Goal: Task Accomplishment & Management: Use online tool/utility

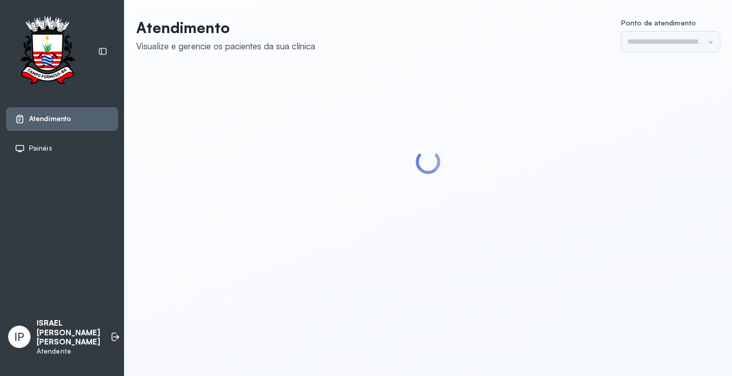
type input "*********"
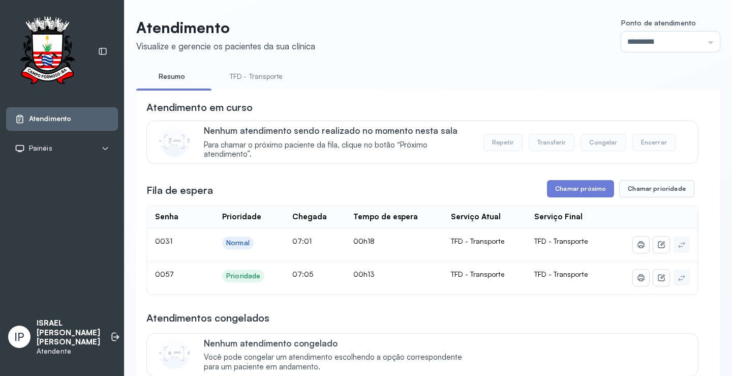
click at [269, 64] on div "**********" at bounding box center [427, 307] width 583 height 579
click at [269, 75] on link "TFD - Transporte" at bounding box center [256, 76] width 73 height 17
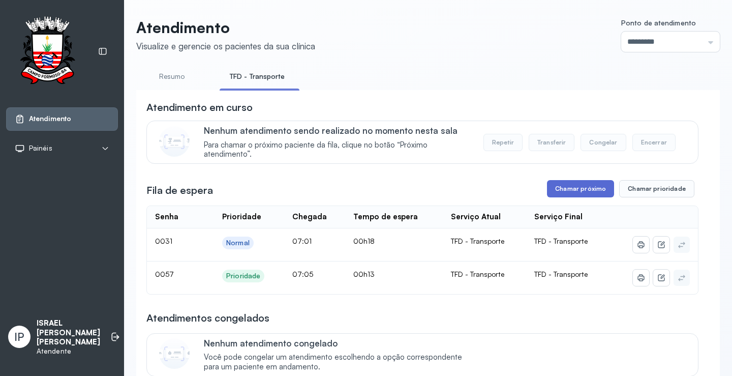
drag, startPoint x: 573, startPoint y: 201, endPoint x: 571, endPoint y: 191, distance: 10.8
click at [572, 200] on div "**********" at bounding box center [422, 316] width 552 height 432
click at [534, 164] on div "Nenhum atendimento sendo realizado no momento nesta sala Para chamar o próximo …" at bounding box center [422, 141] width 552 height 43
click at [565, 189] on button "Chamar próximo" at bounding box center [580, 188] width 67 height 17
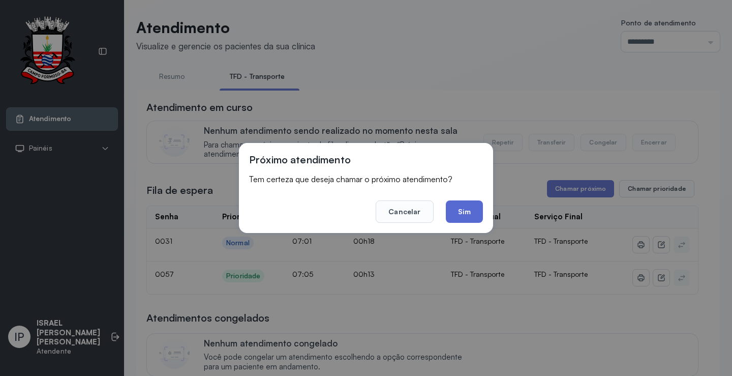
click at [451, 207] on button "Sim" at bounding box center [464, 211] width 37 height 22
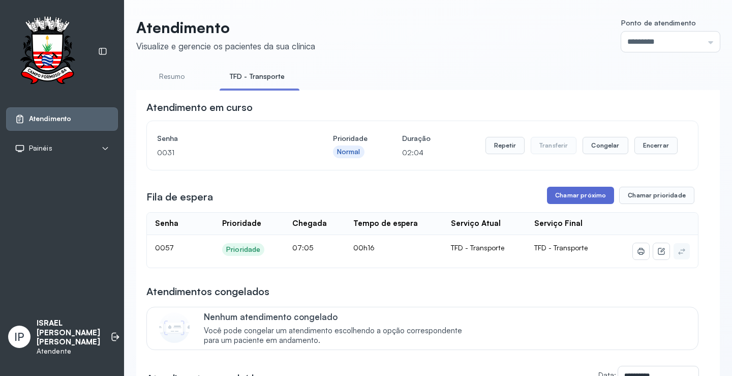
click at [586, 196] on button "Chamar próximo" at bounding box center [580, 195] width 67 height 17
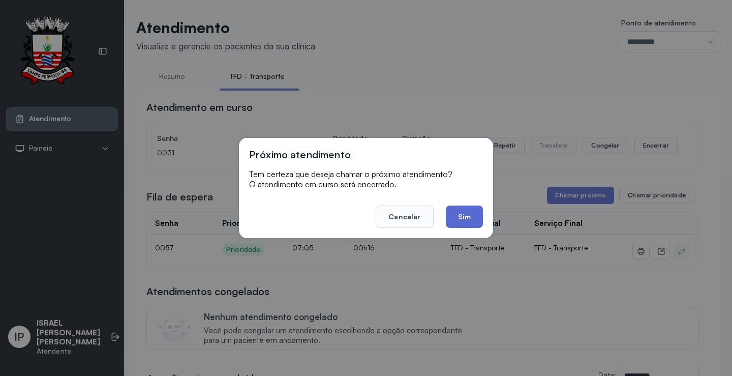
click at [462, 211] on button "Sim" at bounding box center [464, 216] width 37 height 22
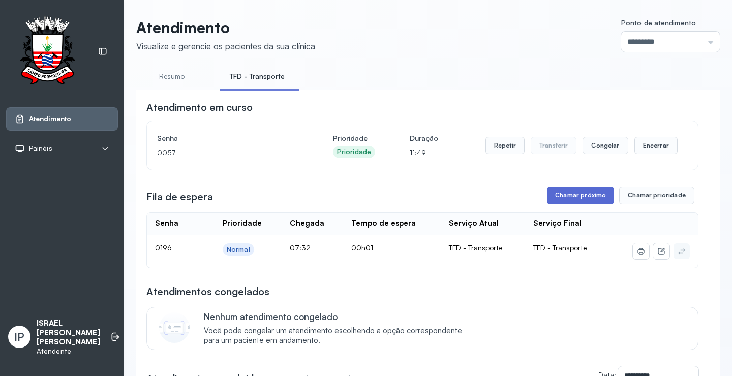
click at [559, 199] on button "Chamar próximo" at bounding box center [580, 195] width 67 height 17
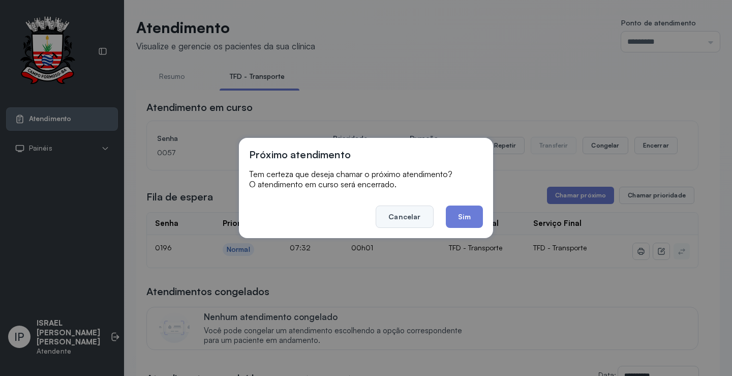
click at [417, 213] on button "Cancelar" at bounding box center [404, 216] width 57 height 22
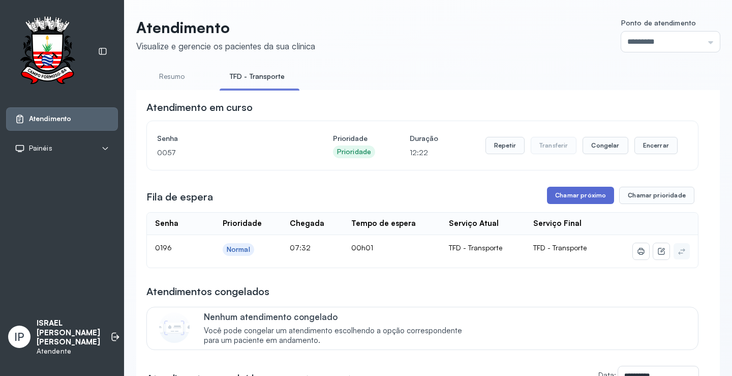
click at [556, 198] on button "Chamar próximo" at bounding box center [580, 195] width 67 height 17
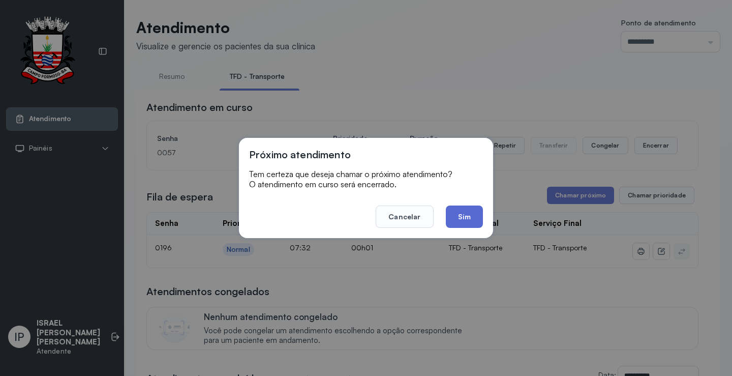
click at [464, 220] on button "Sim" at bounding box center [464, 216] width 37 height 22
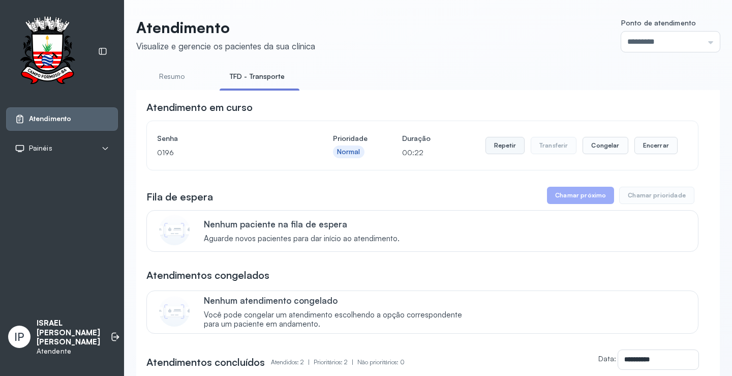
click at [500, 145] on button "Repetir" at bounding box center [504, 145] width 39 height 17
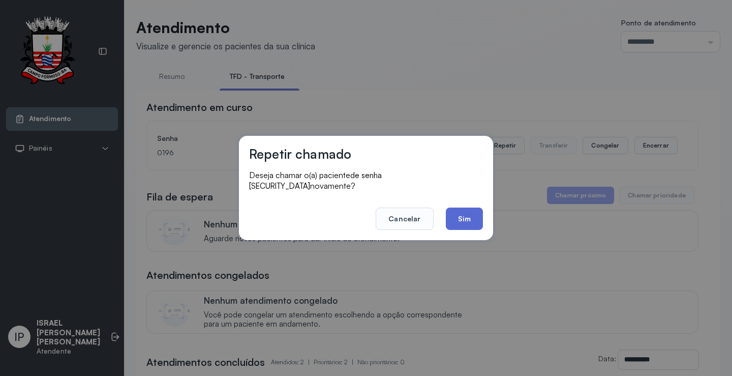
click at [459, 208] on button "Sim" at bounding box center [464, 218] width 37 height 22
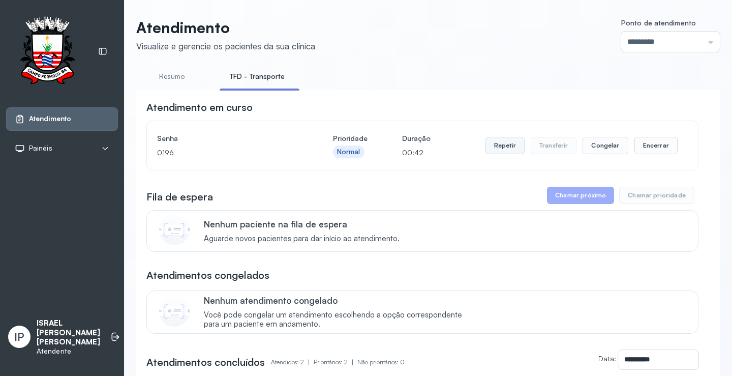
click at [494, 149] on button "Repetir" at bounding box center [504, 145] width 39 height 17
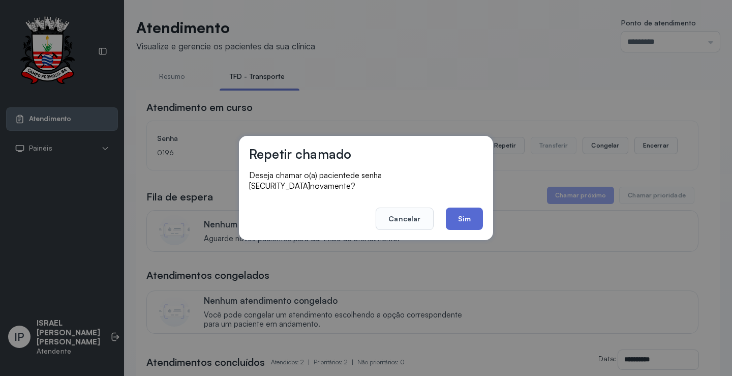
click at [471, 212] on button "Sim" at bounding box center [464, 218] width 37 height 22
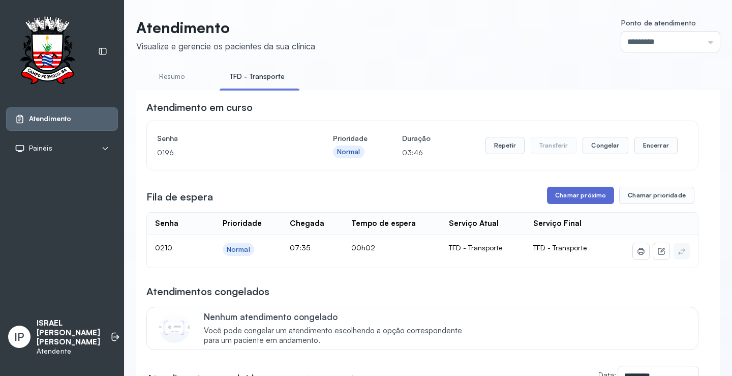
click at [559, 191] on button "Chamar próximo" at bounding box center [580, 195] width 67 height 17
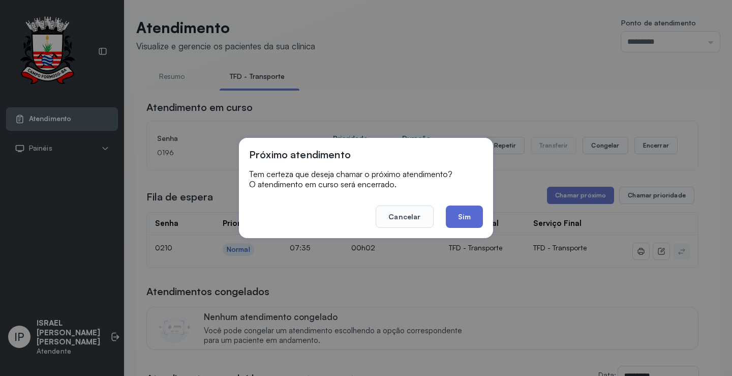
click at [462, 213] on button "Sim" at bounding box center [464, 216] width 37 height 22
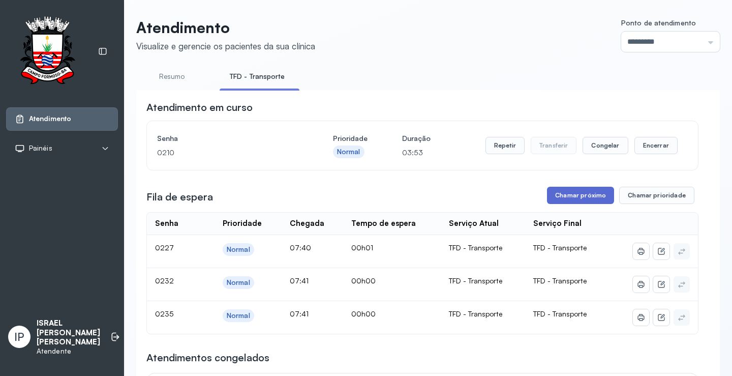
click at [580, 198] on button "Chamar próximo" at bounding box center [580, 195] width 67 height 17
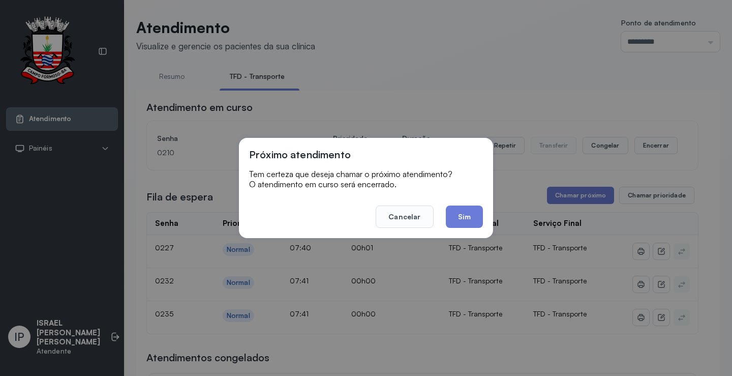
click at [474, 216] on button "Sim" at bounding box center [464, 216] width 37 height 22
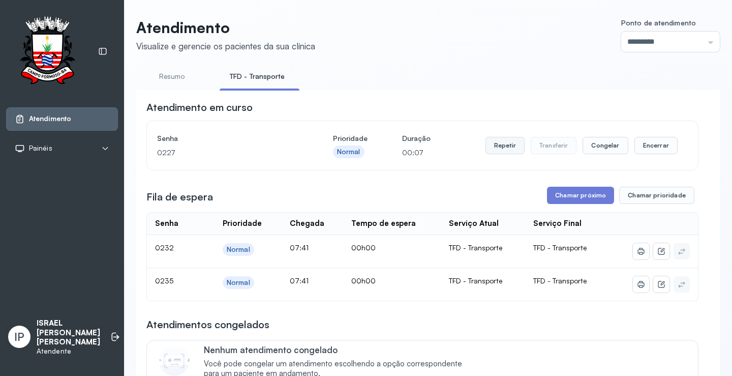
click at [505, 147] on button "Repetir" at bounding box center [504, 145] width 39 height 17
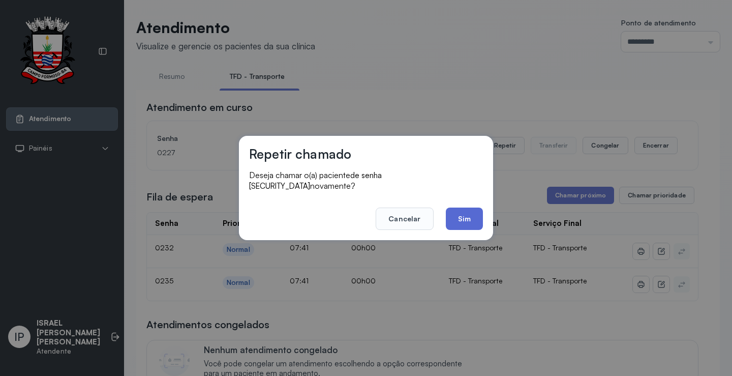
click at [460, 215] on button "Sim" at bounding box center [464, 218] width 37 height 22
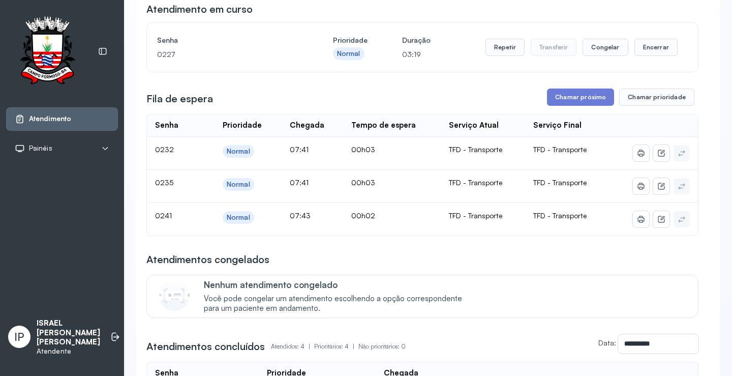
scroll to position [102, 0]
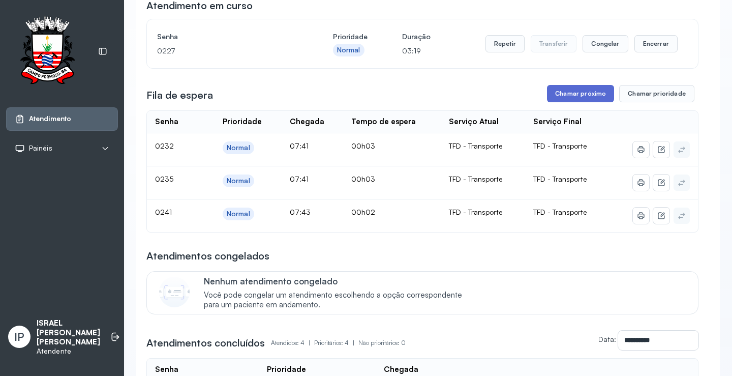
click at [572, 96] on button "Chamar próximo" at bounding box center [580, 93] width 67 height 17
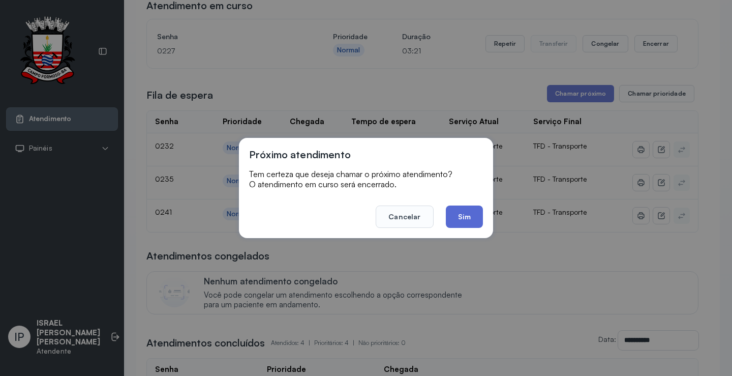
click at [458, 213] on button "Sim" at bounding box center [464, 216] width 37 height 22
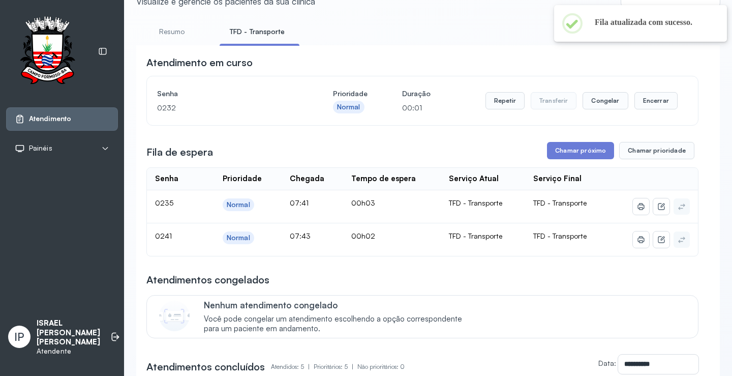
scroll to position [0, 0]
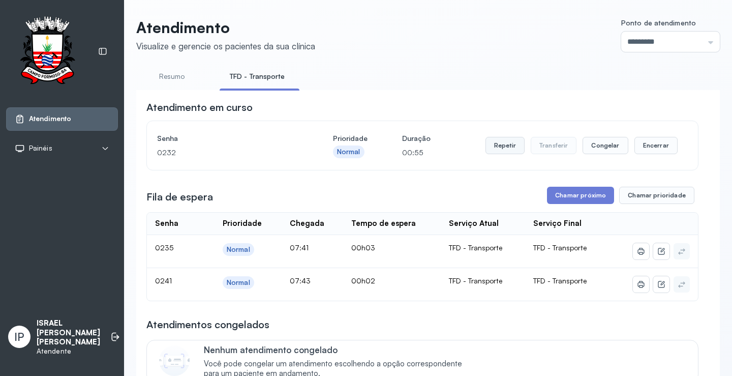
click at [508, 149] on button "Repetir" at bounding box center [504, 145] width 39 height 17
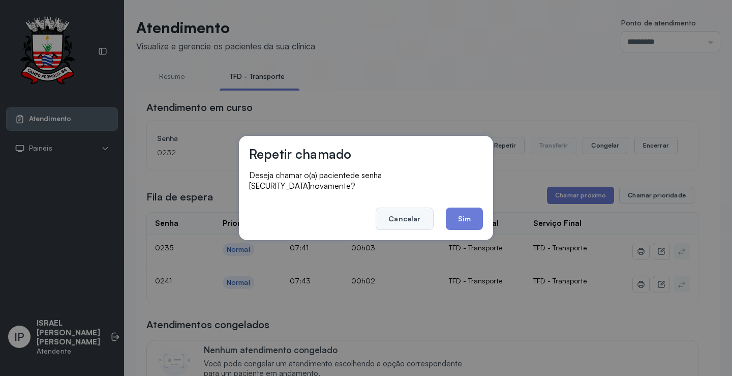
click at [399, 210] on button "Cancelar" at bounding box center [404, 218] width 57 height 22
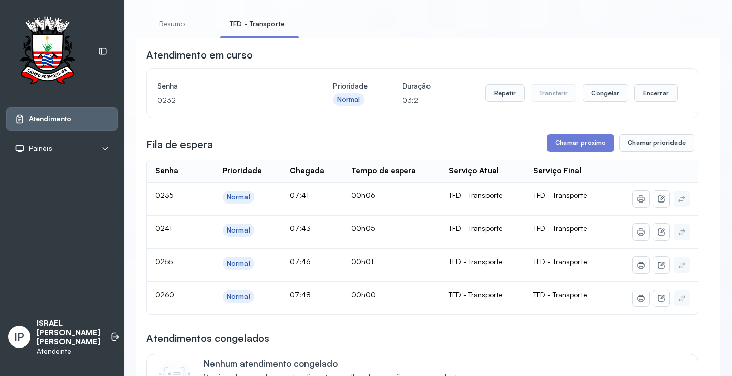
scroll to position [102, 0]
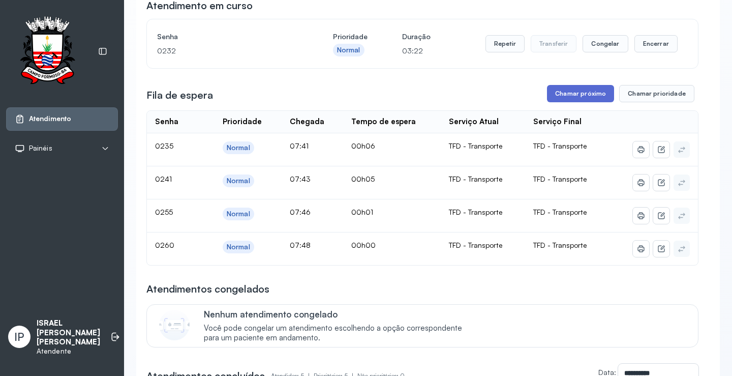
click at [566, 99] on button "Chamar próximo" at bounding box center [580, 93] width 67 height 17
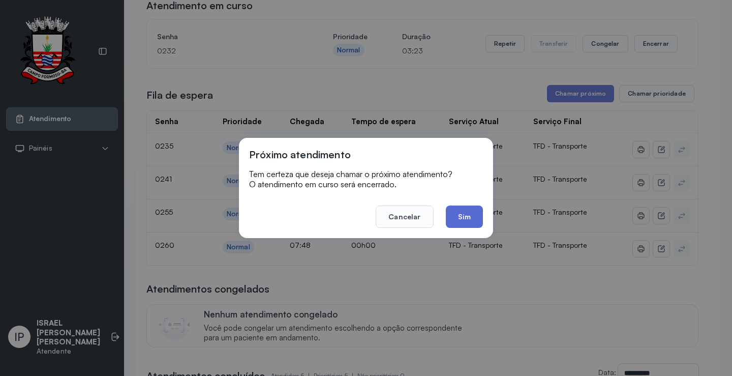
click at [473, 209] on button "Sim" at bounding box center [464, 216] width 37 height 22
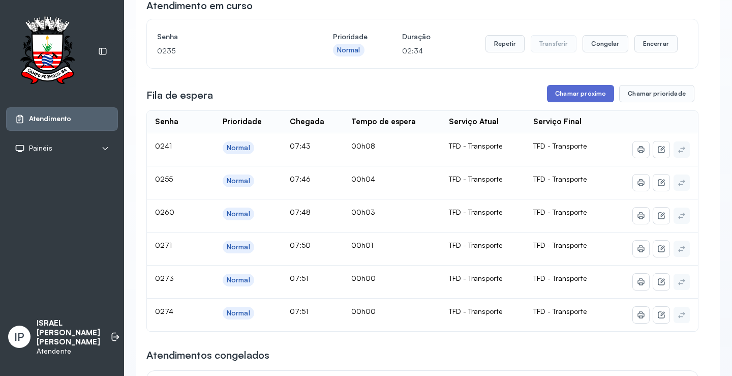
click at [576, 94] on button "Chamar próximo" at bounding box center [580, 93] width 67 height 17
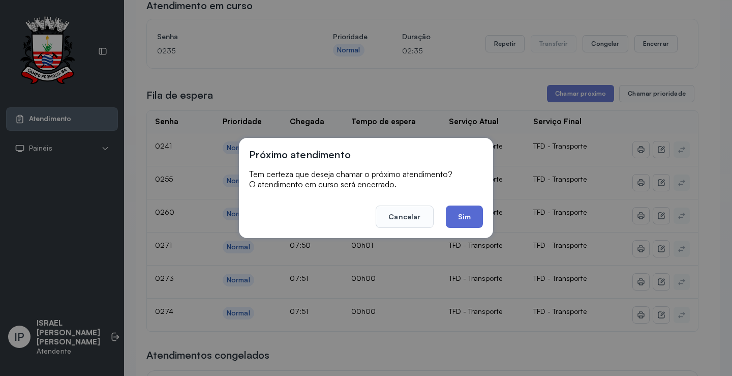
click at [472, 218] on button "Sim" at bounding box center [464, 216] width 37 height 22
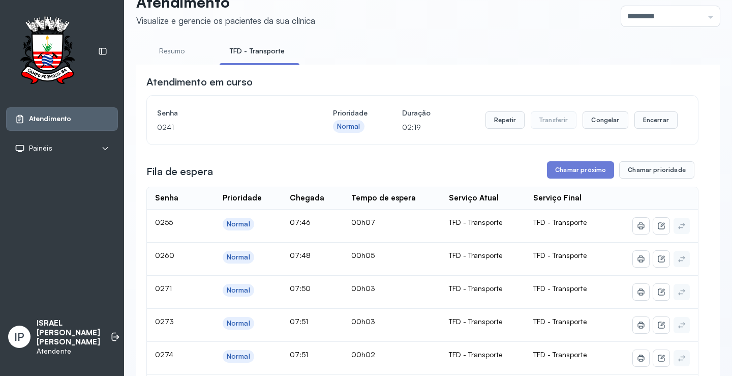
scroll to position [0, 0]
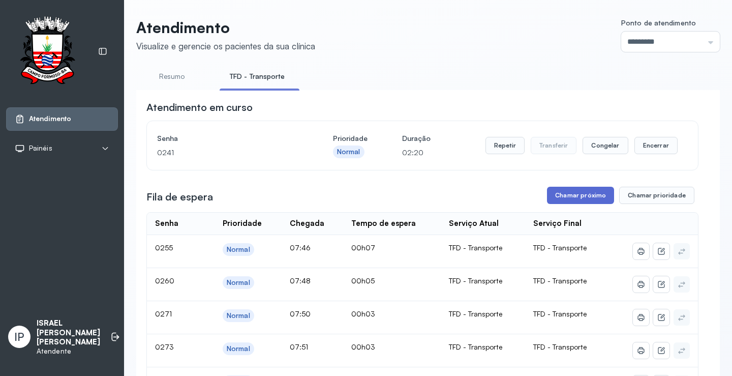
click at [589, 193] on button "Chamar próximo" at bounding box center [580, 195] width 67 height 17
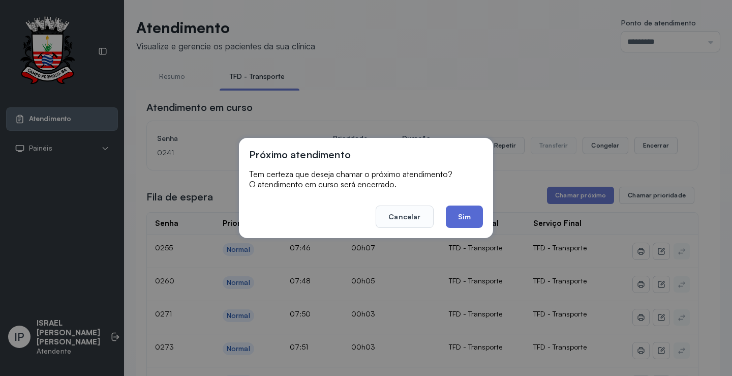
click at [455, 215] on button "Sim" at bounding box center [464, 216] width 37 height 22
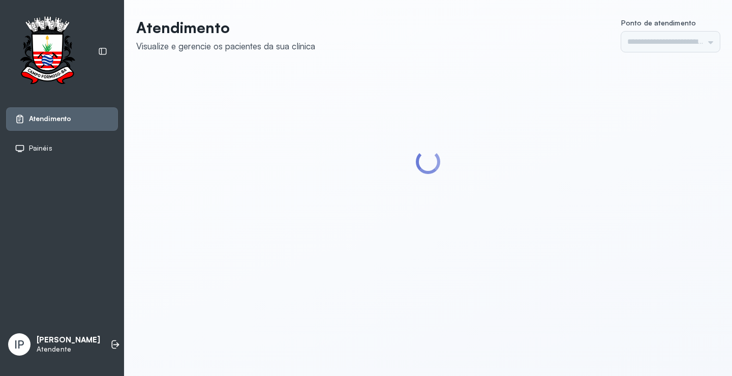
type input "*********"
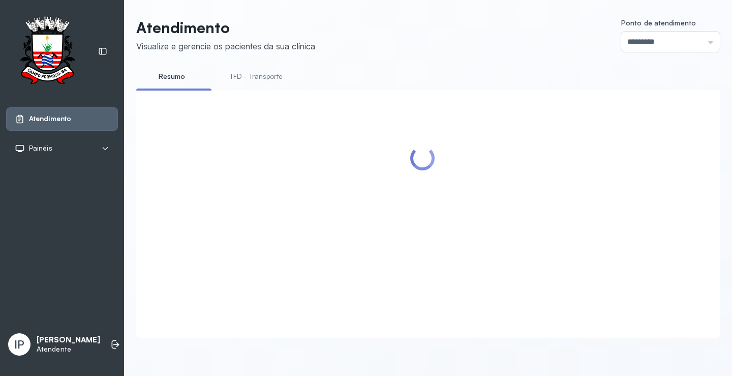
click at [238, 74] on link "TFD - Transporte" at bounding box center [256, 76] width 73 height 17
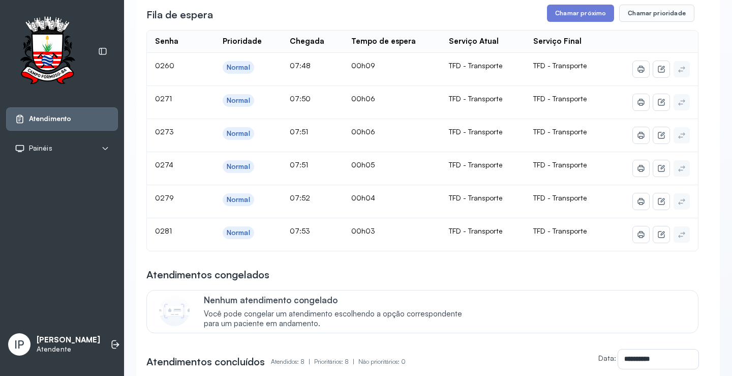
scroll to position [51, 0]
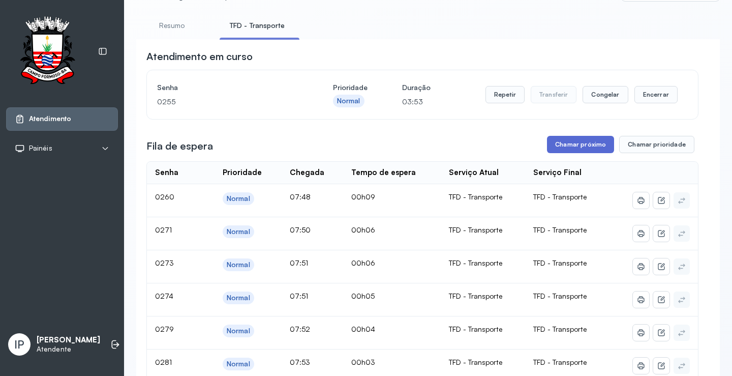
click at [563, 145] on button "Chamar próximo" at bounding box center [580, 144] width 67 height 17
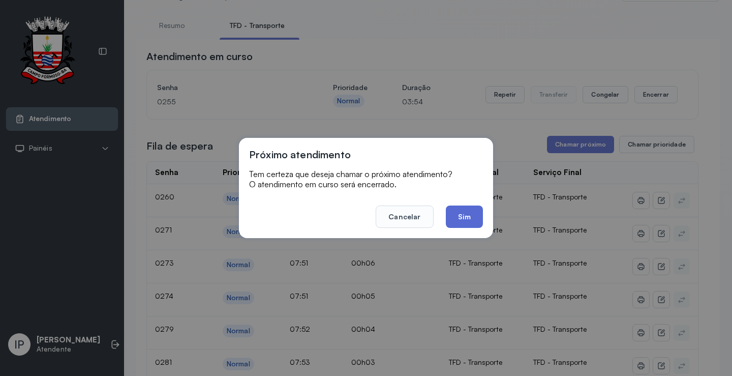
click at [465, 213] on button "Sim" at bounding box center [464, 216] width 37 height 22
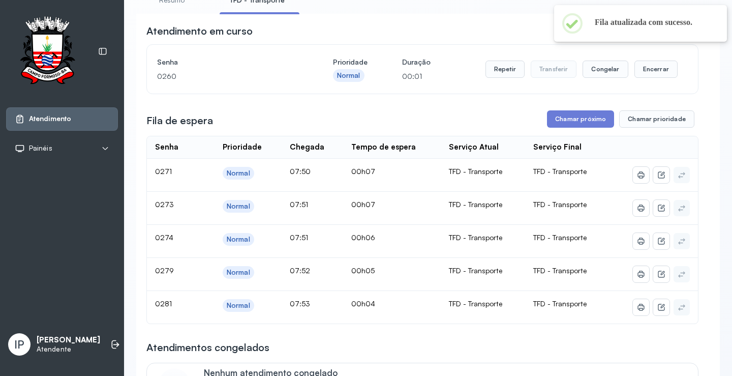
scroll to position [0, 0]
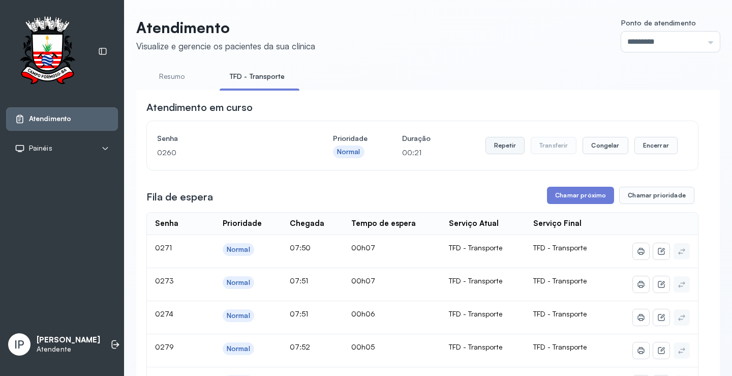
click at [507, 146] on button "Repetir" at bounding box center [504, 145] width 39 height 17
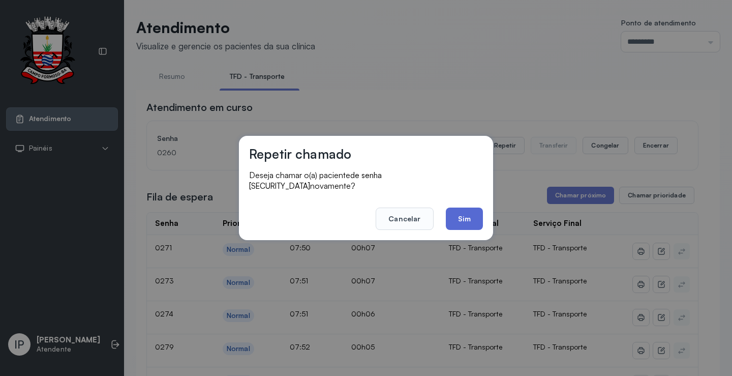
click at [464, 214] on button "Sim" at bounding box center [464, 218] width 37 height 22
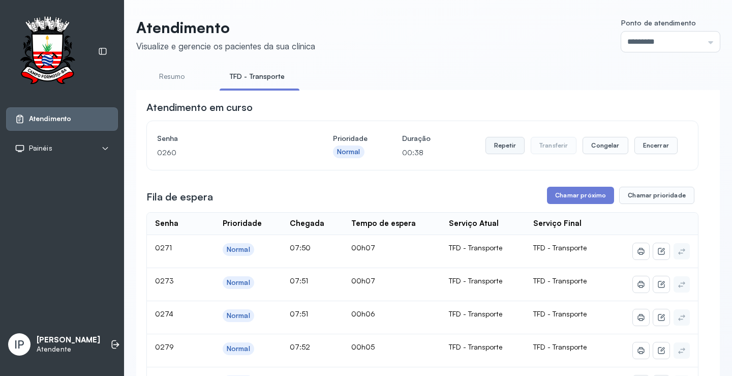
click at [501, 150] on button "Repetir" at bounding box center [504, 145] width 39 height 17
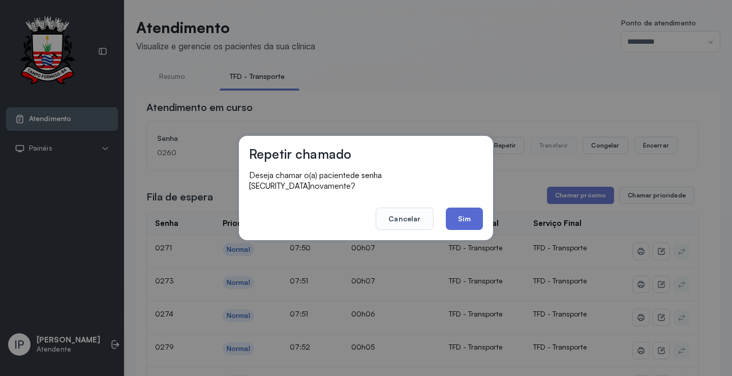
click at [452, 212] on button "Sim" at bounding box center [464, 218] width 37 height 22
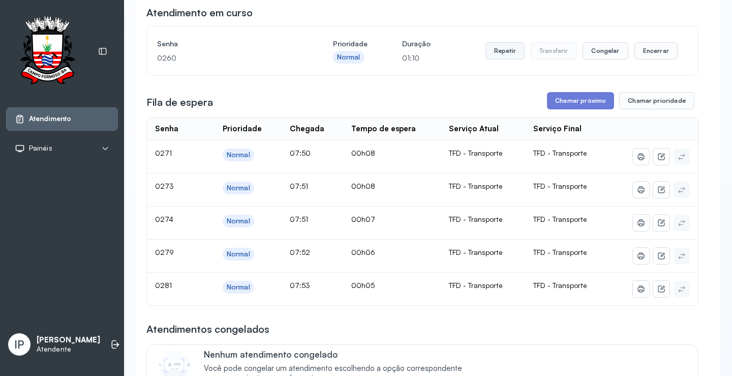
scroll to position [51, 0]
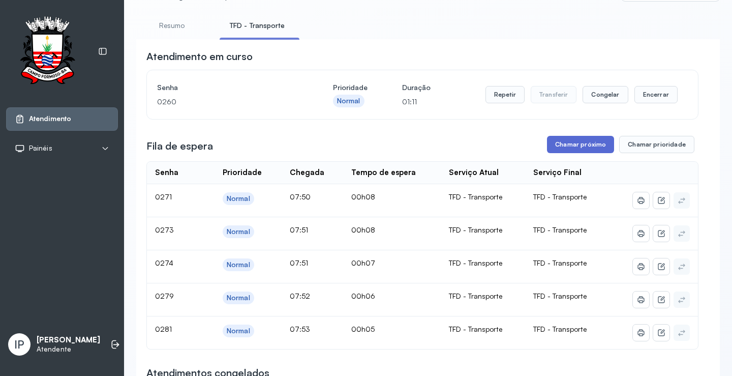
click at [557, 143] on button "Chamar próximo" at bounding box center [580, 144] width 67 height 17
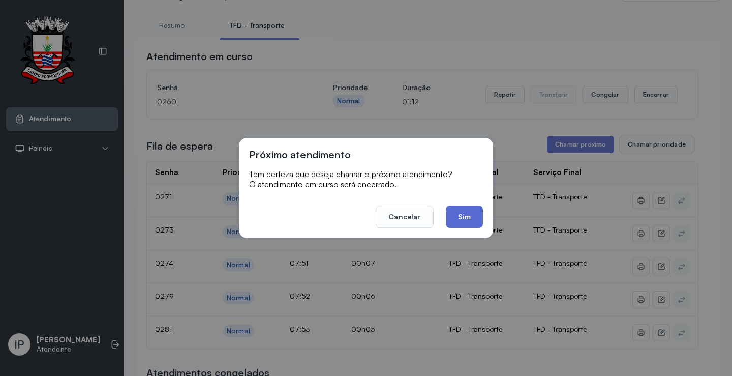
click at [461, 212] on button "Sim" at bounding box center [464, 216] width 37 height 22
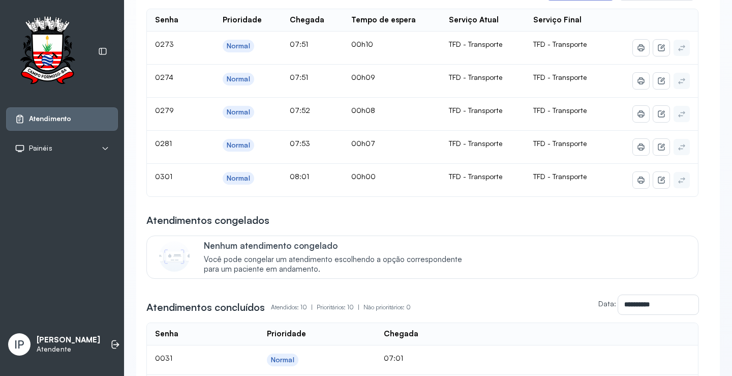
scroll to position [152, 0]
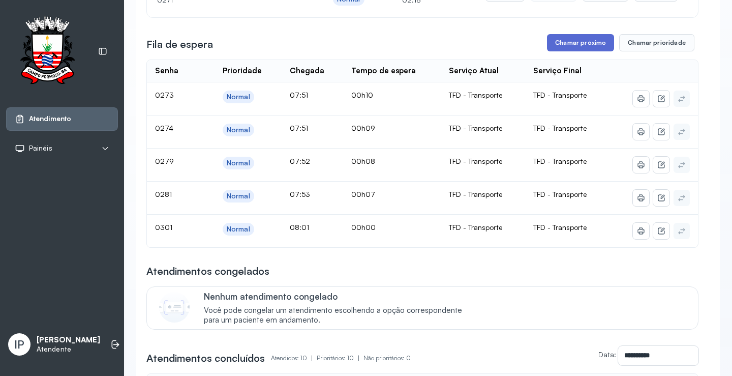
click at [575, 44] on button "Chamar próximo" at bounding box center [580, 42] width 67 height 17
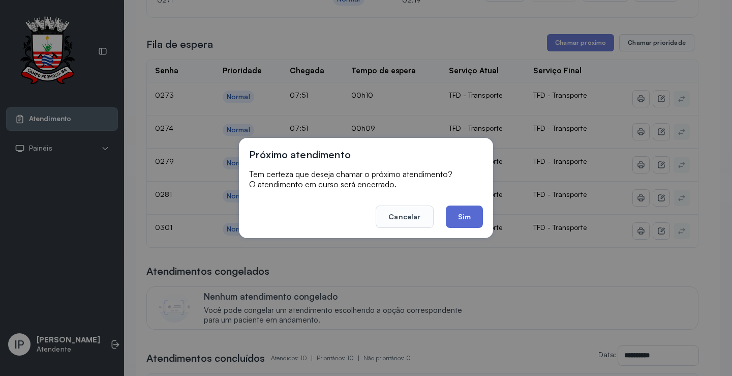
click at [474, 208] on button "Sim" at bounding box center [464, 216] width 37 height 22
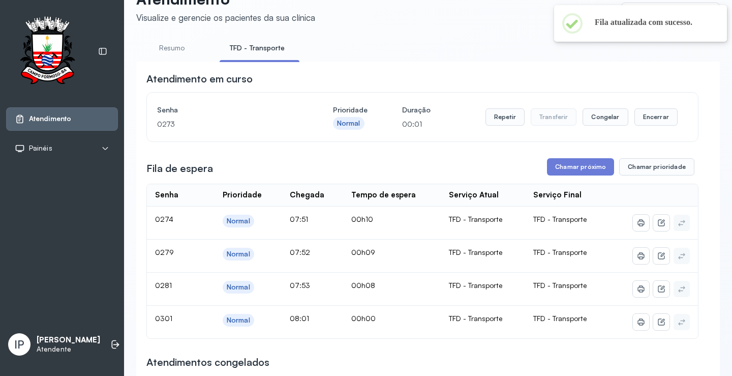
scroll to position [0, 0]
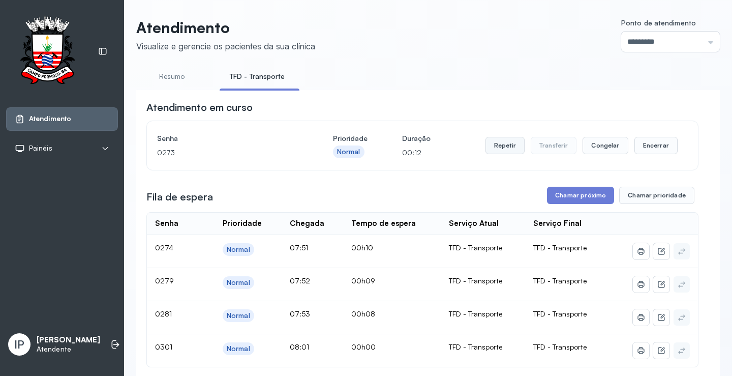
click at [508, 146] on button "Repetir" at bounding box center [504, 145] width 39 height 17
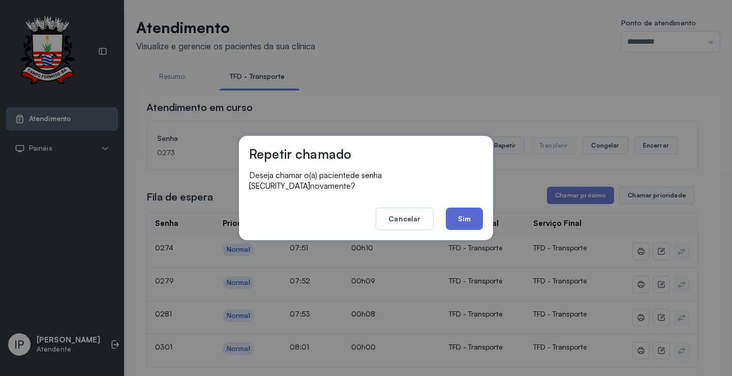
click at [469, 216] on button "Sim" at bounding box center [464, 218] width 37 height 22
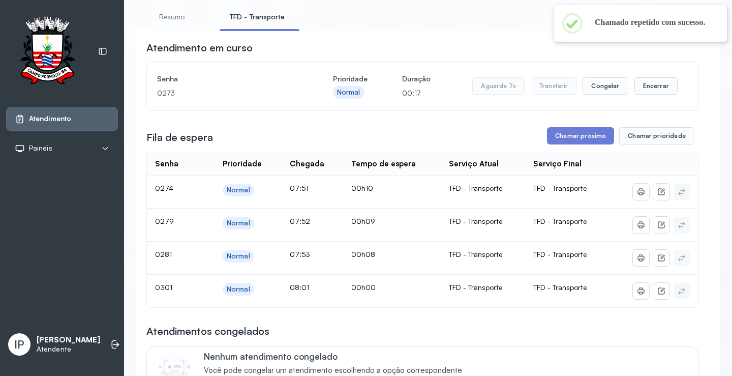
scroll to position [51, 0]
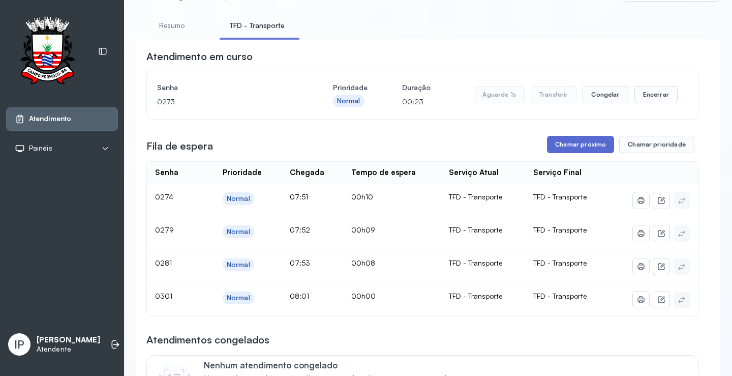
click at [560, 143] on button "Chamar próximo" at bounding box center [580, 144] width 67 height 17
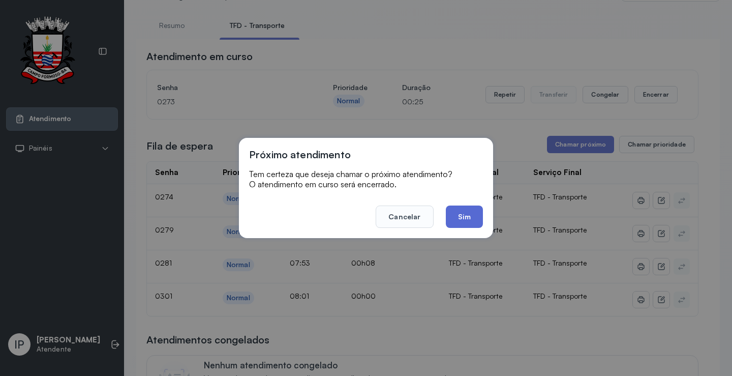
click at [469, 209] on button "Sim" at bounding box center [464, 216] width 37 height 22
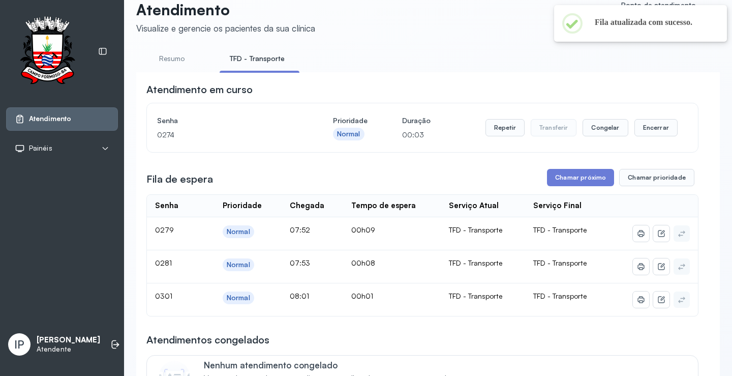
scroll to position [0, 0]
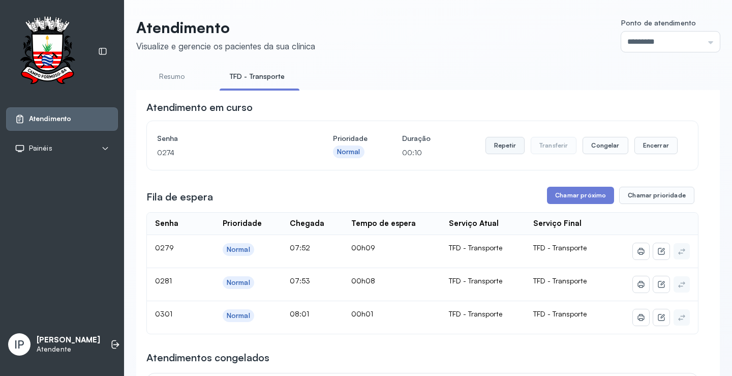
click at [502, 144] on button "Repetir" at bounding box center [504, 145] width 39 height 17
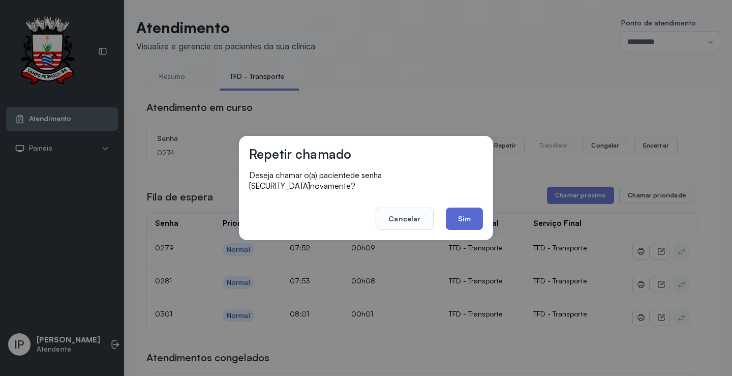
click at [457, 210] on button "Sim" at bounding box center [464, 218] width 37 height 22
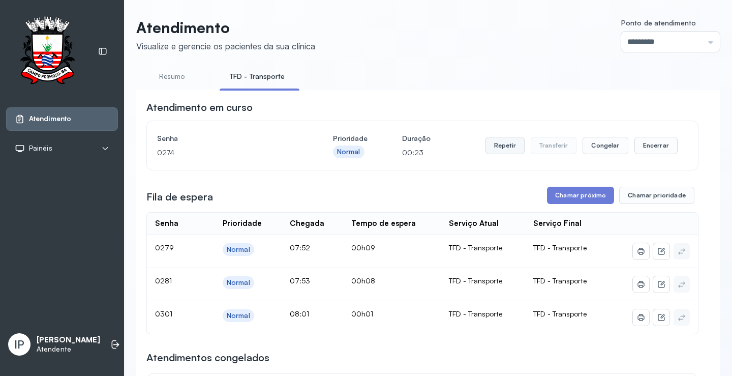
click at [495, 148] on button "Repetir" at bounding box center [504, 145] width 39 height 17
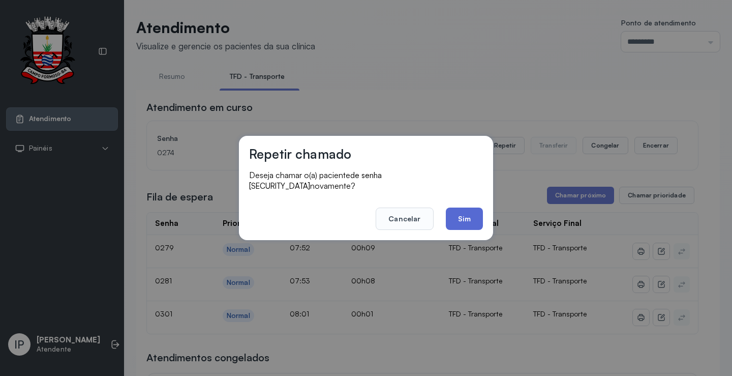
click at [466, 212] on button "Sim" at bounding box center [464, 218] width 37 height 22
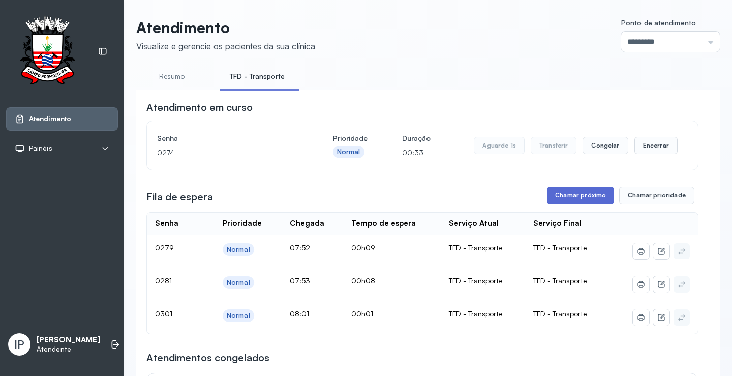
click at [569, 197] on button "Chamar próximo" at bounding box center [580, 195] width 67 height 17
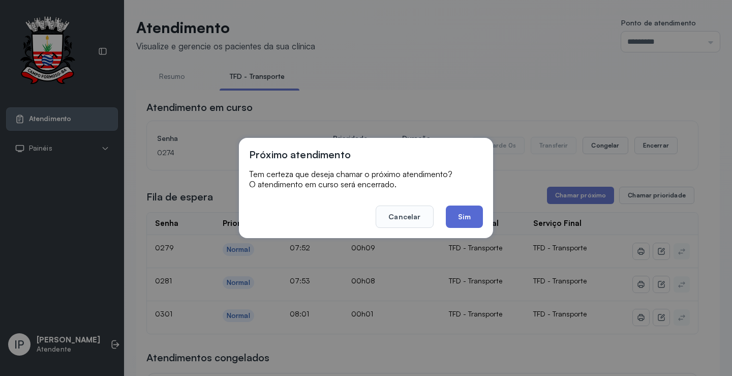
click at [468, 214] on button "Sim" at bounding box center [464, 216] width 37 height 22
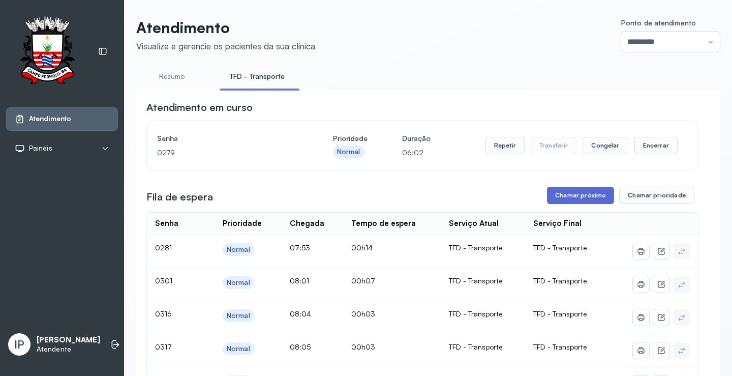
click at [552, 195] on button "Chamar próximo" at bounding box center [580, 195] width 67 height 17
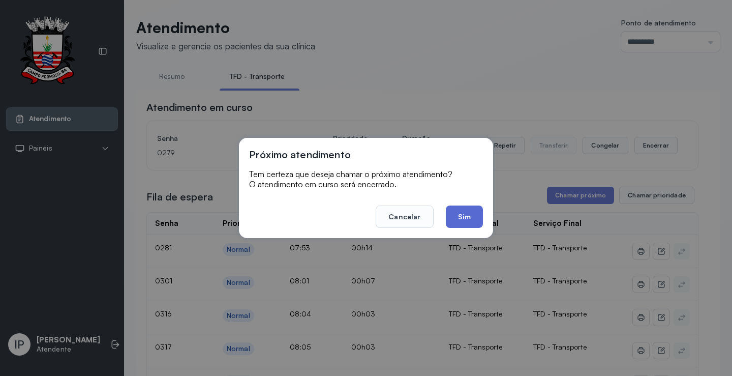
click at [453, 215] on button "Sim" at bounding box center [464, 216] width 37 height 22
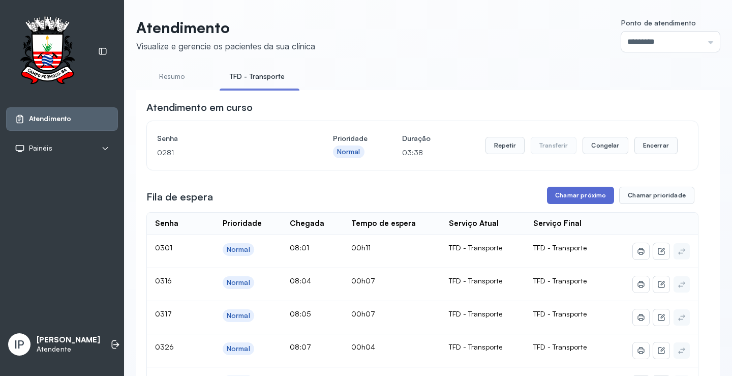
click at [570, 191] on button "Chamar próximo" at bounding box center [580, 195] width 67 height 17
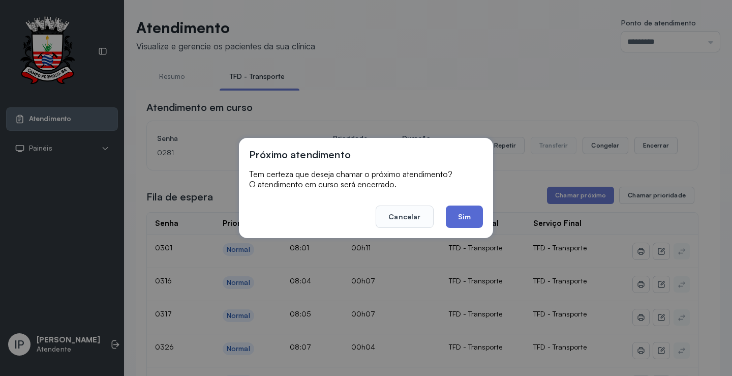
click at [466, 215] on button "Sim" at bounding box center [464, 216] width 37 height 22
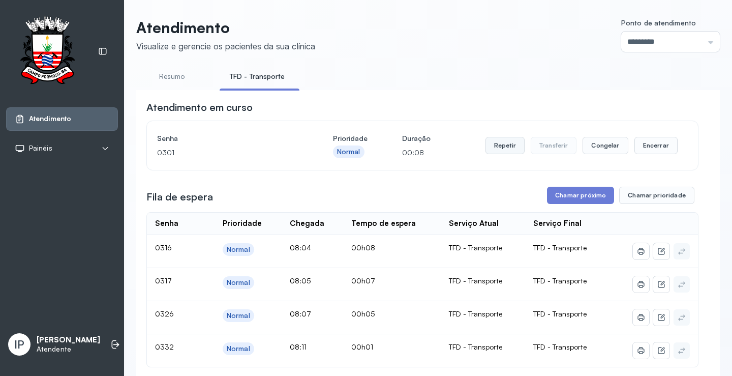
click at [498, 145] on button "Repetir" at bounding box center [504, 145] width 39 height 17
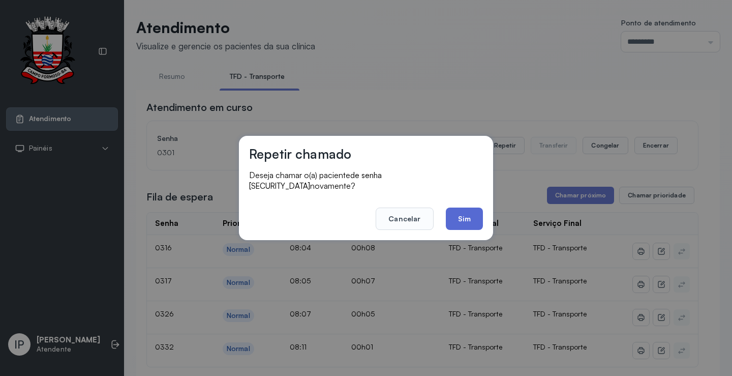
click at [458, 214] on button "Sim" at bounding box center [464, 218] width 37 height 22
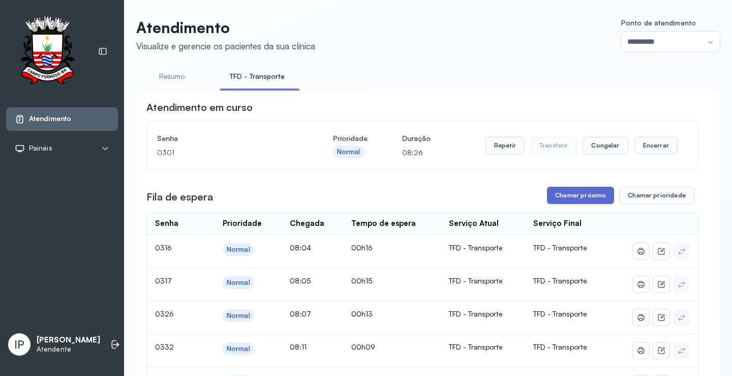
click at [559, 193] on button "Chamar próximo" at bounding box center [580, 195] width 67 height 17
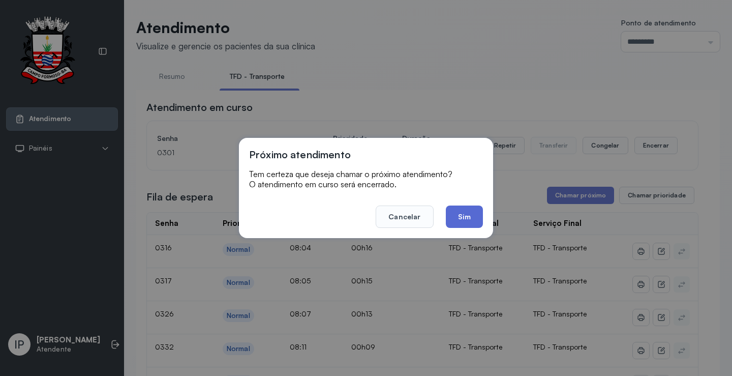
click at [474, 208] on button "Sim" at bounding box center [464, 216] width 37 height 22
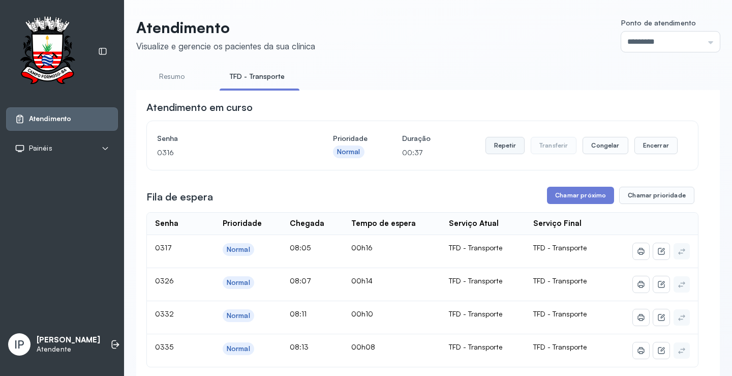
click at [504, 152] on button "Repetir" at bounding box center [504, 145] width 39 height 17
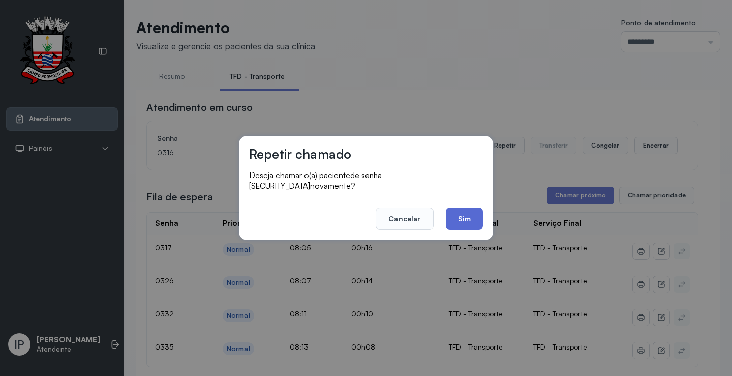
click at [470, 212] on button "Sim" at bounding box center [464, 218] width 37 height 22
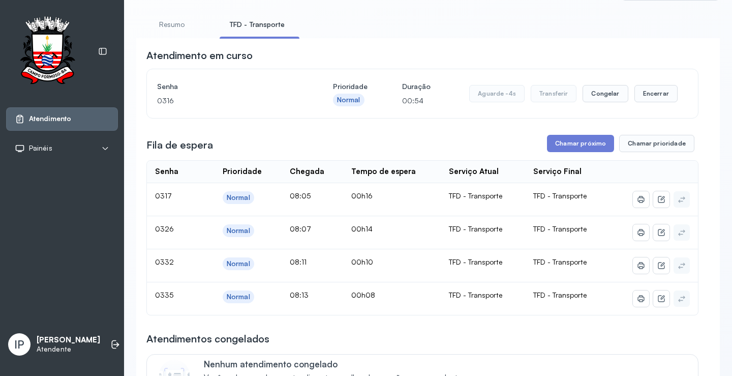
scroll to position [51, 0]
click at [568, 148] on button "Chamar próximo" at bounding box center [580, 144] width 67 height 17
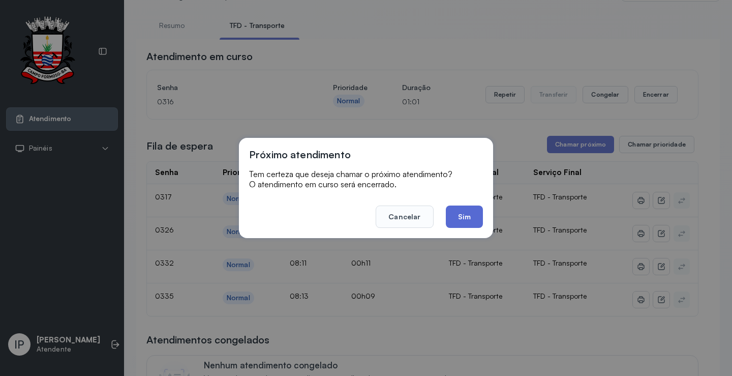
click at [472, 214] on button "Sim" at bounding box center [464, 216] width 37 height 22
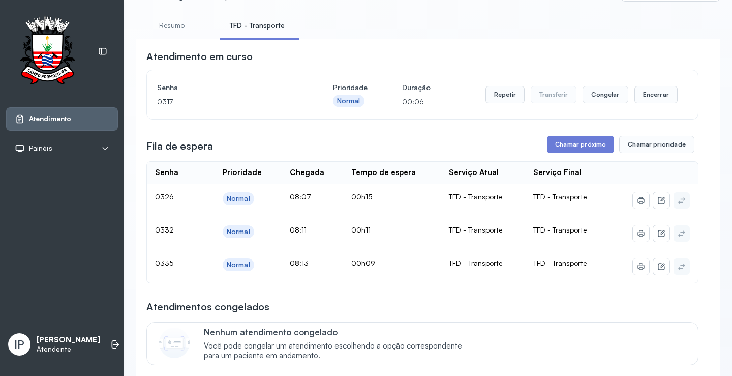
scroll to position [0, 0]
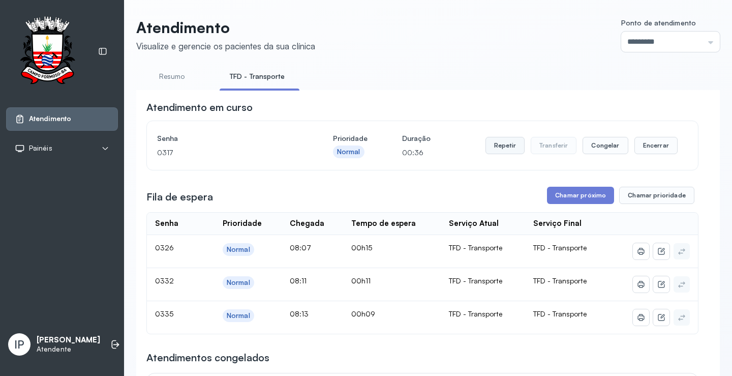
click at [509, 144] on button "Repetir" at bounding box center [504, 145] width 39 height 17
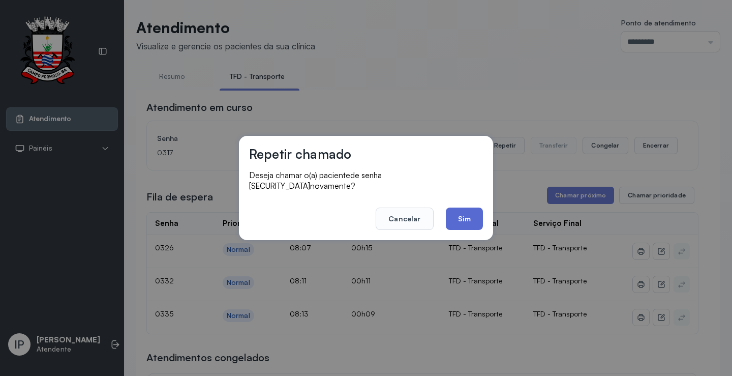
click at [449, 214] on button "Sim" at bounding box center [464, 218] width 37 height 22
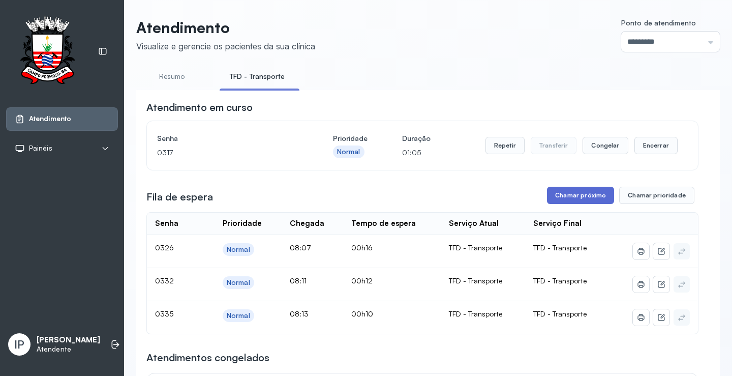
click at [569, 192] on button "Chamar próximo" at bounding box center [580, 195] width 67 height 17
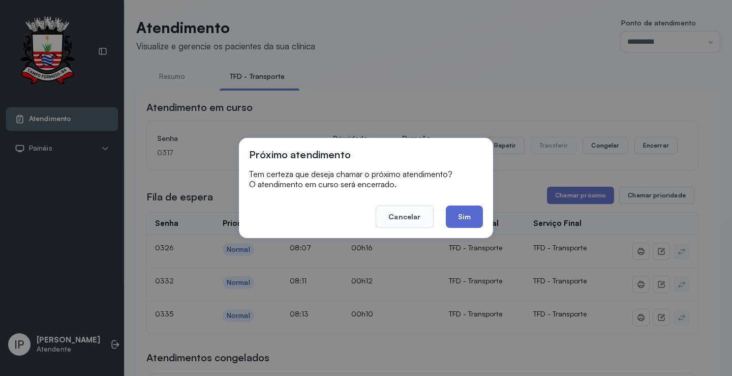
click at [478, 214] on button "Sim" at bounding box center [464, 216] width 37 height 22
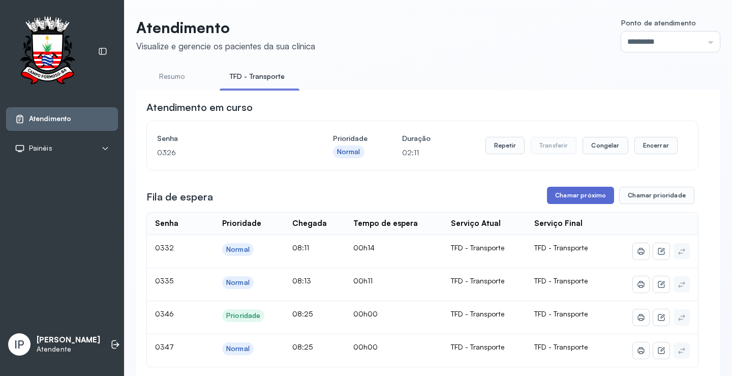
click at [558, 191] on button "Chamar próximo" at bounding box center [580, 195] width 67 height 17
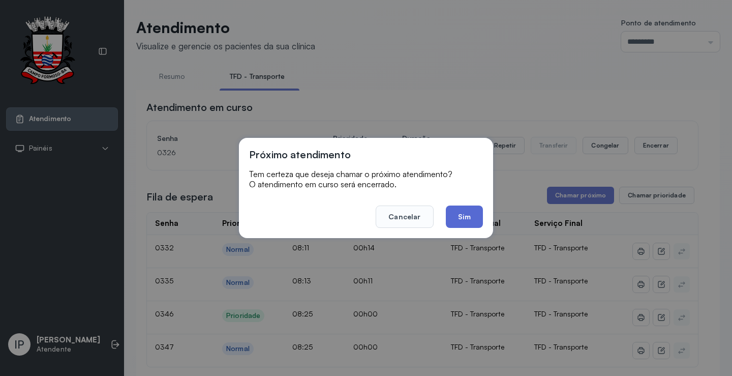
click at [468, 209] on button "Sim" at bounding box center [464, 216] width 37 height 22
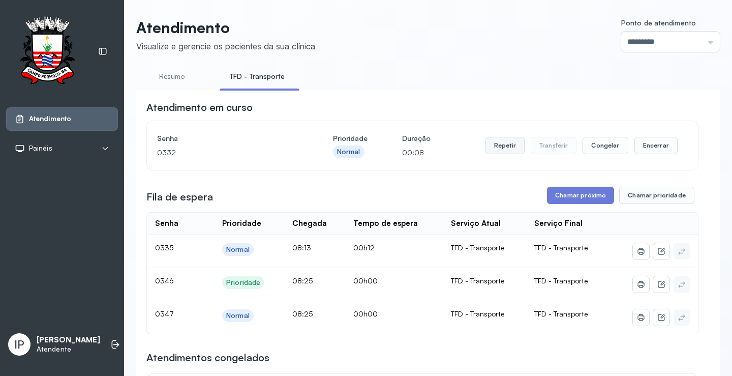
click at [496, 146] on button "Repetir" at bounding box center [504, 145] width 39 height 17
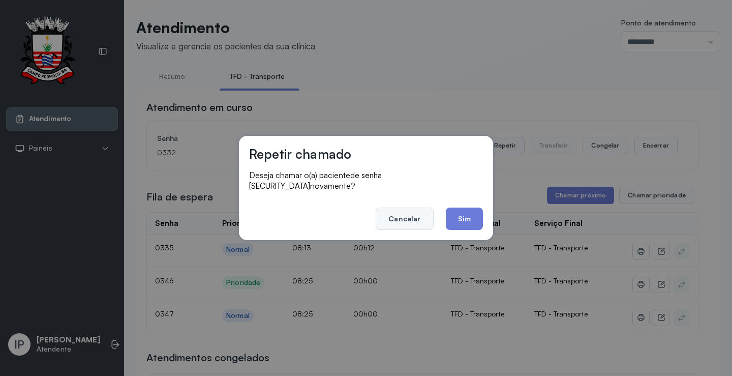
click at [410, 219] on button "Cancelar" at bounding box center [404, 218] width 57 height 22
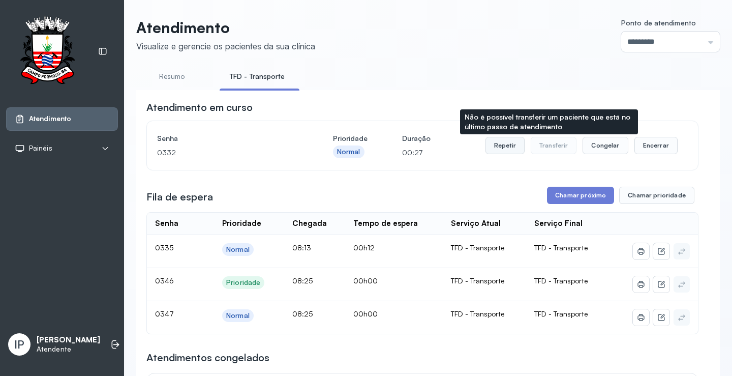
click at [497, 139] on button "Repetir" at bounding box center [504, 145] width 39 height 17
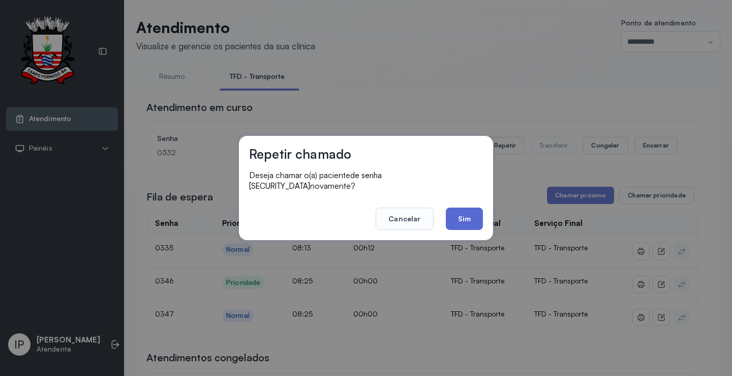
click at [455, 215] on button "Sim" at bounding box center [464, 218] width 37 height 22
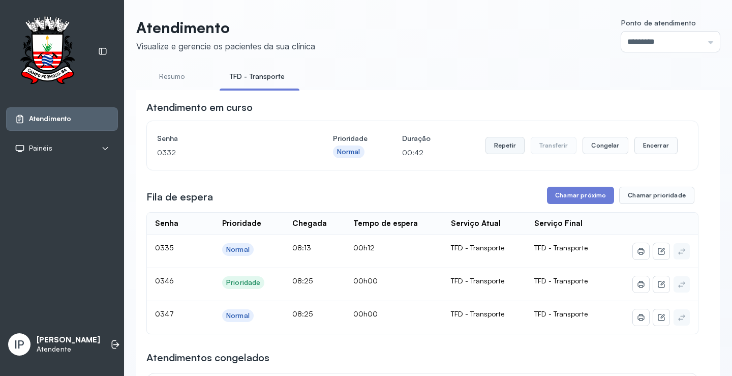
click at [510, 144] on button "Repetir" at bounding box center [504, 145] width 39 height 17
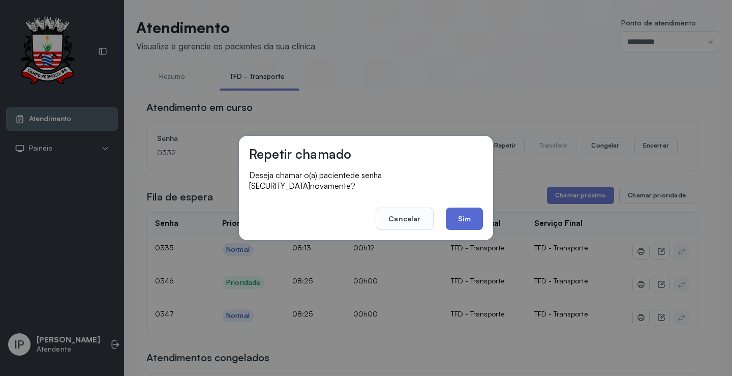
click at [453, 214] on button "Sim" at bounding box center [464, 218] width 37 height 22
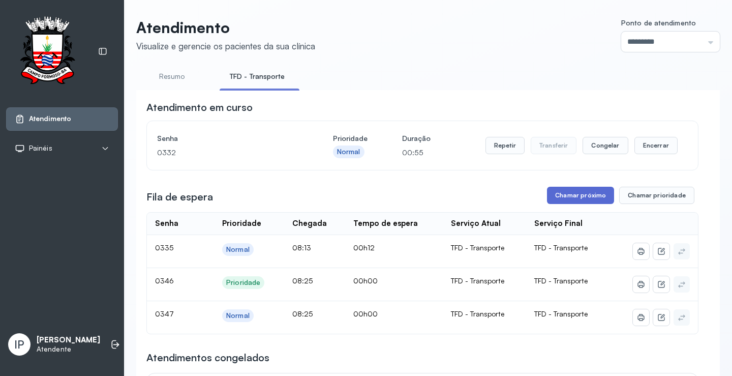
click at [583, 196] on button "Chamar próximo" at bounding box center [580, 195] width 67 height 17
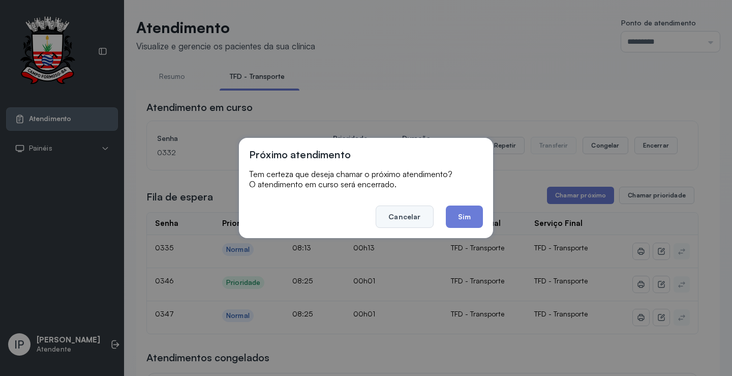
click at [416, 211] on button "Cancelar" at bounding box center [404, 216] width 57 height 22
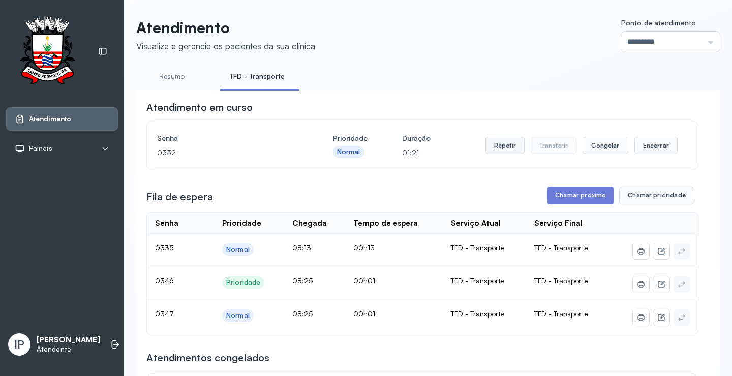
click at [503, 151] on button "Repetir" at bounding box center [504, 145] width 39 height 17
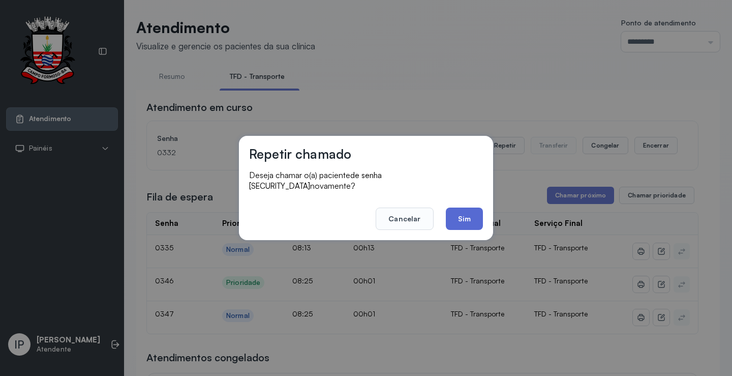
click at [463, 217] on button "Sim" at bounding box center [464, 218] width 37 height 22
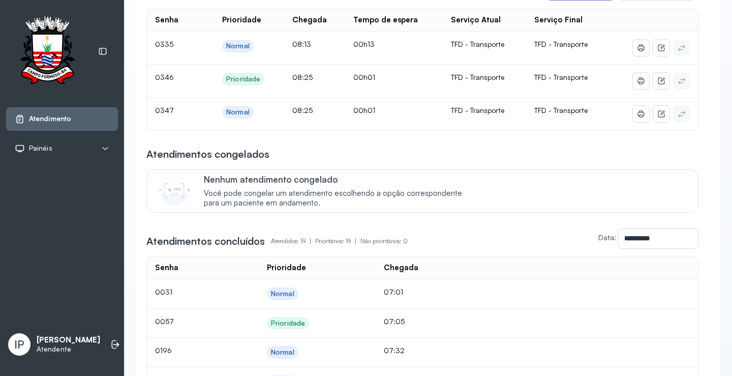
scroll to position [102, 0]
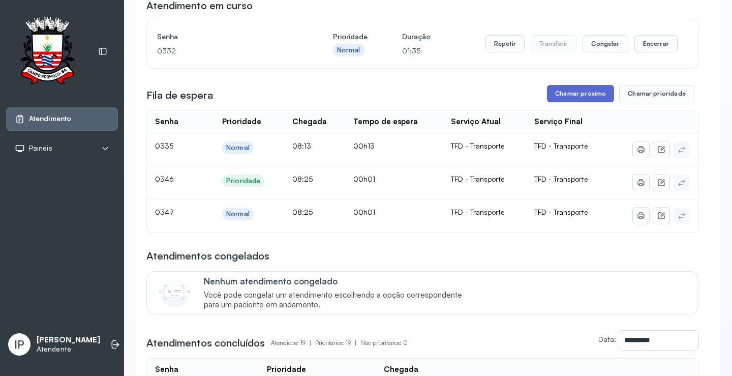
click at [568, 101] on button "Chamar próximo" at bounding box center [580, 93] width 67 height 17
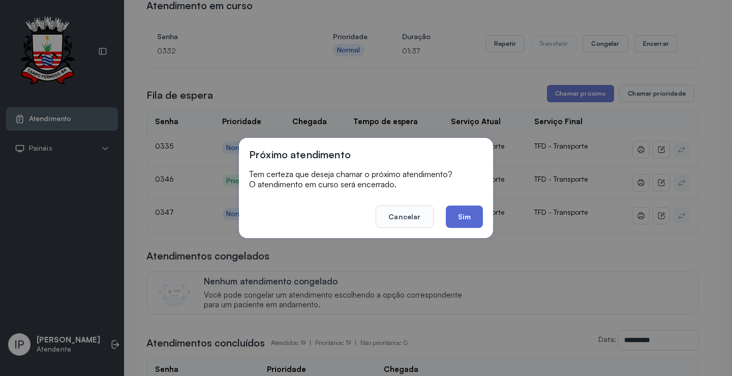
click at [469, 211] on button "Sim" at bounding box center [464, 216] width 37 height 22
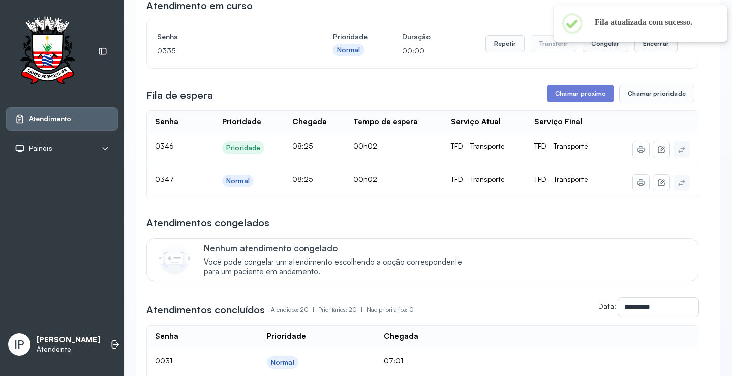
scroll to position [0, 0]
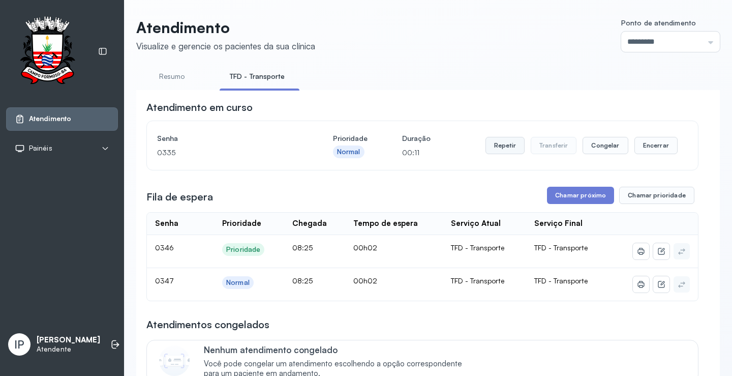
click at [514, 141] on button "Repetir" at bounding box center [504, 145] width 39 height 17
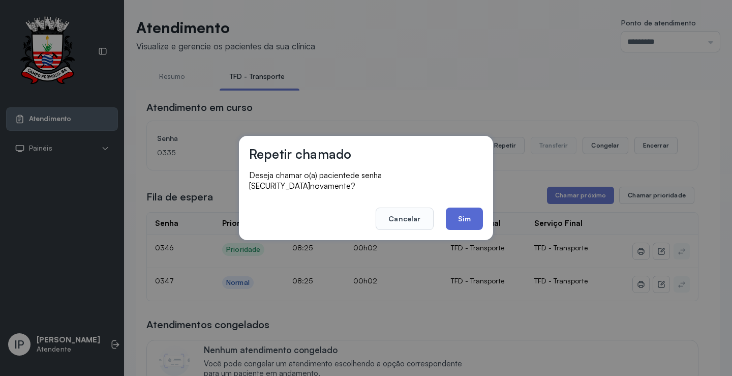
click at [465, 208] on button "Sim" at bounding box center [464, 218] width 37 height 22
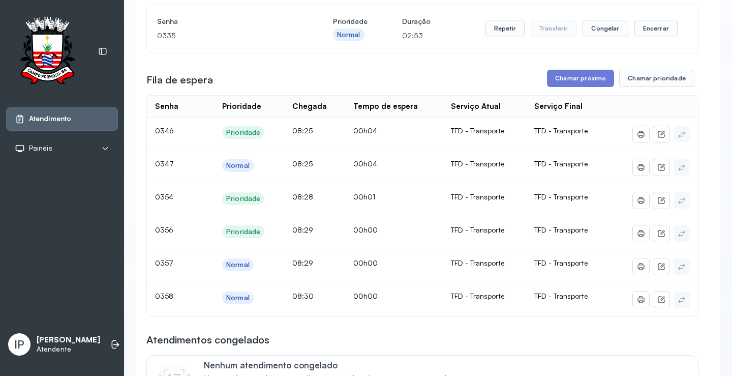
scroll to position [152, 0]
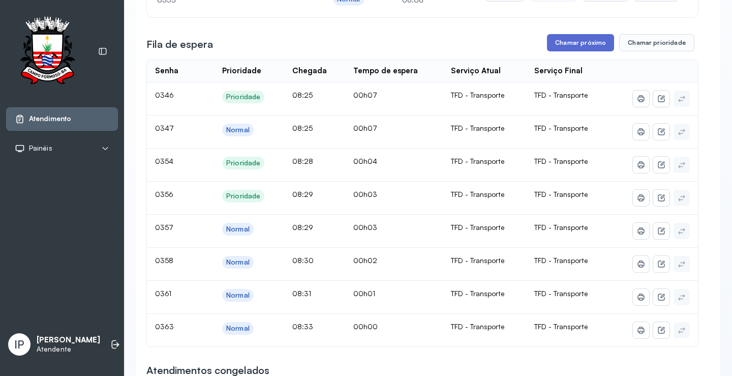
click at [561, 48] on button "Chamar próximo" at bounding box center [580, 42] width 67 height 17
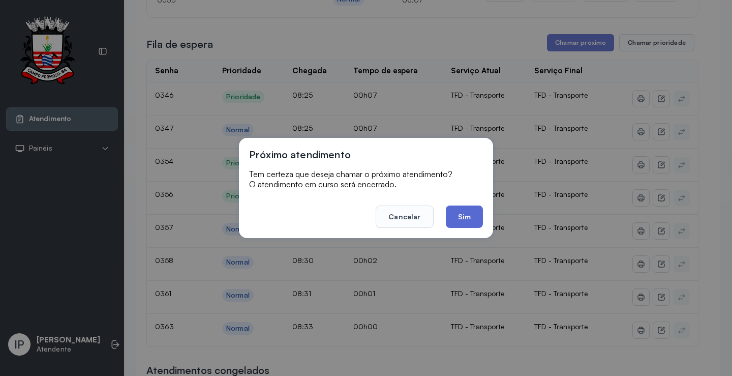
click at [459, 221] on button "Sim" at bounding box center [464, 216] width 37 height 22
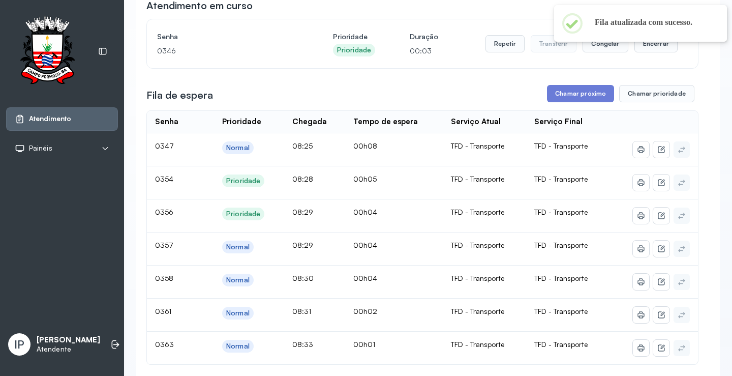
scroll to position [0, 0]
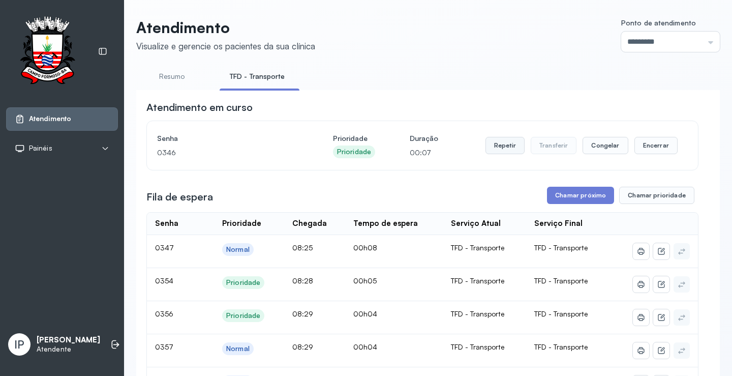
click at [500, 144] on button "Repetir" at bounding box center [504, 145] width 39 height 17
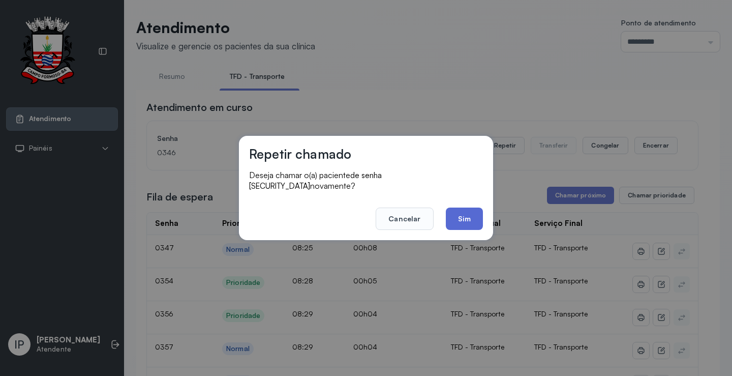
click at [458, 211] on button "Sim" at bounding box center [464, 218] width 37 height 22
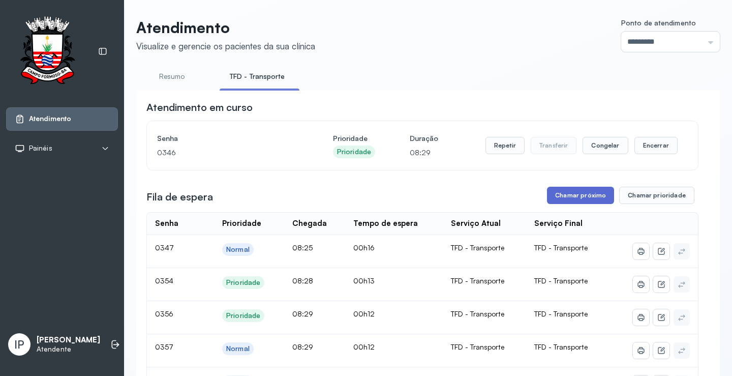
click at [571, 192] on button "Chamar próximo" at bounding box center [580, 195] width 67 height 17
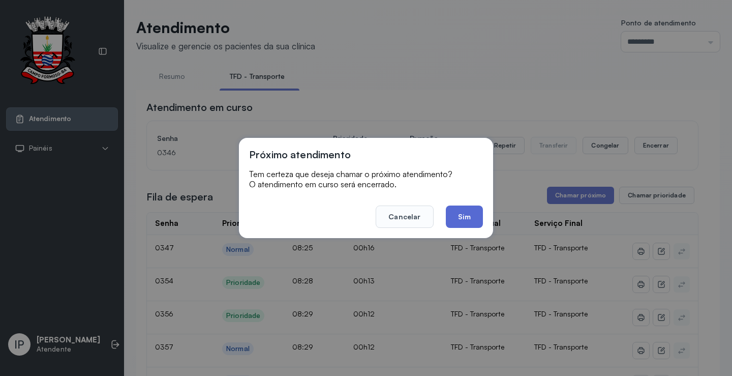
click at [463, 211] on button "Sim" at bounding box center [464, 216] width 37 height 22
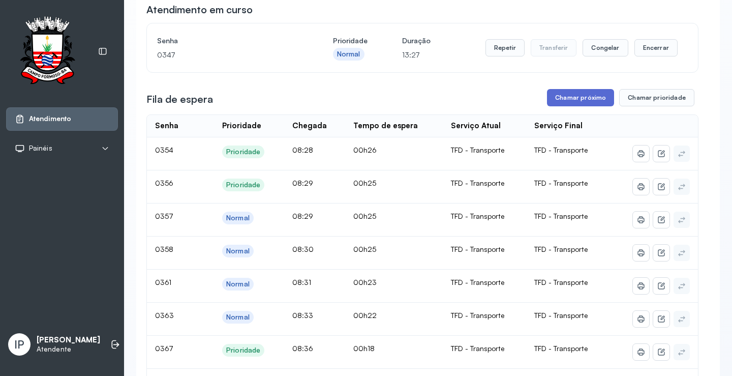
scroll to position [102, 0]
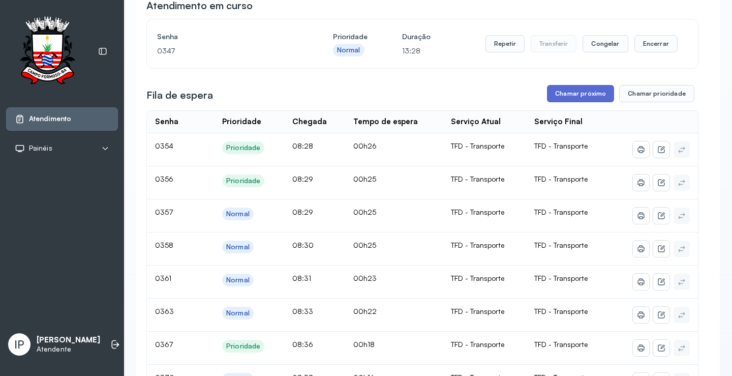
click at [577, 101] on button "Chamar próximo" at bounding box center [580, 93] width 67 height 17
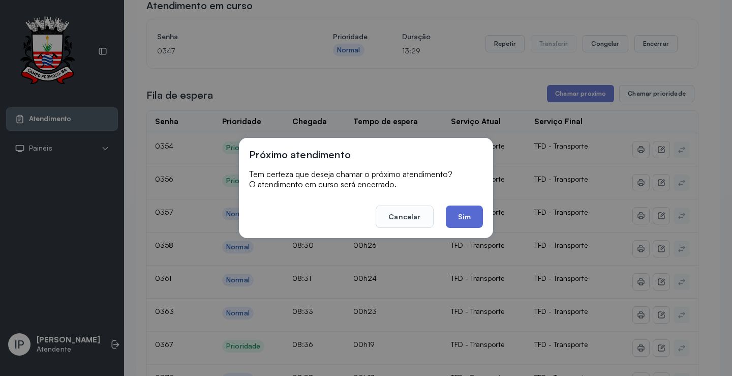
click at [460, 221] on button "Sim" at bounding box center [464, 216] width 37 height 22
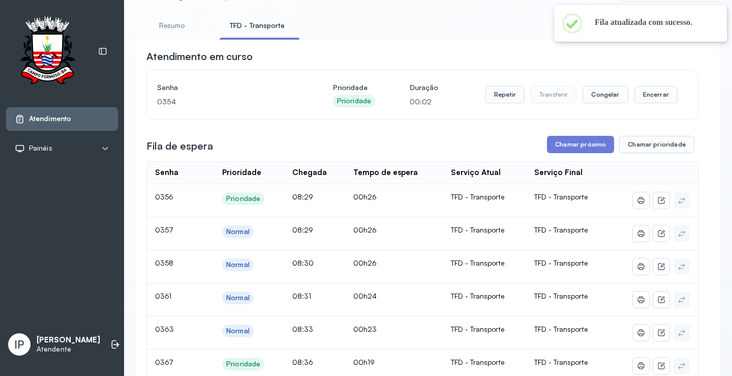
scroll to position [0, 0]
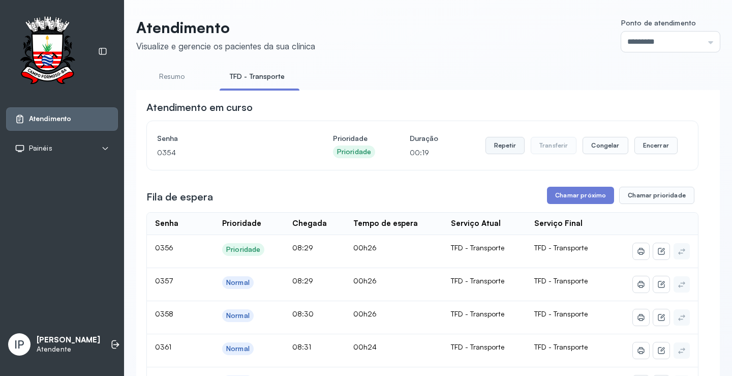
click at [487, 152] on button "Repetir" at bounding box center [504, 145] width 39 height 17
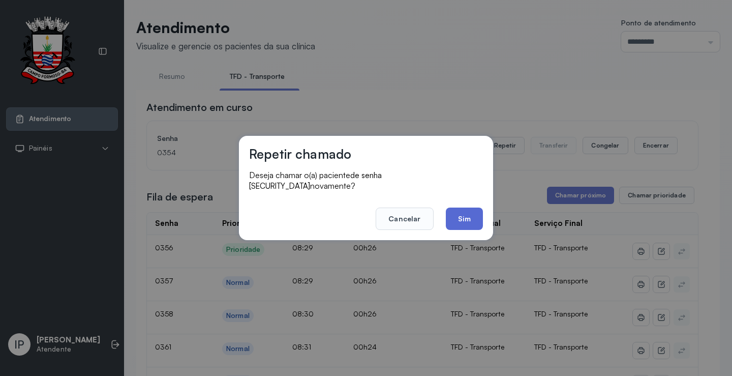
click at [465, 221] on button "Sim" at bounding box center [464, 218] width 37 height 22
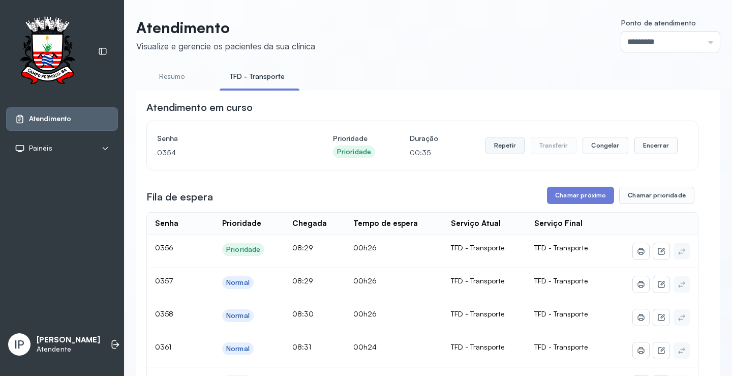
click at [501, 146] on button "Repetir" at bounding box center [504, 145] width 39 height 17
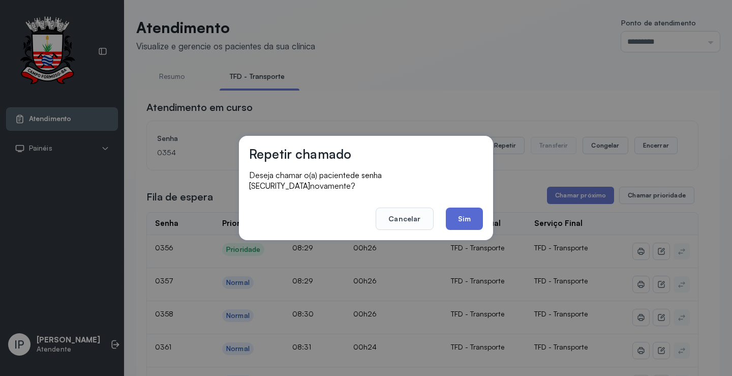
click at [459, 218] on button "Sim" at bounding box center [464, 218] width 37 height 22
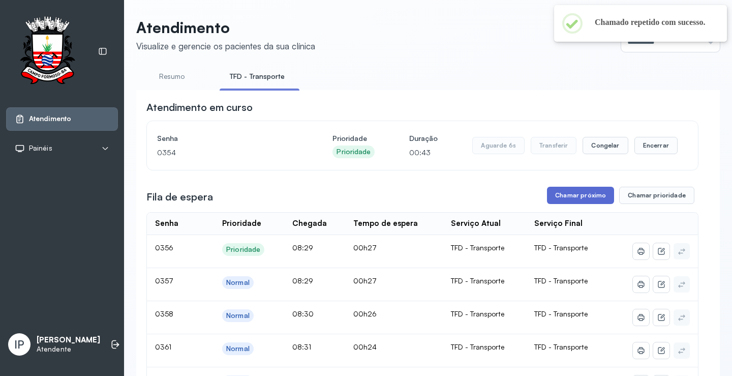
click at [566, 191] on button "Chamar próximo" at bounding box center [580, 195] width 67 height 17
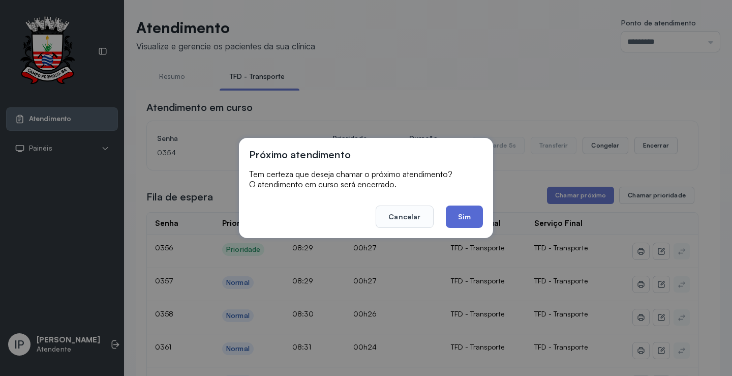
click at [479, 218] on button "Sim" at bounding box center [464, 216] width 37 height 22
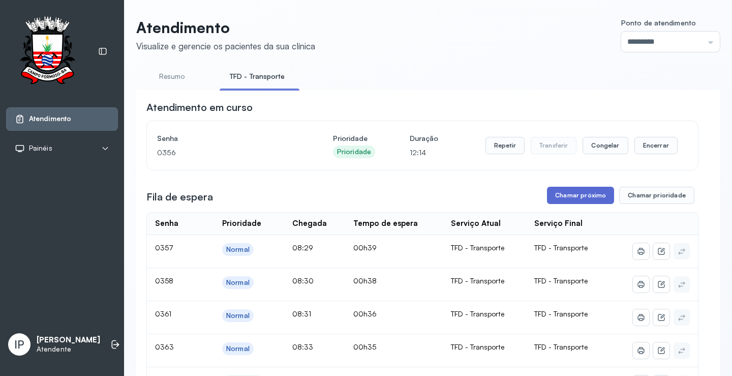
click at [564, 194] on button "Chamar próximo" at bounding box center [580, 195] width 67 height 17
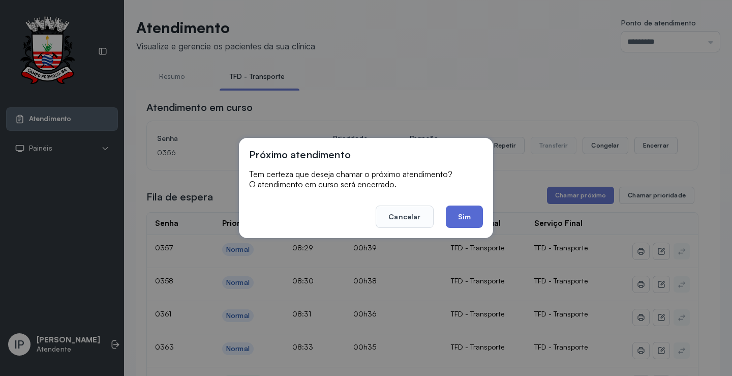
click at [455, 217] on button "Sim" at bounding box center [464, 216] width 37 height 22
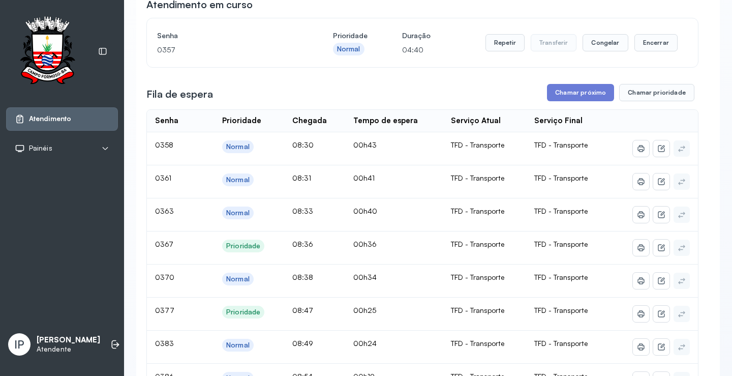
scroll to position [102, 0]
click at [568, 99] on button "Chamar próximo" at bounding box center [580, 93] width 67 height 17
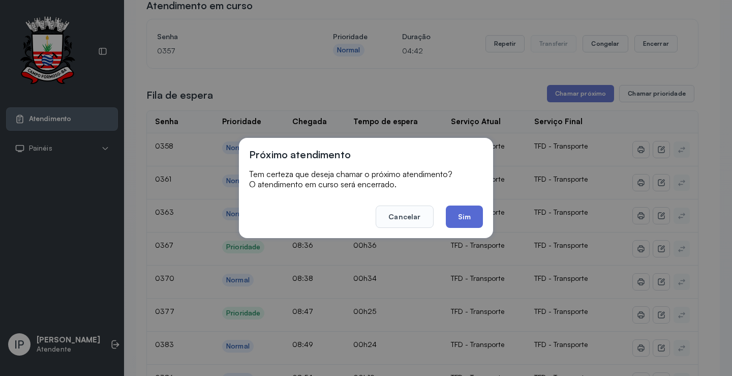
click at [467, 213] on button "Sim" at bounding box center [464, 216] width 37 height 22
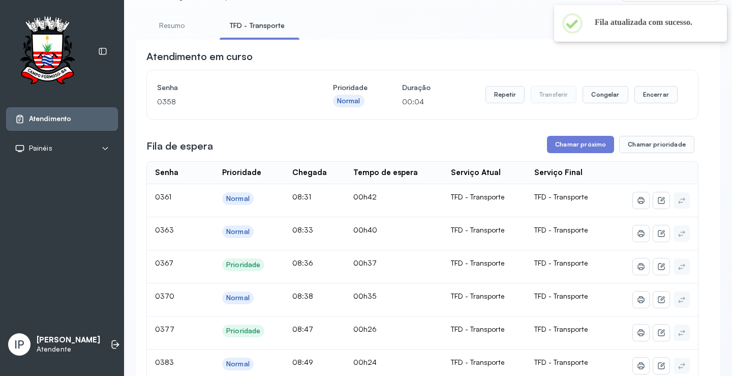
scroll to position [0, 0]
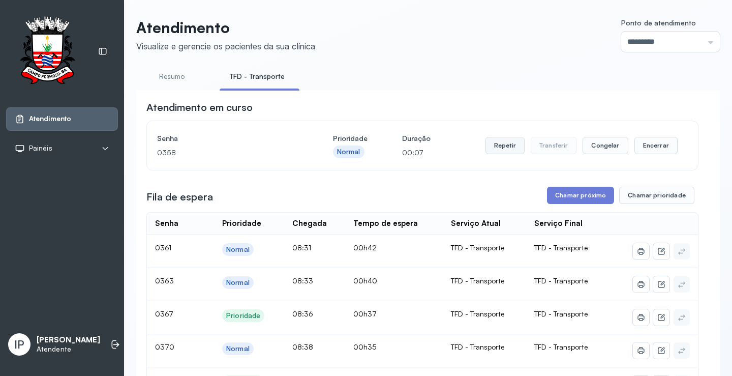
click at [490, 143] on button "Repetir" at bounding box center [504, 145] width 39 height 17
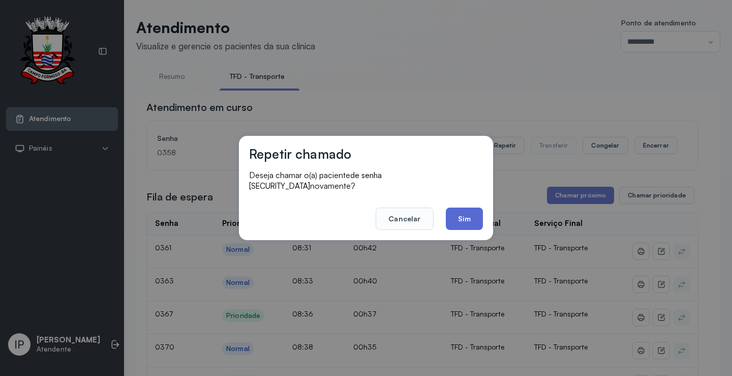
click at [460, 214] on button "Sim" at bounding box center [464, 218] width 37 height 22
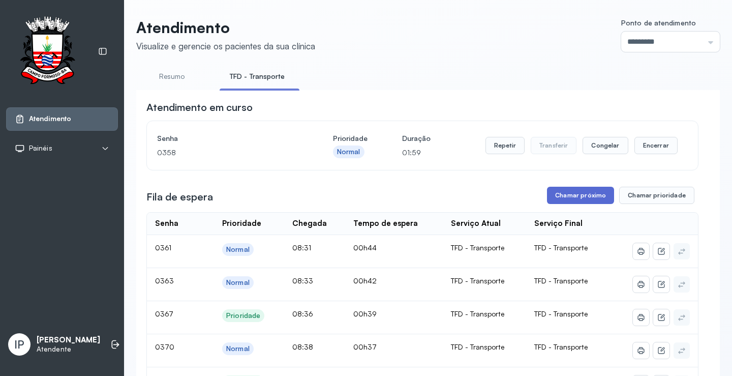
click at [565, 199] on button "Chamar próximo" at bounding box center [580, 195] width 67 height 17
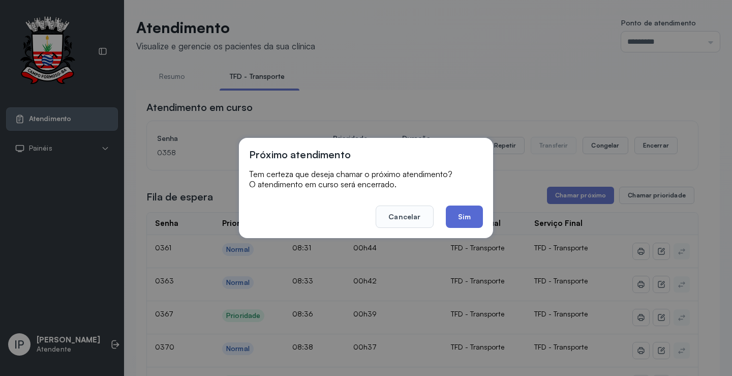
click at [454, 218] on button "Sim" at bounding box center [464, 216] width 37 height 22
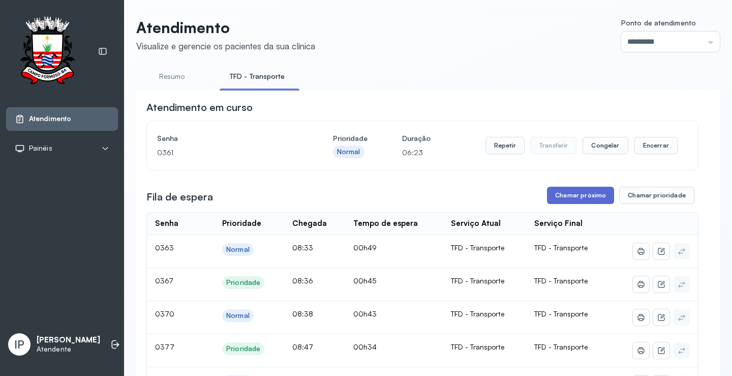
click at [576, 197] on button "Chamar próximo" at bounding box center [580, 195] width 67 height 17
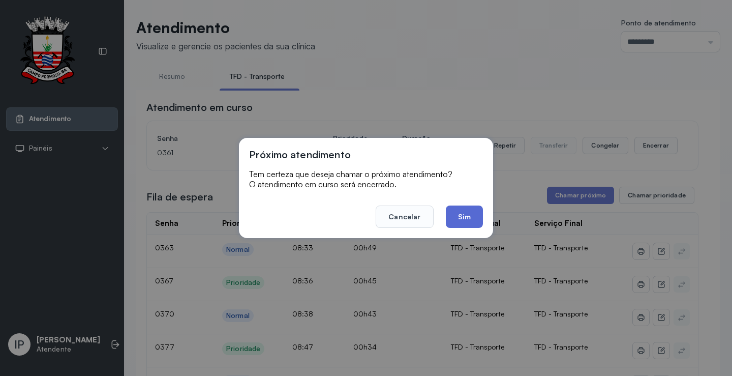
click at [465, 209] on button "Sim" at bounding box center [464, 216] width 37 height 22
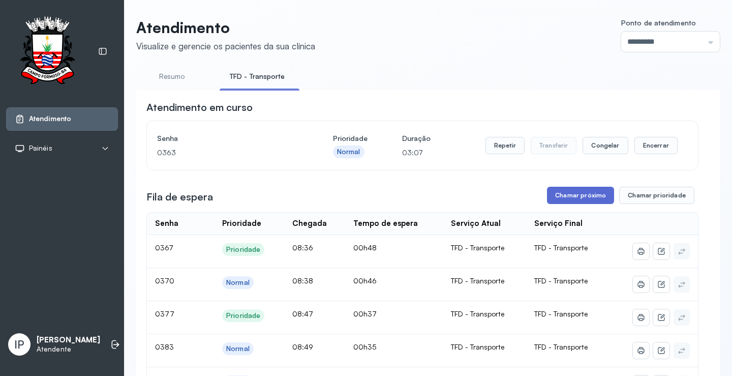
click at [582, 191] on button "Chamar próximo" at bounding box center [580, 195] width 67 height 17
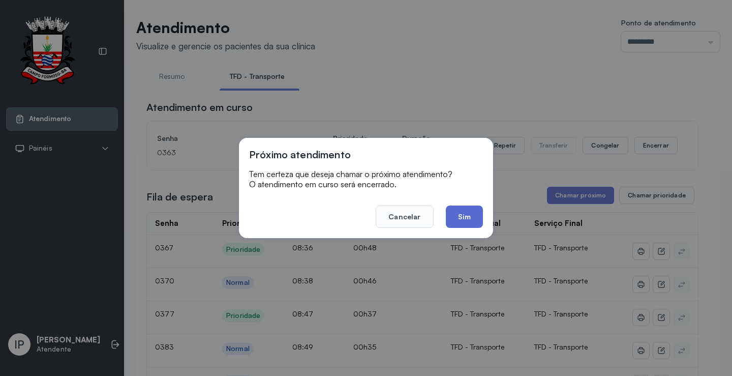
click at [474, 214] on button "Sim" at bounding box center [464, 216] width 37 height 22
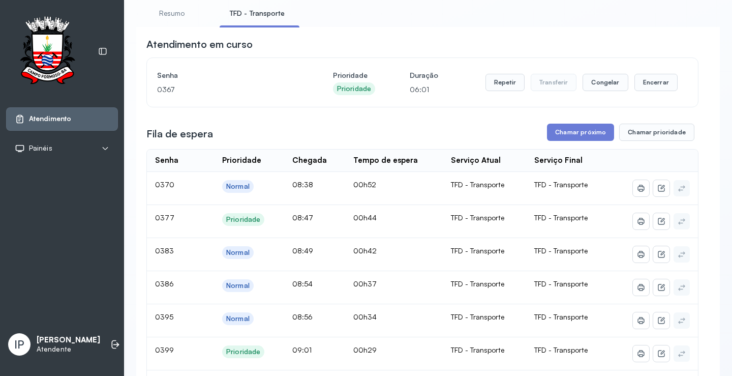
scroll to position [51, 0]
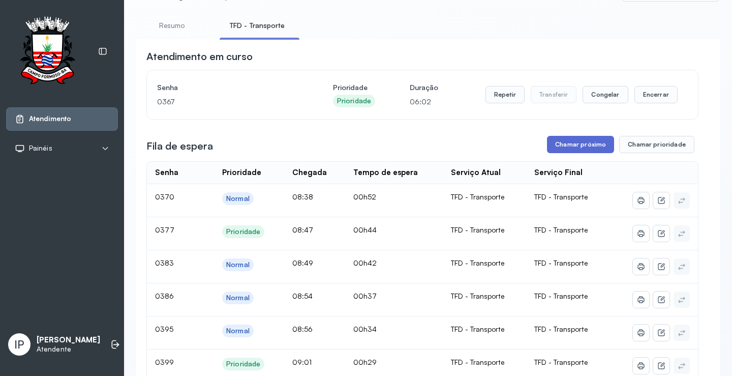
click at [560, 148] on button "Chamar próximo" at bounding box center [580, 144] width 67 height 17
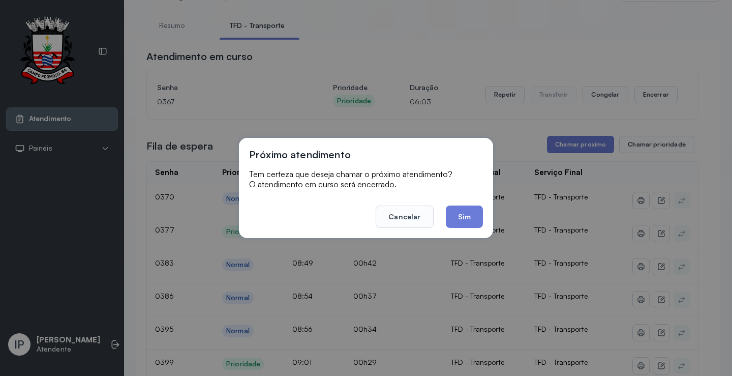
click at [469, 205] on footer "Cancelar Sim" at bounding box center [366, 209] width 234 height 37
click at [468, 208] on button "Sim" at bounding box center [464, 216] width 37 height 22
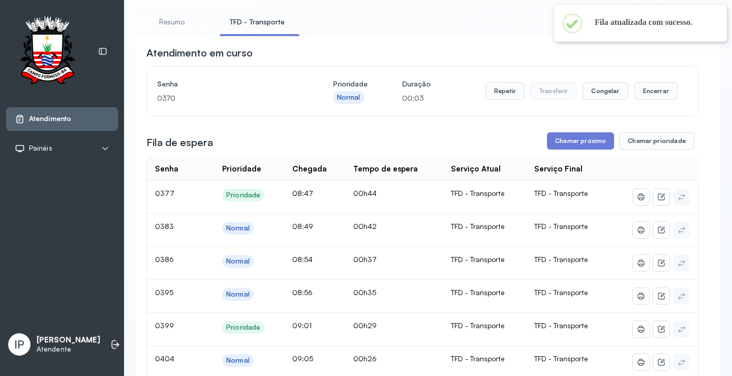
scroll to position [0, 0]
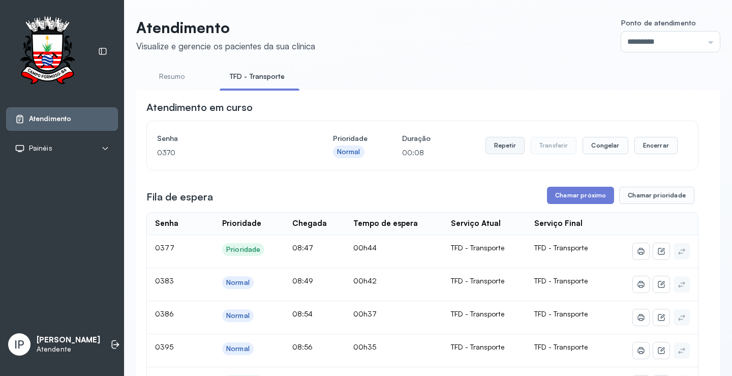
click at [504, 148] on button "Repetir" at bounding box center [504, 145] width 39 height 17
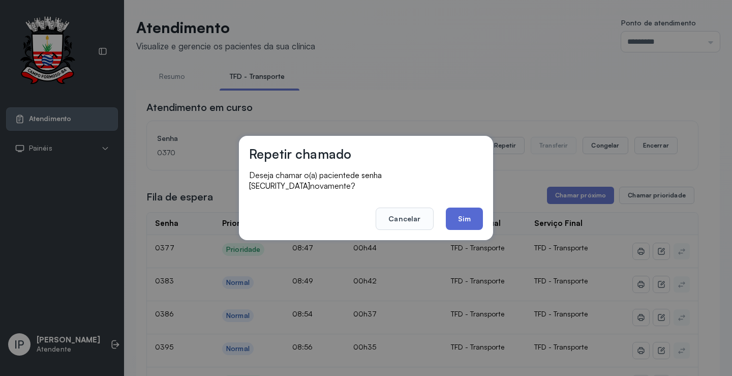
click at [472, 218] on button "Sim" at bounding box center [464, 218] width 37 height 22
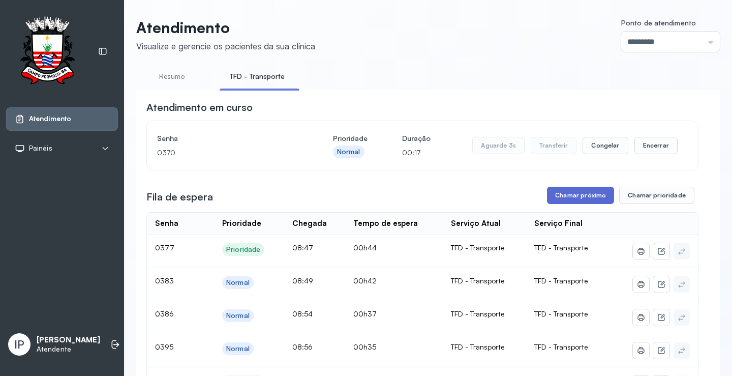
click at [565, 197] on button "Chamar próximo" at bounding box center [580, 195] width 67 height 17
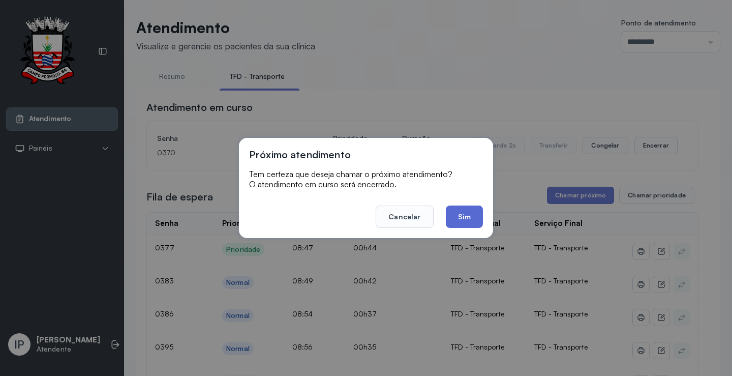
click at [465, 214] on button "Sim" at bounding box center [464, 216] width 37 height 22
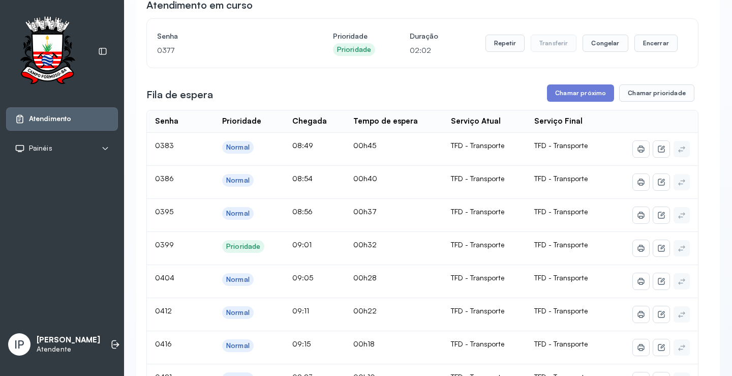
scroll to position [102, 0]
click at [566, 98] on button "Chamar próximo" at bounding box center [580, 93] width 67 height 17
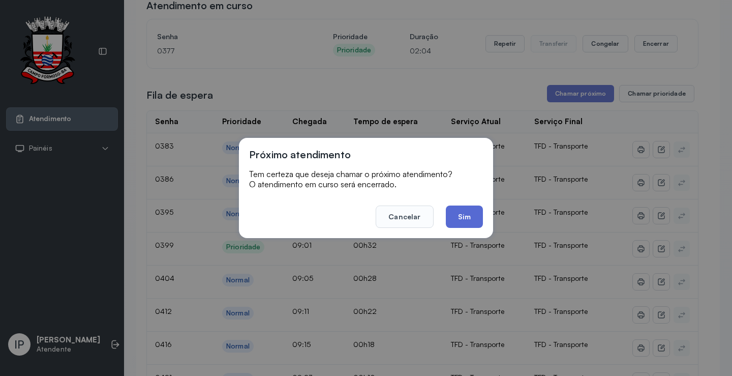
click at [451, 213] on button "Sim" at bounding box center [464, 216] width 37 height 22
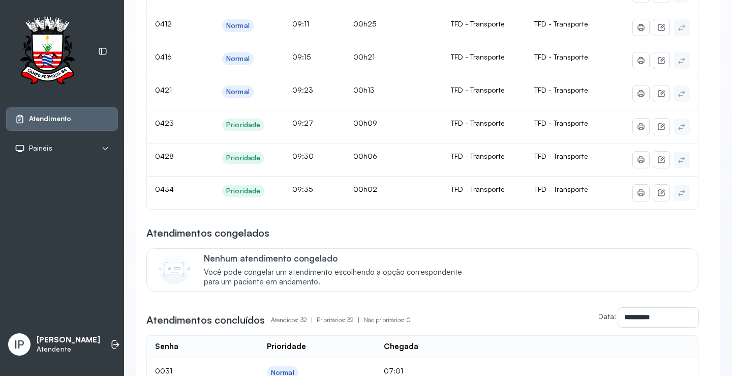
scroll to position [152, 0]
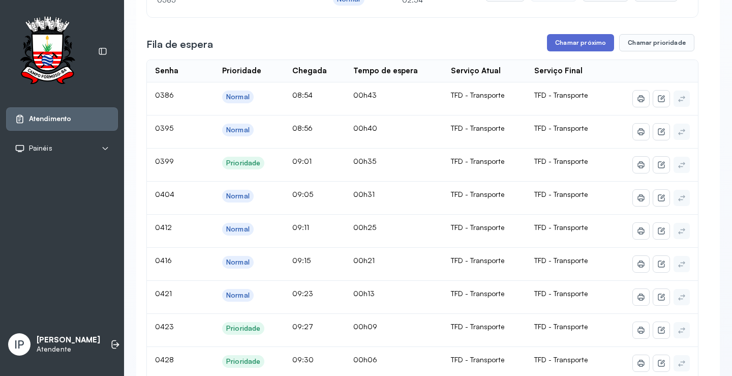
click at [549, 48] on button "Chamar próximo" at bounding box center [580, 42] width 67 height 17
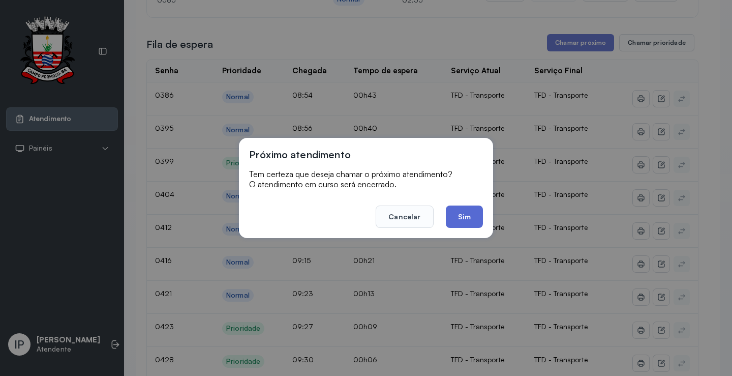
click at [468, 213] on button "Sim" at bounding box center [464, 216] width 37 height 22
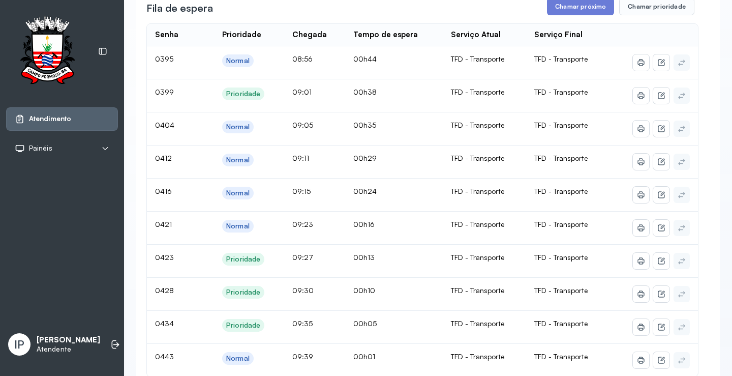
scroll to position [102, 0]
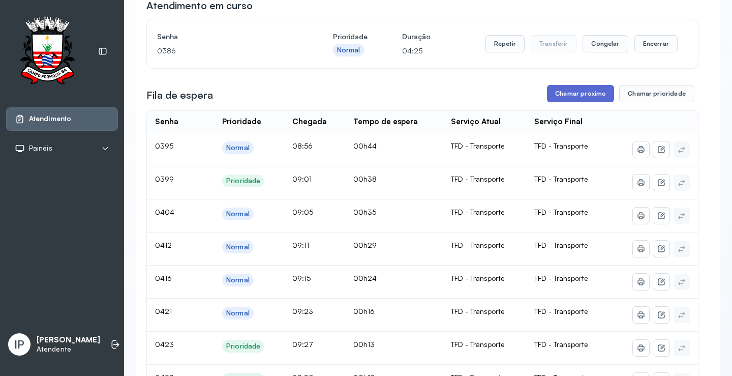
click at [568, 91] on button "Chamar próximo" at bounding box center [580, 93] width 67 height 17
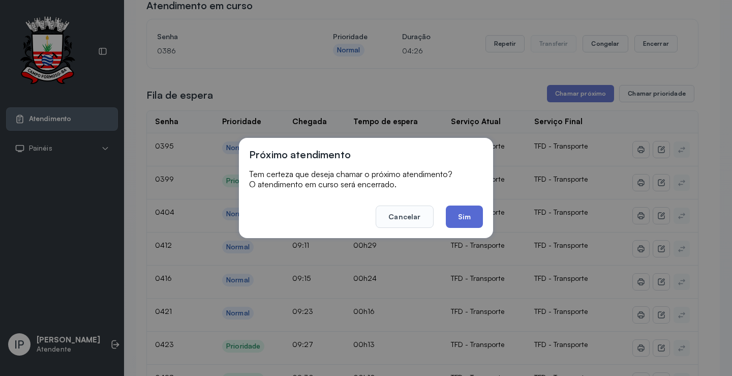
click at [472, 216] on button "Sim" at bounding box center [464, 216] width 37 height 22
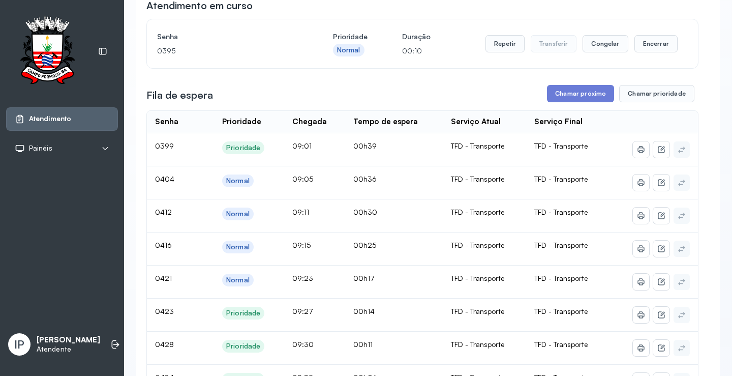
scroll to position [0, 0]
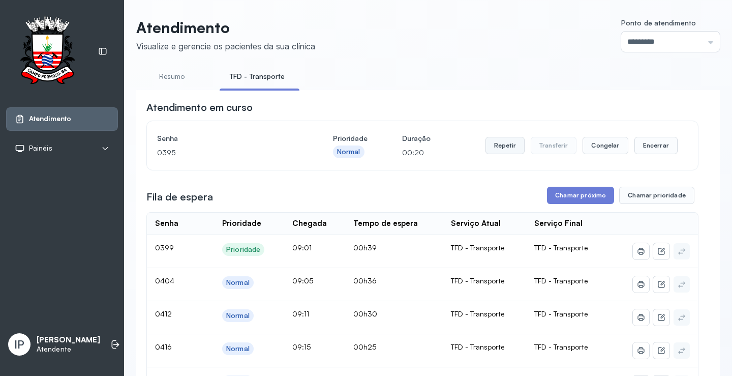
click at [500, 141] on button "Repetir" at bounding box center [504, 145] width 39 height 17
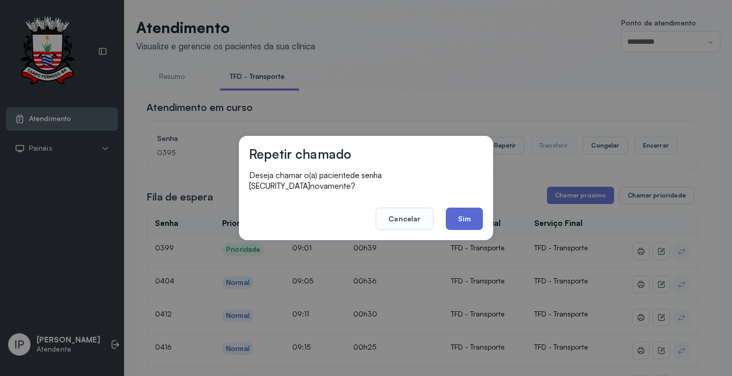
click at [461, 213] on button "Sim" at bounding box center [464, 218] width 37 height 22
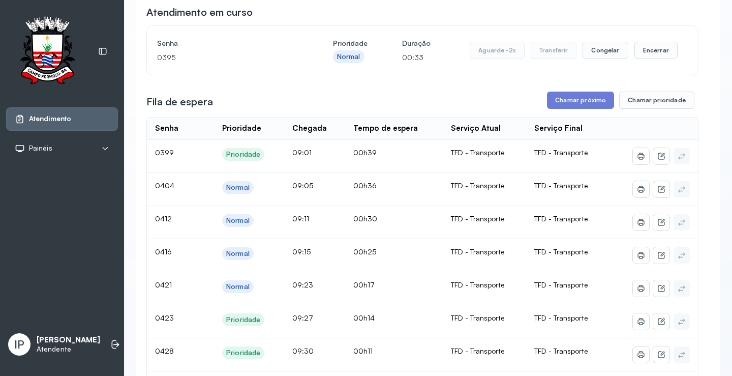
scroll to position [102, 0]
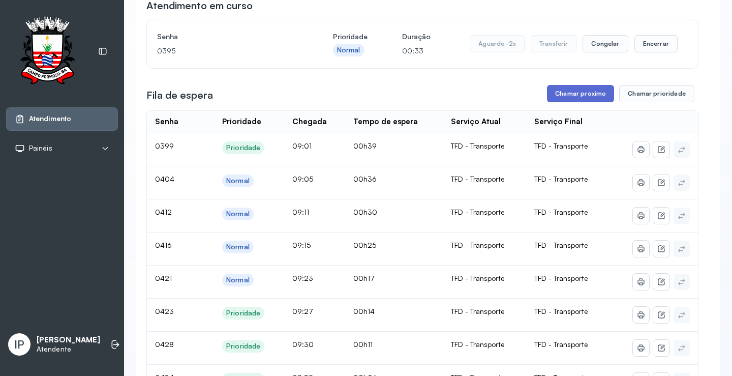
click at [578, 93] on button "Chamar próximo" at bounding box center [580, 93] width 67 height 17
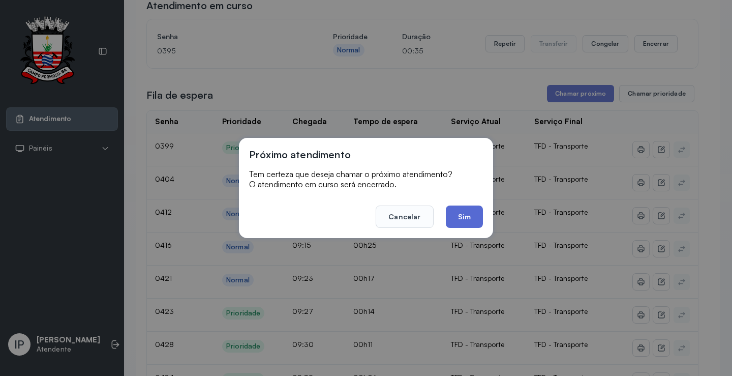
click at [456, 213] on button "Sim" at bounding box center [464, 216] width 37 height 22
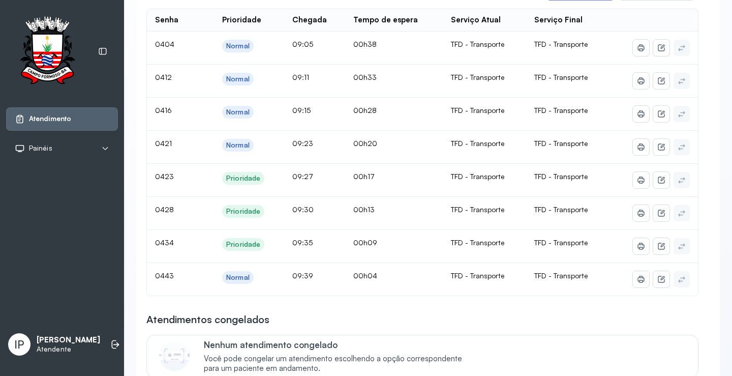
scroll to position [0, 0]
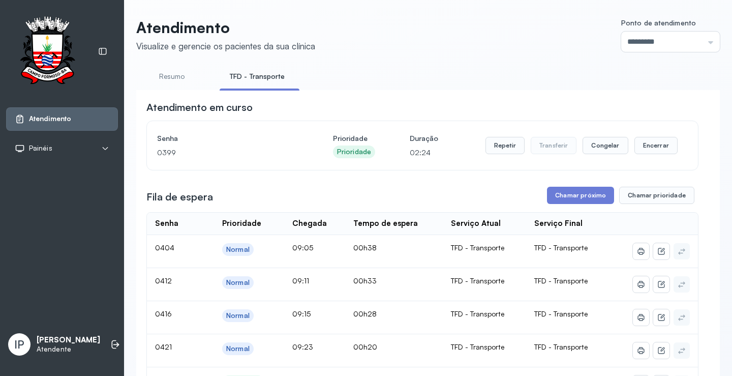
click at [576, 199] on button "Chamar próximo" at bounding box center [580, 195] width 67 height 17
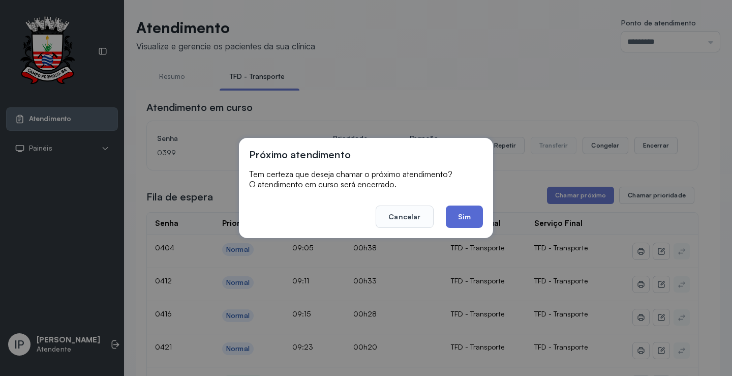
click at [478, 219] on button "Sim" at bounding box center [464, 216] width 37 height 22
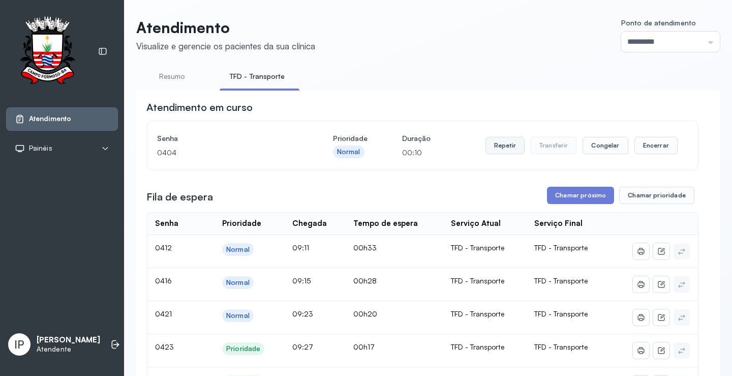
click at [500, 148] on button "Repetir" at bounding box center [504, 145] width 39 height 17
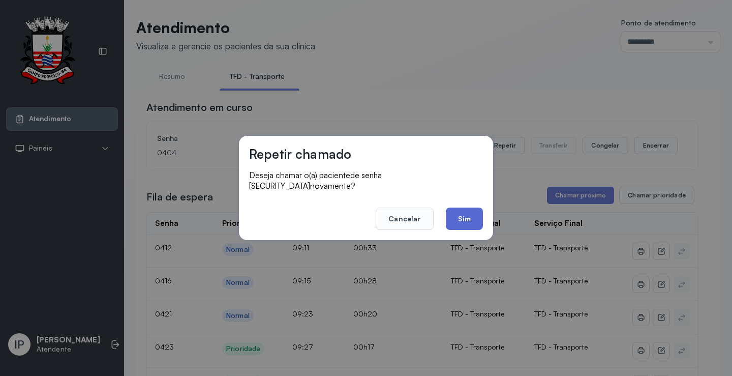
click at [470, 215] on button "Sim" at bounding box center [464, 218] width 37 height 22
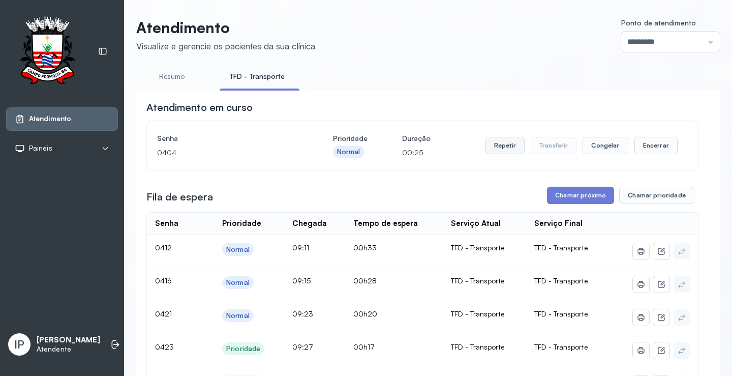
click at [495, 143] on button "Repetir" at bounding box center [504, 145] width 39 height 17
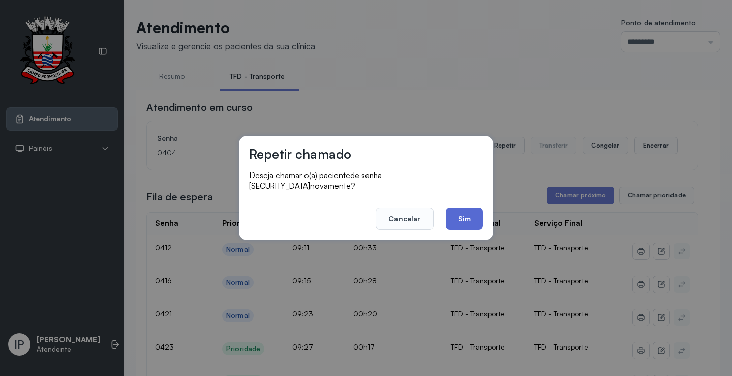
click at [452, 211] on button "Sim" at bounding box center [464, 218] width 37 height 22
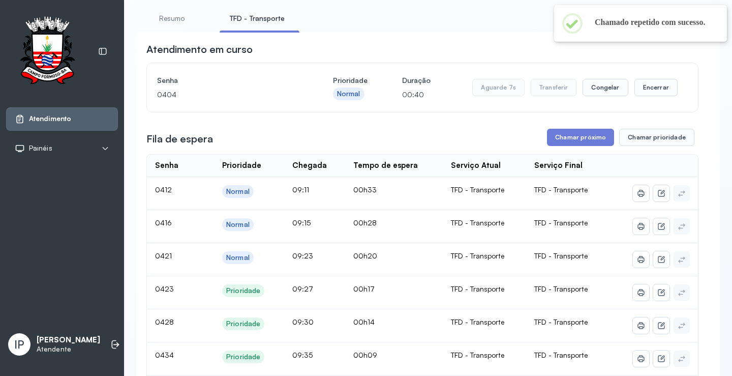
scroll to position [51, 0]
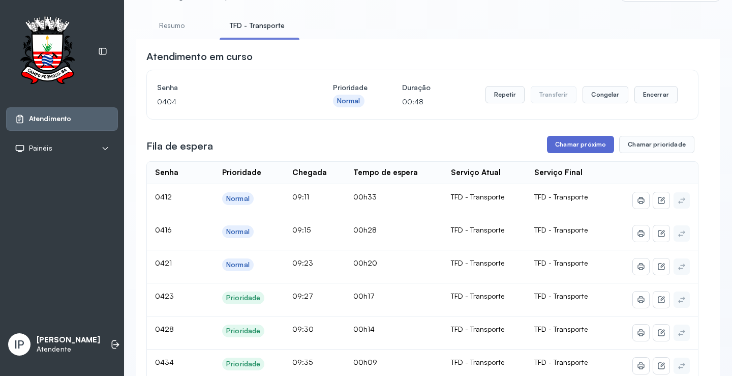
click at [569, 143] on button "Chamar próximo" at bounding box center [580, 144] width 67 height 17
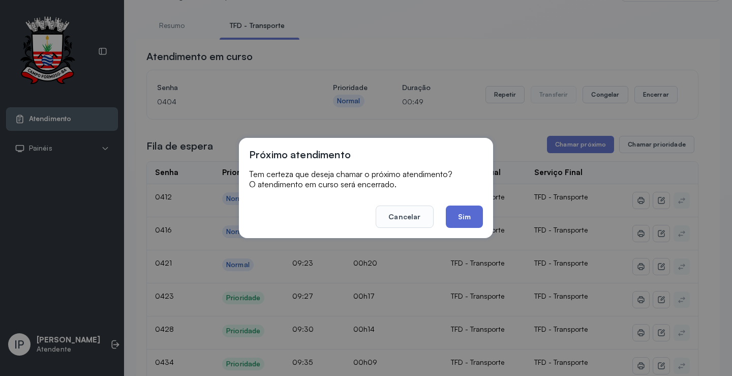
click at [468, 214] on button "Sim" at bounding box center [464, 216] width 37 height 22
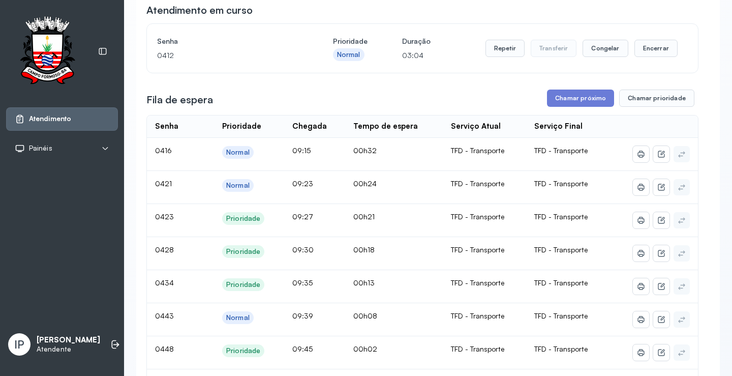
scroll to position [0, 0]
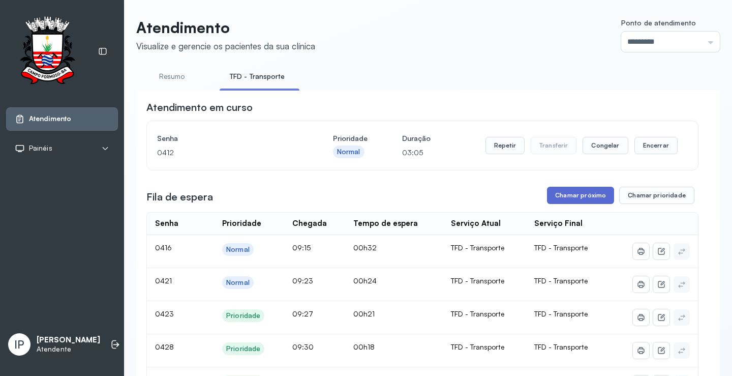
click at [581, 203] on button "Chamar próximo" at bounding box center [580, 195] width 67 height 17
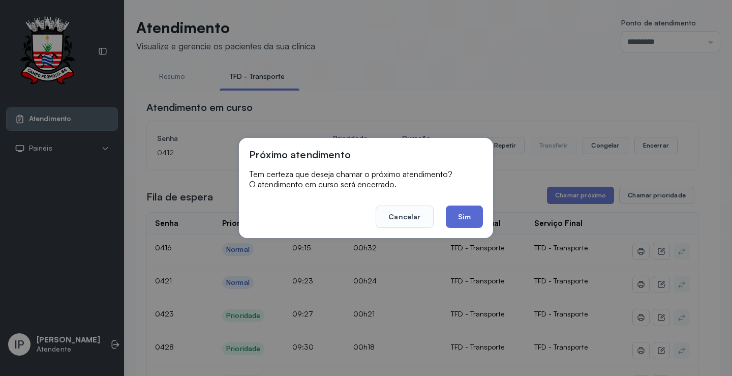
click at [468, 221] on button "Sim" at bounding box center [464, 216] width 37 height 22
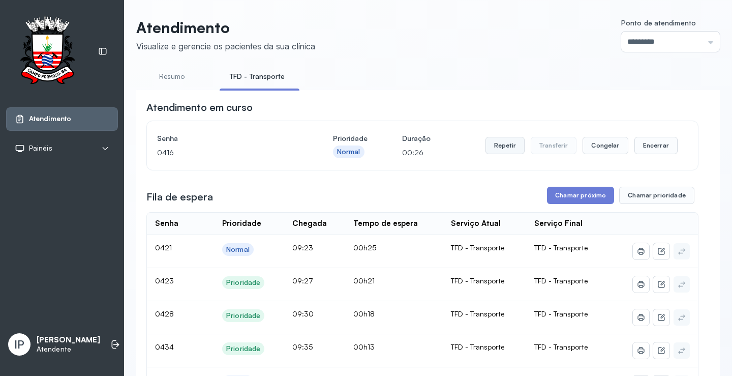
click at [502, 145] on button "Repetir" at bounding box center [504, 145] width 39 height 17
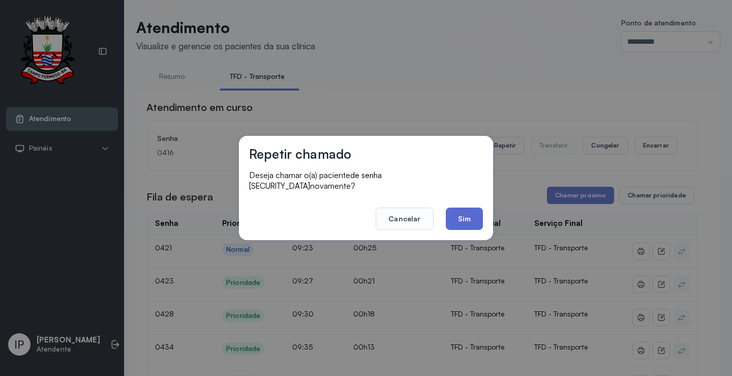
click at [459, 214] on button "Sim" at bounding box center [464, 218] width 37 height 22
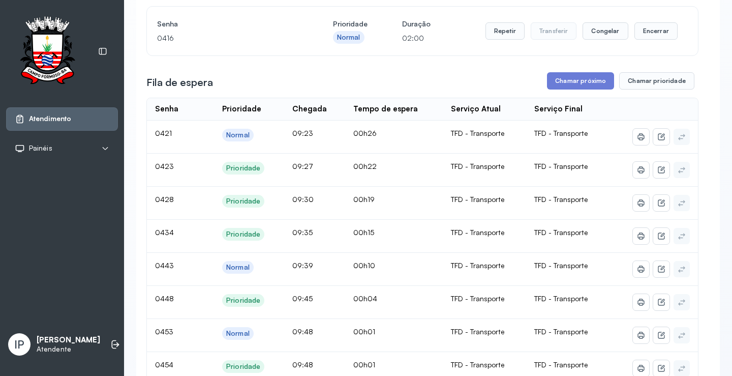
scroll to position [102, 0]
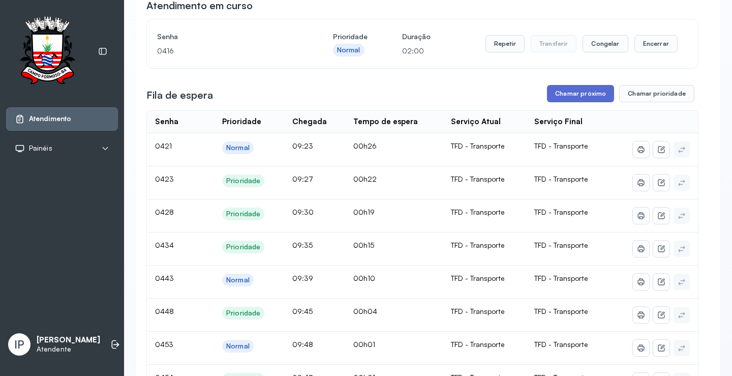
click at [563, 91] on button "Chamar próximo" at bounding box center [580, 93] width 67 height 17
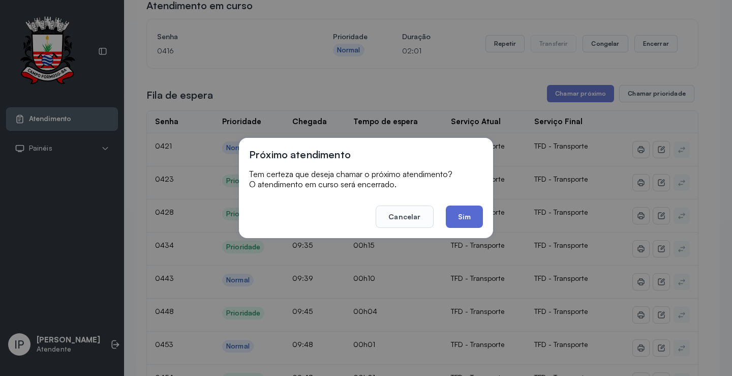
click at [456, 218] on button "Sim" at bounding box center [464, 216] width 37 height 22
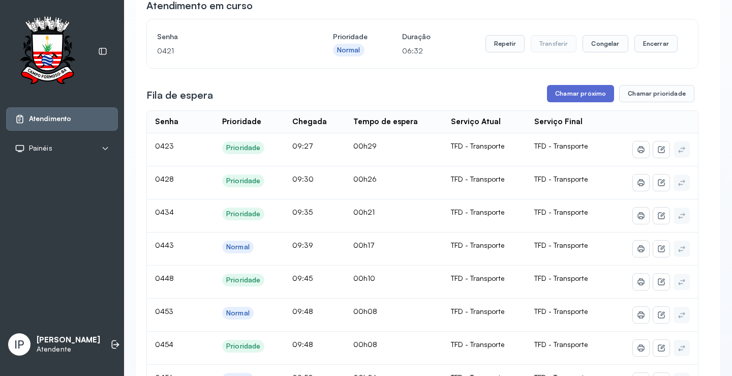
click at [561, 97] on button "Chamar próximo" at bounding box center [580, 93] width 67 height 17
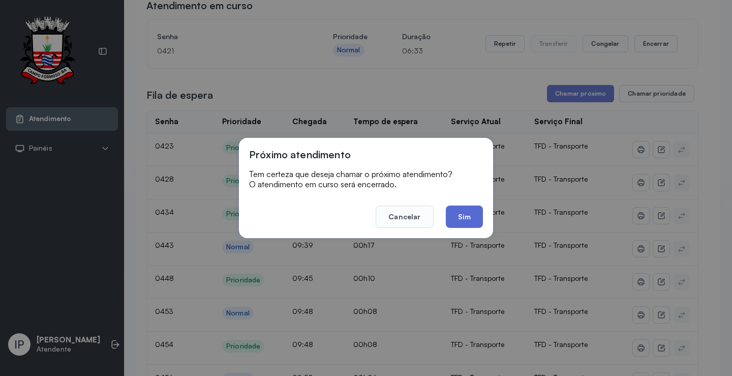
click at [465, 221] on button "Sim" at bounding box center [464, 216] width 37 height 22
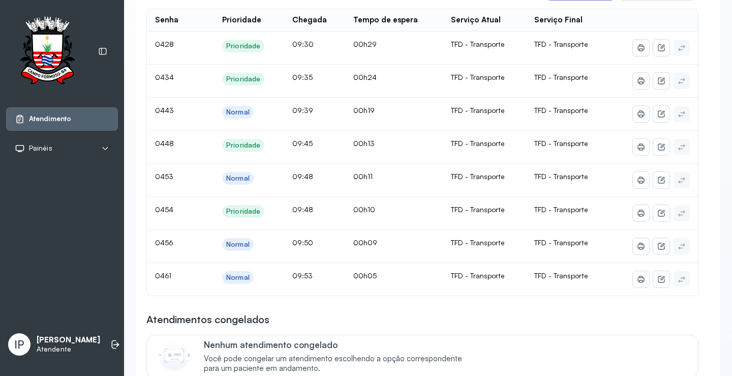
scroll to position [152, 0]
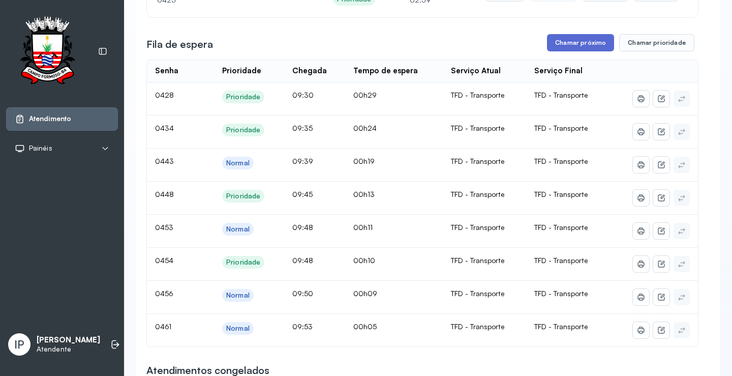
click at [580, 39] on button "Chamar próximo" at bounding box center [580, 42] width 67 height 17
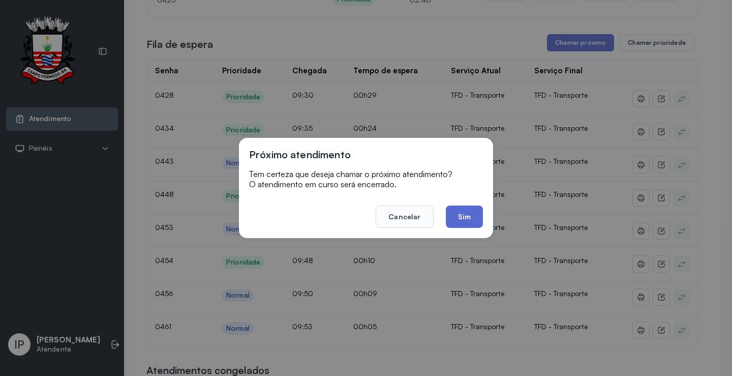
click at [464, 220] on button "Sim" at bounding box center [464, 216] width 37 height 22
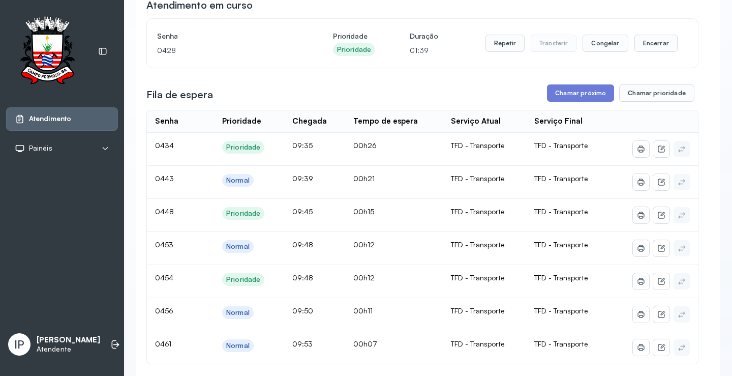
scroll to position [102, 0]
click at [571, 95] on button "Chamar próximo" at bounding box center [580, 93] width 67 height 17
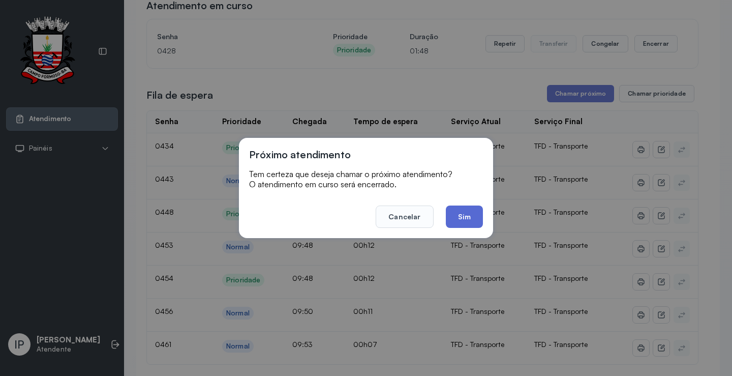
click at [471, 218] on button "Sim" at bounding box center [464, 216] width 37 height 22
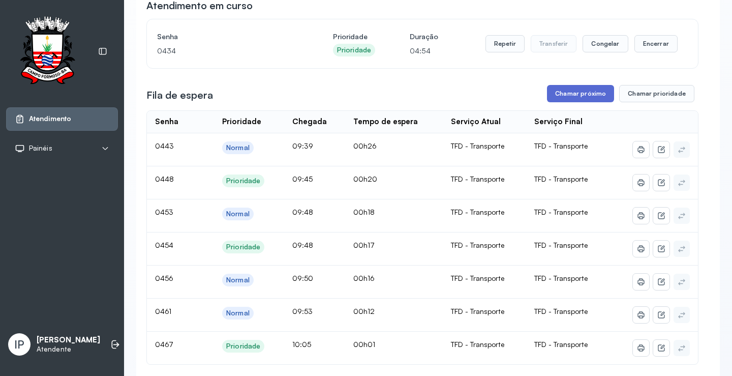
click at [565, 94] on button "Chamar próximo" at bounding box center [580, 93] width 67 height 17
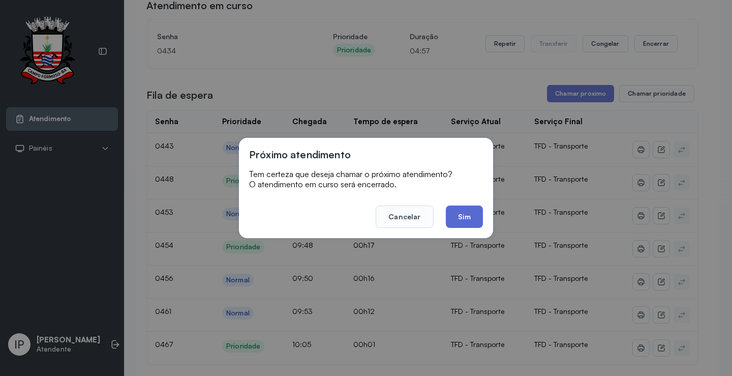
click at [469, 219] on button "Sim" at bounding box center [464, 216] width 37 height 22
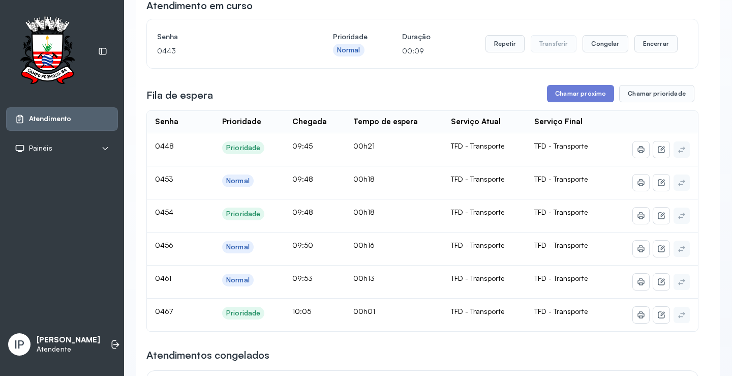
scroll to position [0, 0]
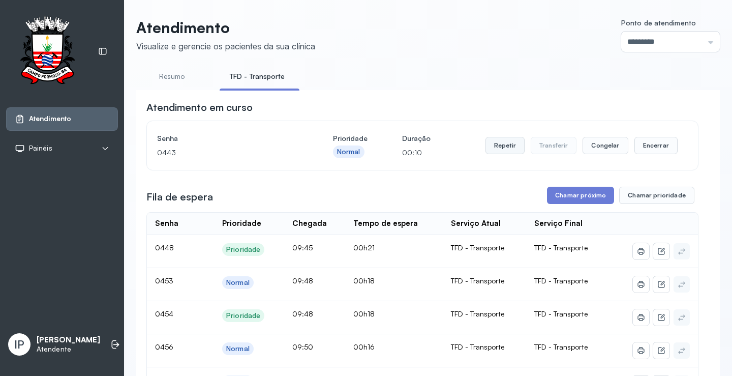
click at [489, 151] on button "Repetir" at bounding box center [504, 145] width 39 height 17
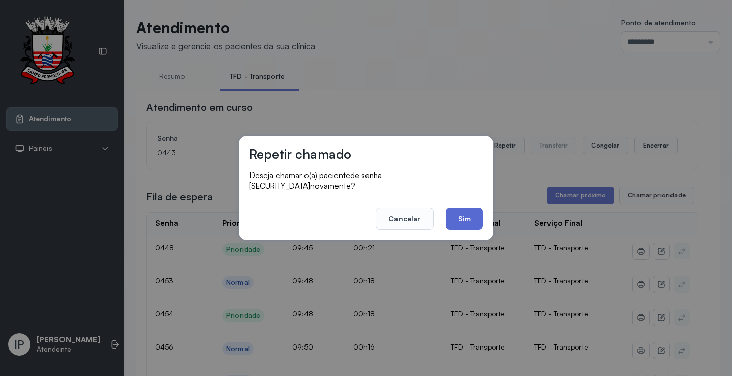
click at [456, 217] on button "Sim" at bounding box center [464, 218] width 37 height 22
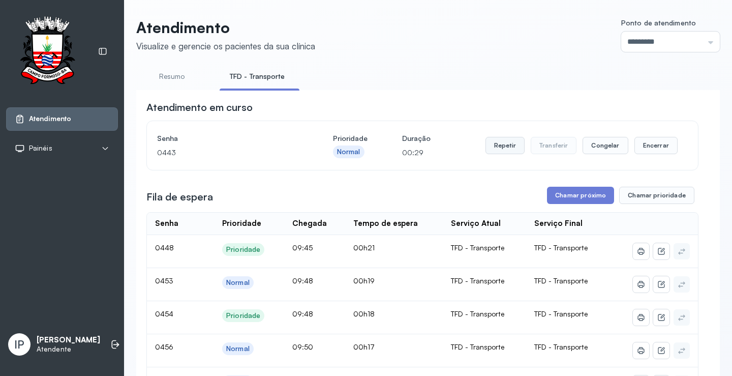
click at [494, 145] on button "Repetir" at bounding box center [504, 145] width 39 height 17
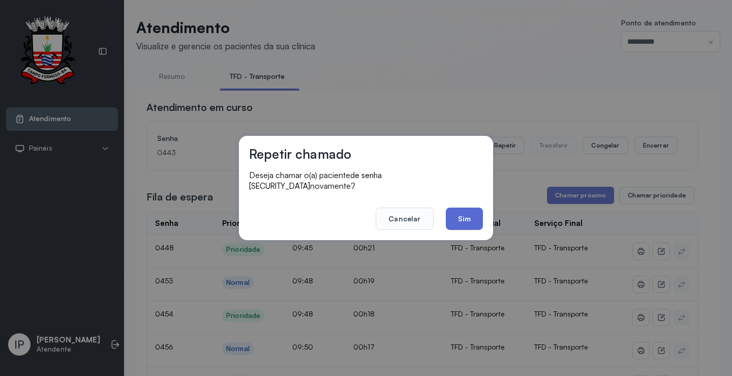
click at [470, 219] on button "Sim" at bounding box center [464, 218] width 37 height 22
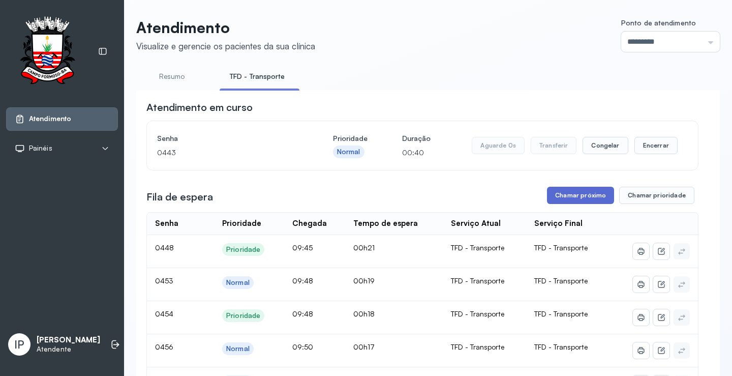
click at [573, 192] on button "Chamar próximo" at bounding box center [580, 195] width 67 height 17
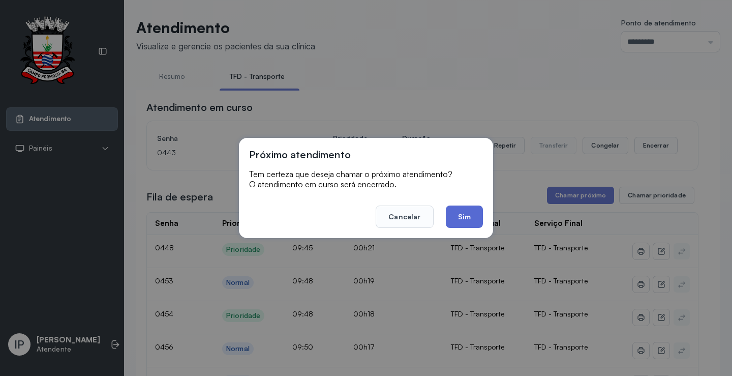
click at [463, 216] on button "Sim" at bounding box center [464, 216] width 37 height 22
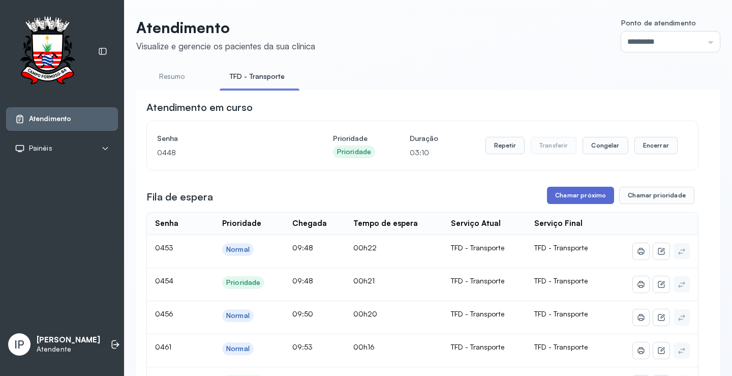
click at [558, 193] on button "Chamar próximo" at bounding box center [580, 195] width 67 height 17
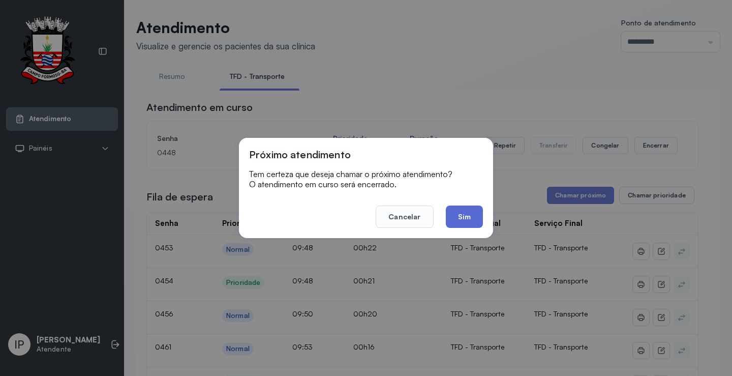
click at [472, 216] on button "Sim" at bounding box center [464, 216] width 37 height 22
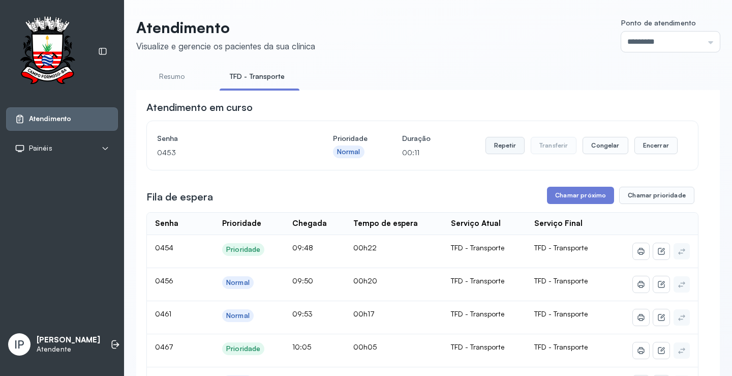
click at [511, 150] on button "Repetir" at bounding box center [504, 145] width 39 height 17
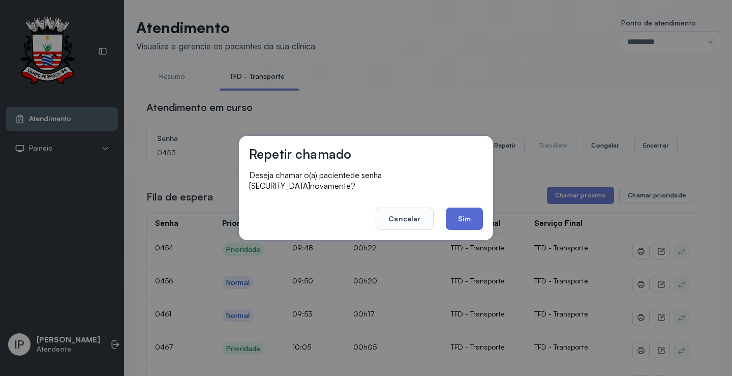
click at [468, 207] on button "Sim" at bounding box center [464, 218] width 37 height 22
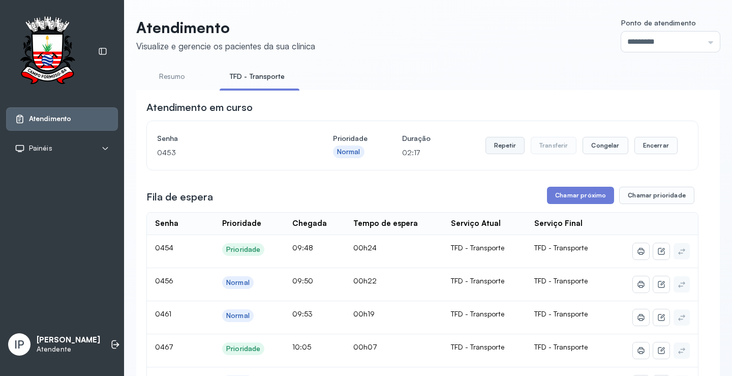
click at [498, 147] on button "Repetir" at bounding box center [504, 145] width 39 height 17
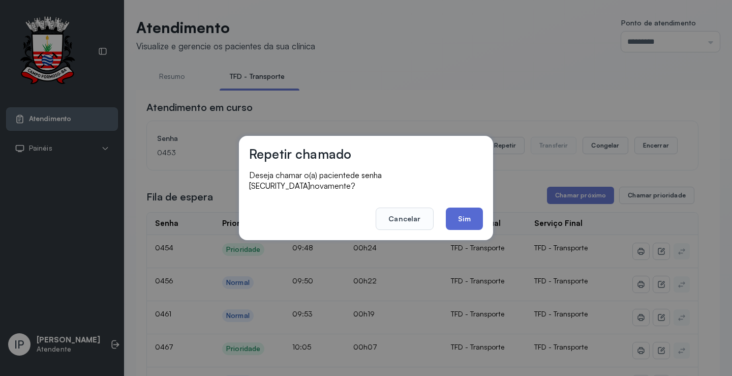
click at [458, 212] on button "Sim" at bounding box center [464, 218] width 37 height 22
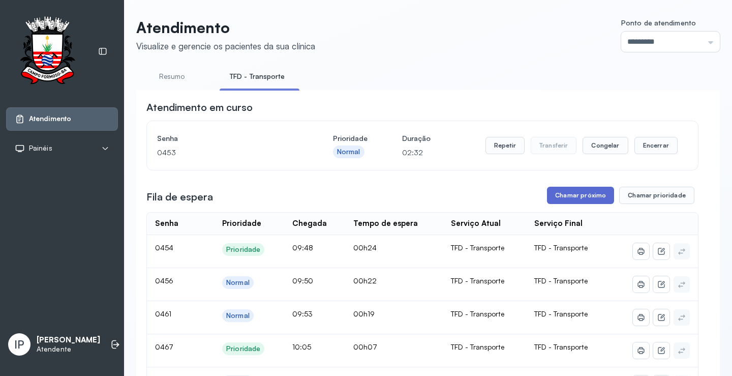
click at [596, 192] on button "Chamar próximo" at bounding box center [580, 195] width 67 height 17
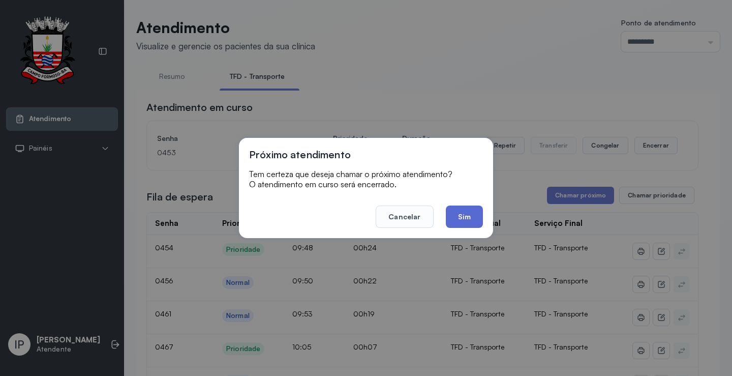
click at [468, 218] on button "Sim" at bounding box center [464, 216] width 37 height 22
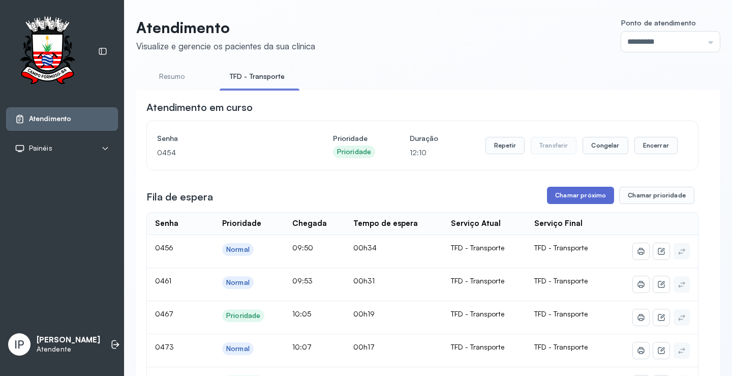
click at [559, 192] on button "Chamar próximo" at bounding box center [580, 195] width 67 height 17
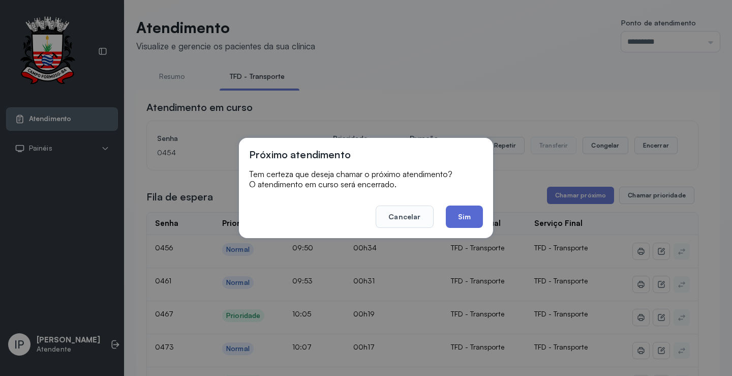
click at [476, 218] on button "Sim" at bounding box center [464, 216] width 37 height 22
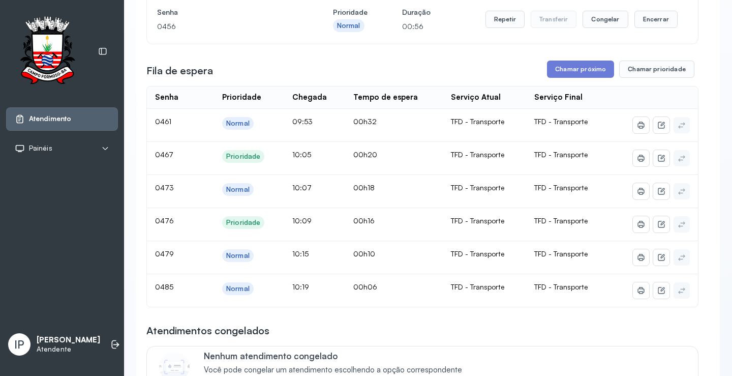
scroll to position [152, 0]
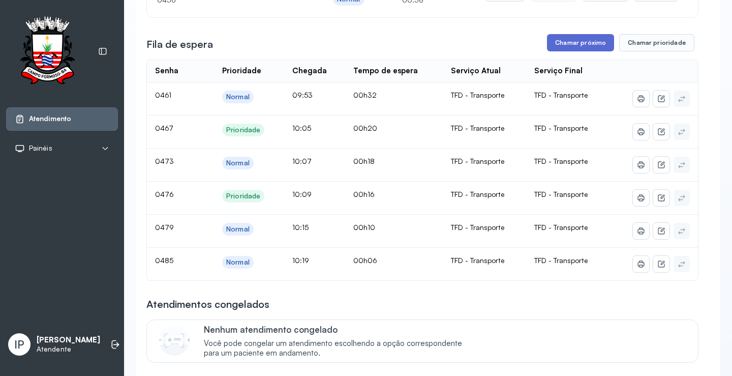
click at [580, 48] on button "Chamar próximo" at bounding box center [580, 42] width 67 height 17
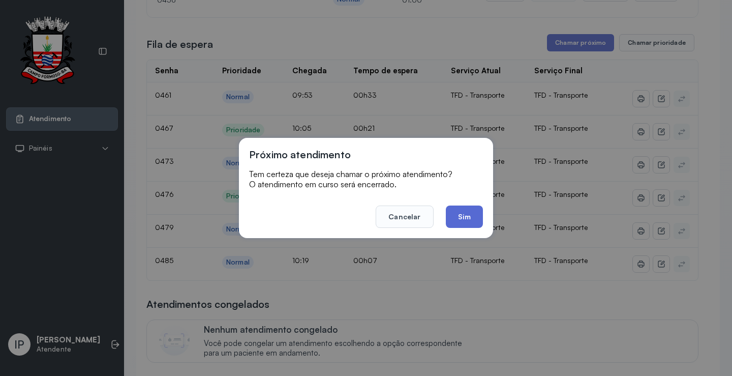
click at [463, 218] on button "Sim" at bounding box center [464, 216] width 37 height 22
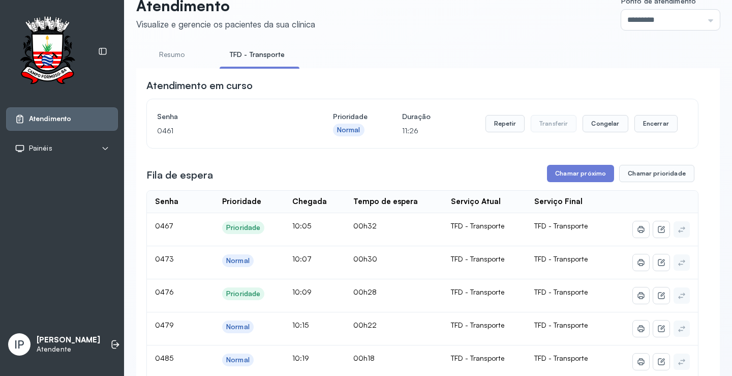
scroll to position [0, 0]
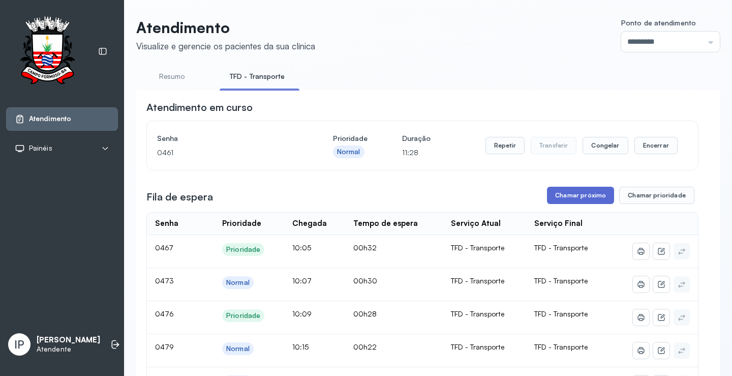
click at [558, 194] on button "Chamar próximo" at bounding box center [580, 195] width 67 height 17
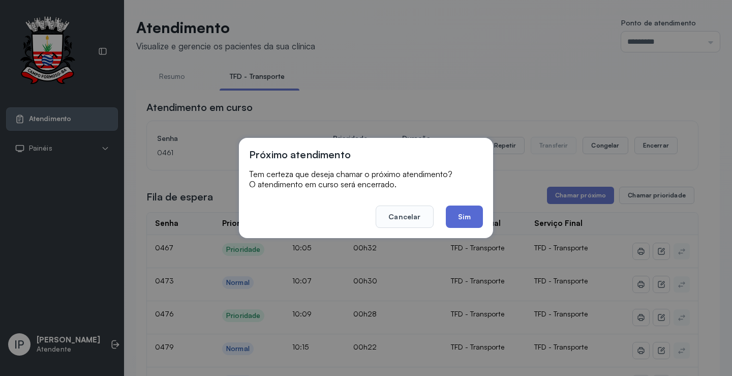
click at [467, 216] on button "Sim" at bounding box center [464, 216] width 37 height 22
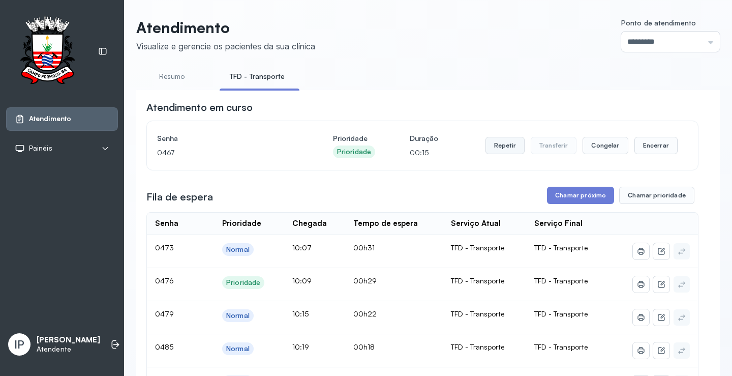
click at [494, 151] on button "Repetir" at bounding box center [504, 145] width 39 height 17
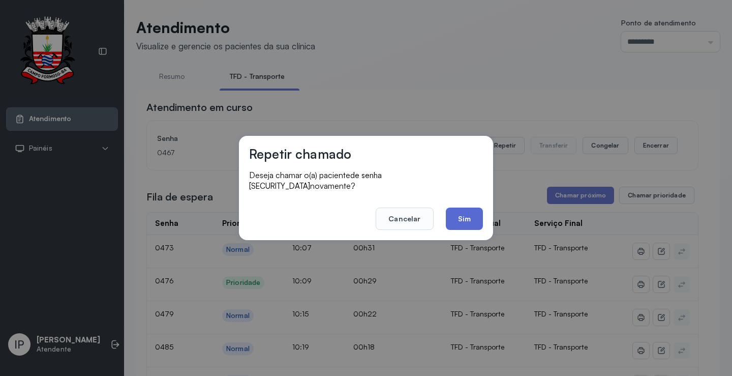
click at [472, 215] on button "Sim" at bounding box center [464, 218] width 37 height 22
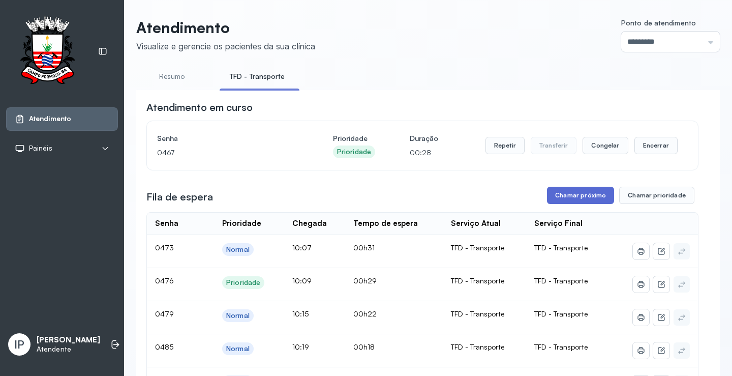
click at [555, 195] on button "Chamar próximo" at bounding box center [580, 195] width 67 height 17
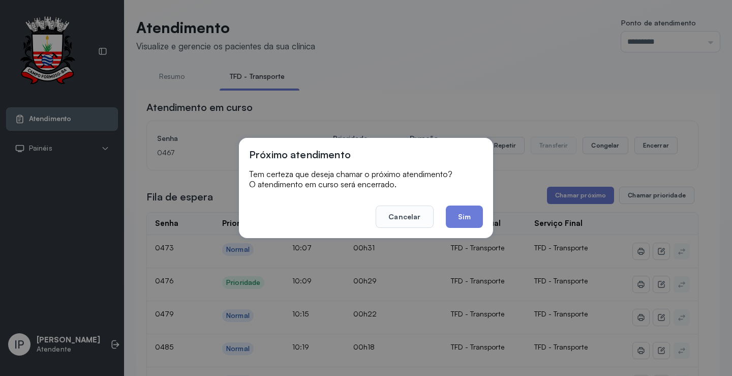
click at [459, 212] on button "Sim" at bounding box center [464, 216] width 37 height 22
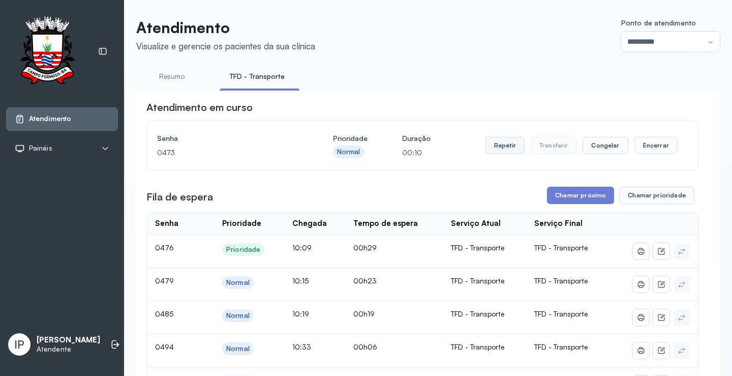
click at [511, 145] on button "Repetir" at bounding box center [504, 145] width 39 height 17
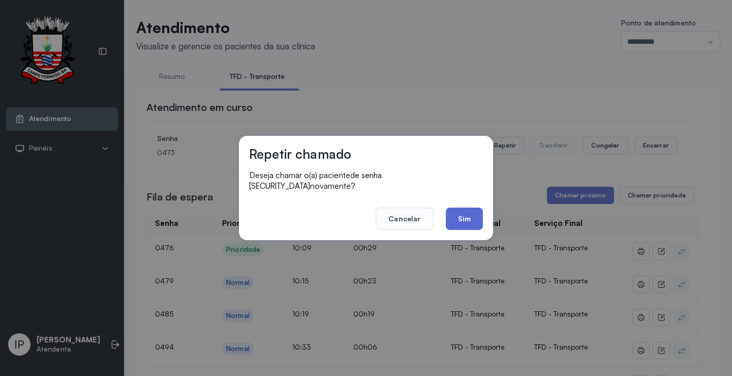
click at [466, 209] on button "Sim" at bounding box center [464, 218] width 37 height 22
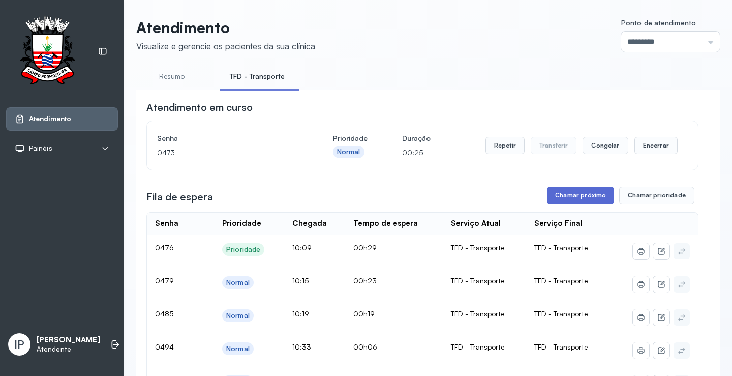
click at [562, 193] on button "Chamar próximo" at bounding box center [580, 195] width 67 height 17
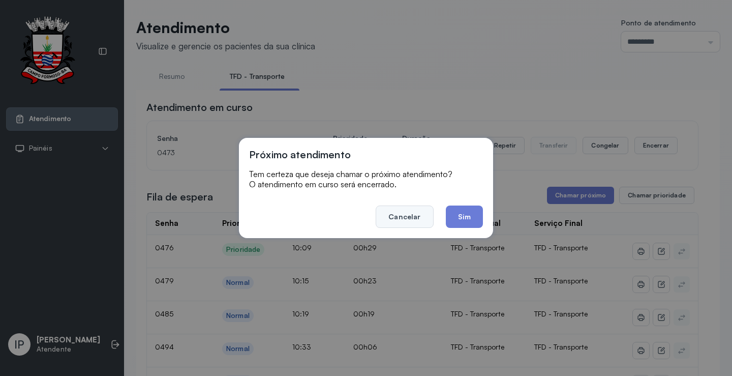
click at [421, 212] on button "Cancelar" at bounding box center [404, 216] width 57 height 22
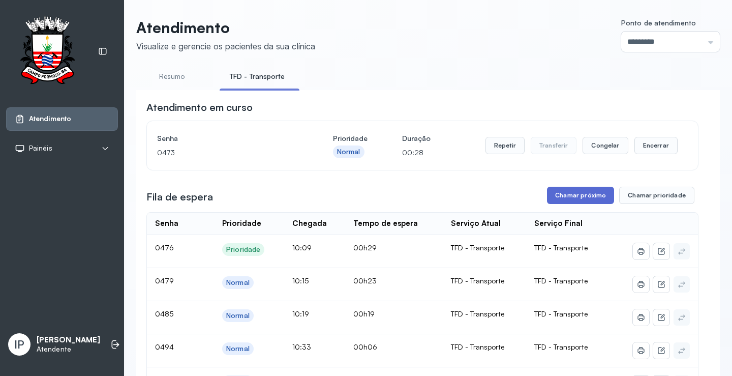
click at [550, 198] on button "Chamar próximo" at bounding box center [580, 195] width 67 height 17
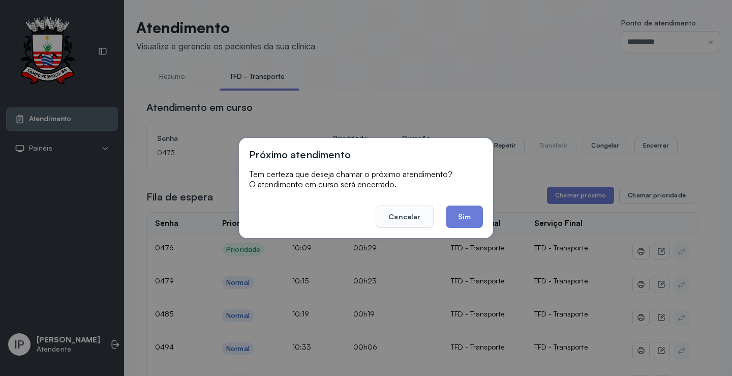
click at [476, 214] on button "Sim" at bounding box center [464, 216] width 37 height 22
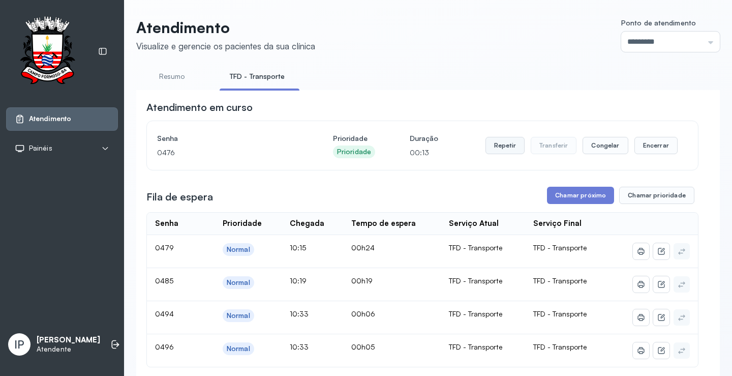
click at [508, 149] on button "Repetir" at bounding box center [504, 145] width 39 height 17
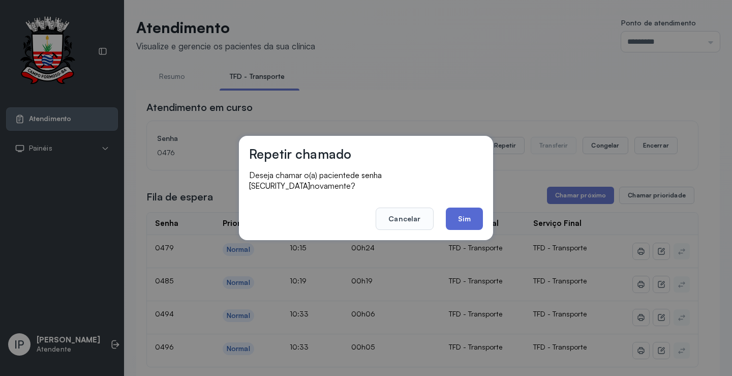
click at [460, 212] on button "Sim" at bounding box center [464, 218] width 37 height 22
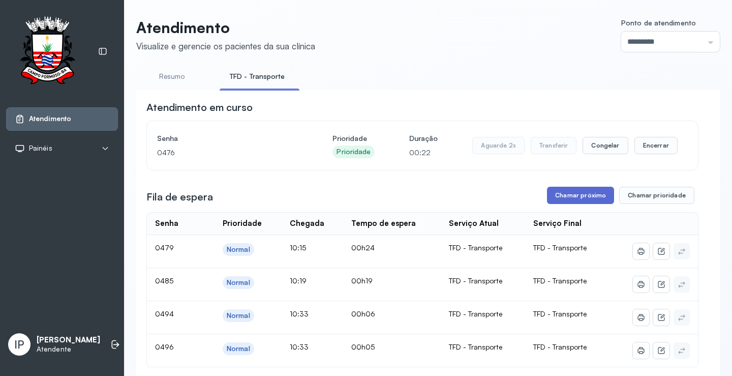
click at [561, 199] on button "Chamar próximo" at bounding box center [580, 195] width 67 height 17
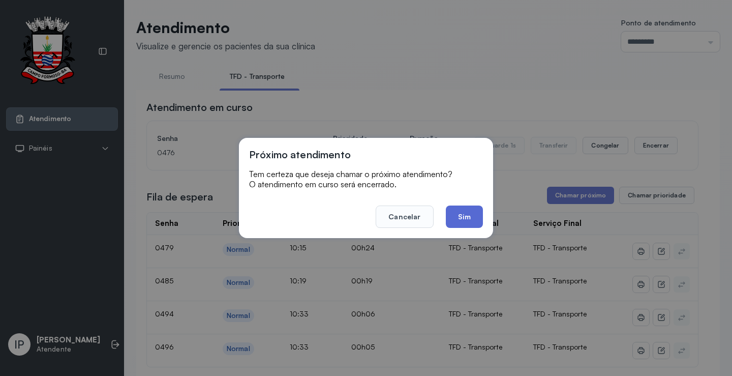
click at [476, 214] on button "Sim" at bounding box center [464, 216] width 37 height 22
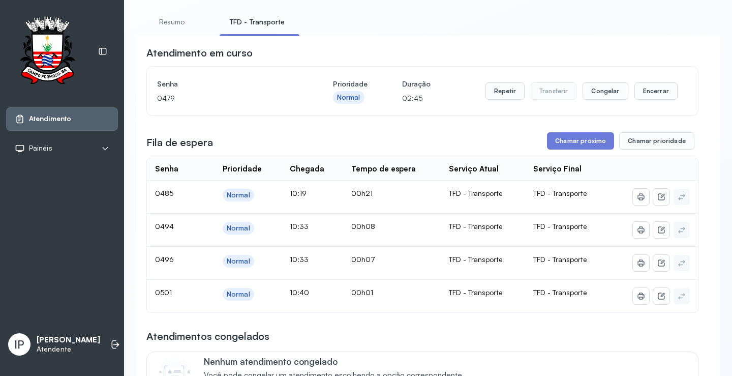
scroll to position [51, 0]
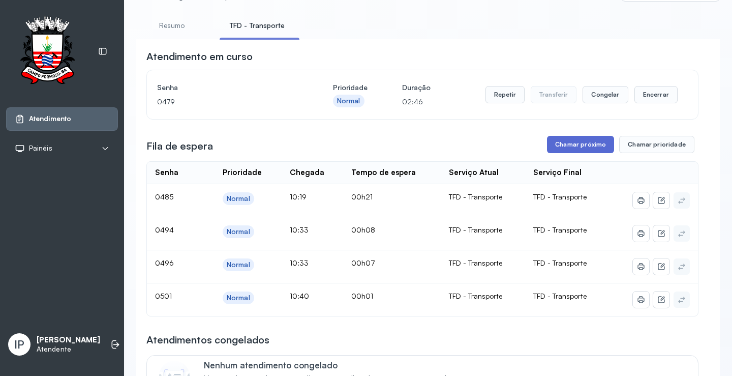
click at [572, 147] on button "Chamar próximo" at bounding box center [580, 144] width 67 height 17
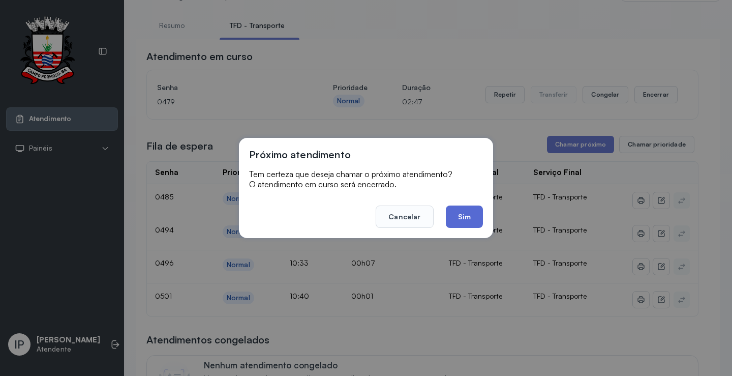
click at [469, 216] on button "Sim" at bounding box center [464, 216] width 37 height 22
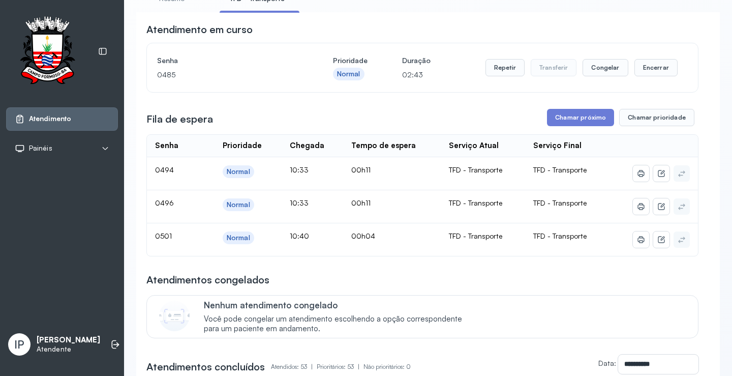
scroll to position [0, 0]
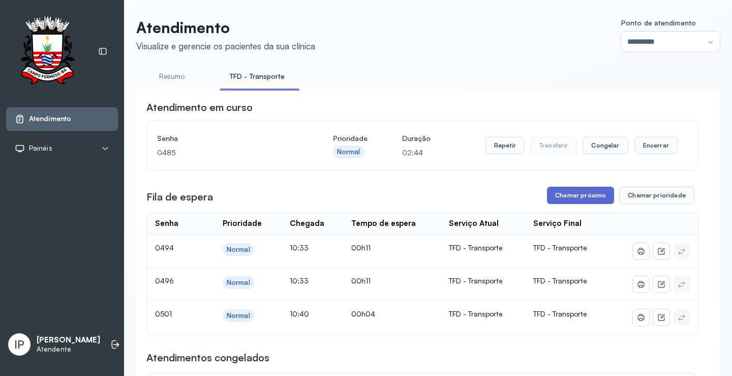
click at [571, 195] on button "Chamar próximo" at bounding box center [580, 195] width 67 height 17
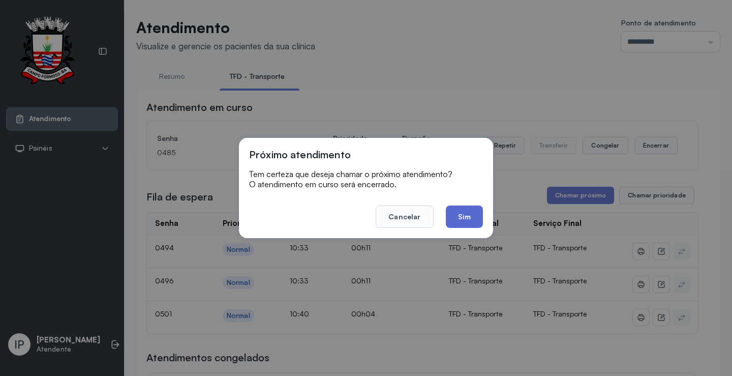
click at [462, 218] on button "Sim" at bounding box center [464, 216] width 37 height 22
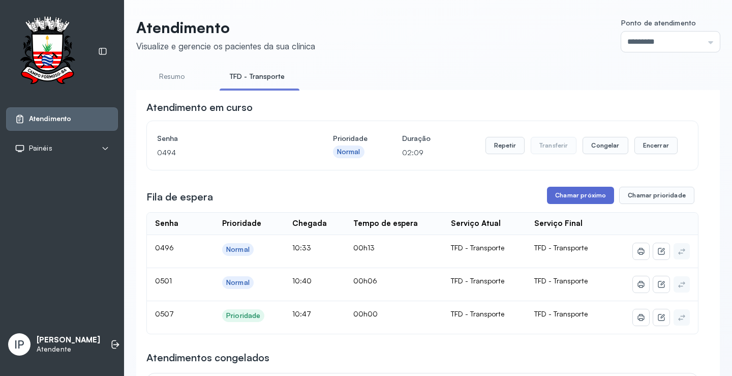
click at [551, 195] on button "Chamar próximo" at bounding box center [580, 195] width 67 height 17
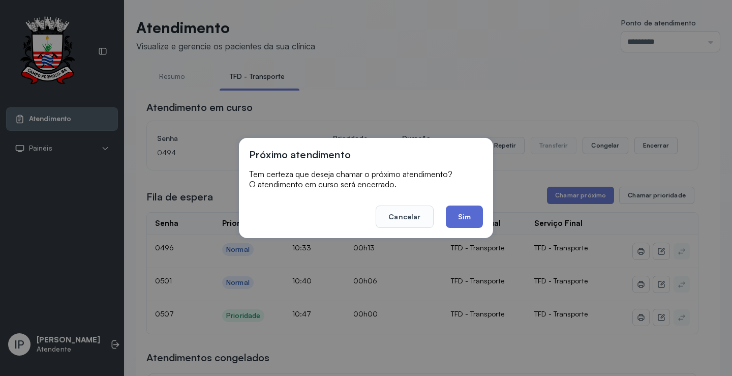
click at [455, 214] on button "Sim" at bounding box center [464, 216] width 37 height 22
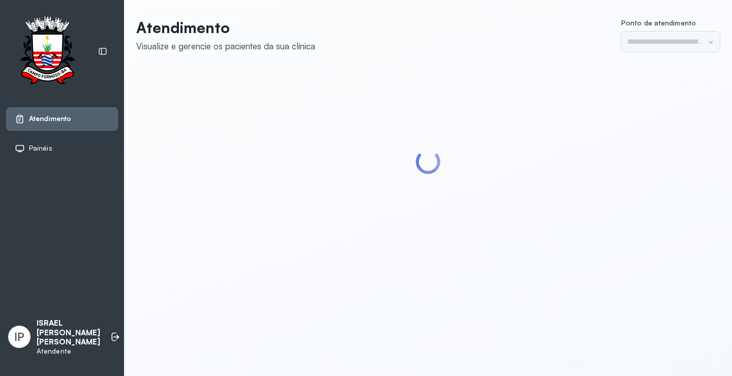
type input "*********"
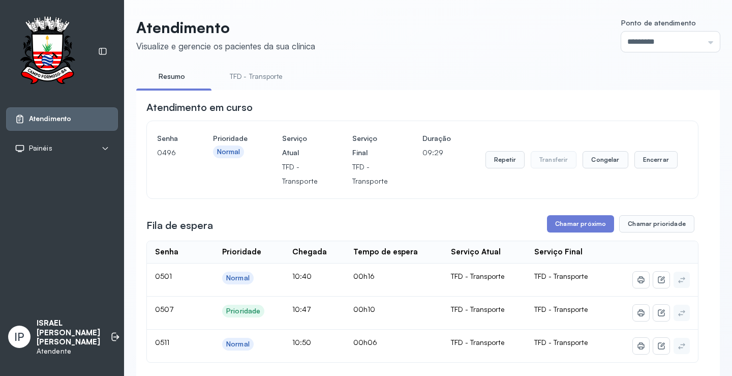
click at [258, 72] on link "TFD - Transporte" at bounding box center [256, 76] width 73 height 17
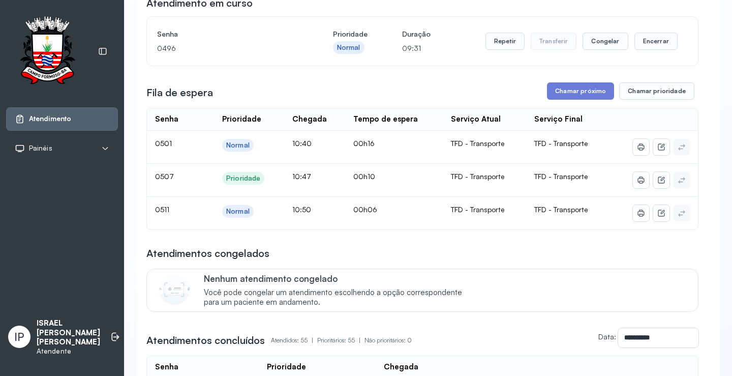
scroll to position [102, 0]
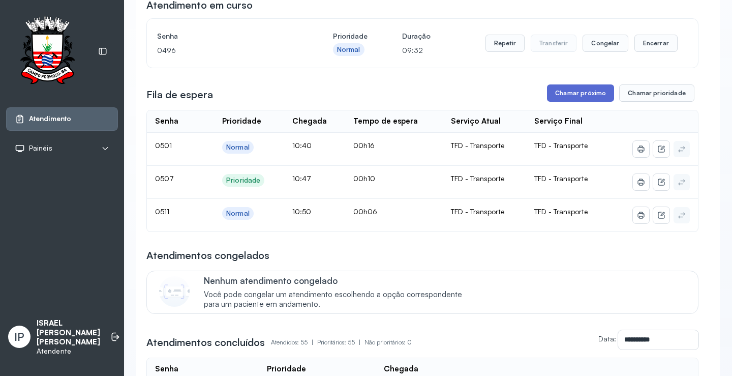
click at [568, 90] on button "Chamar próximo" at bounding box center [580, 92] width 67 height 17
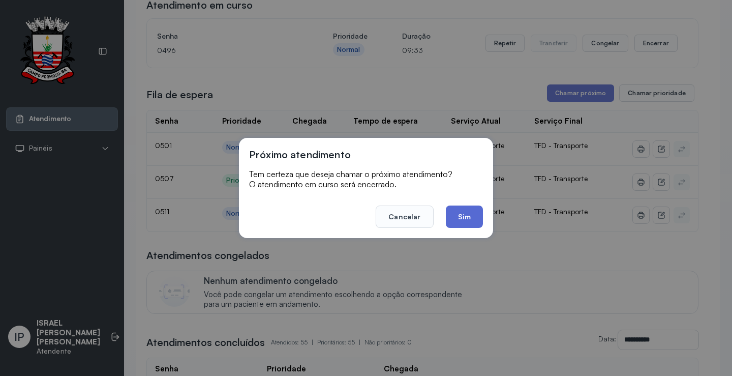
click at [457, 213] on button "Sim" at bounding box center [464, 216] width 37 height 22
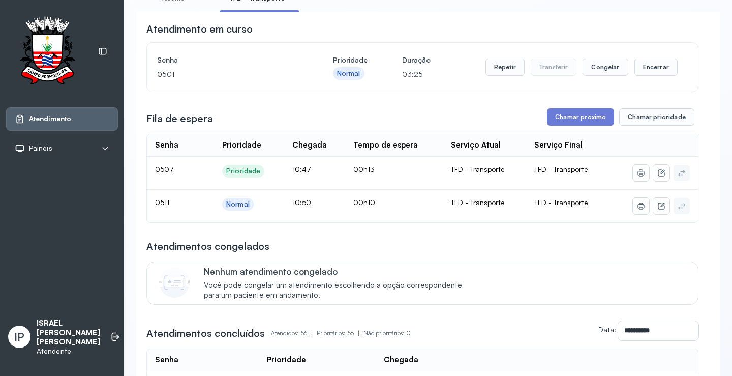
scroll to position [0, 0]
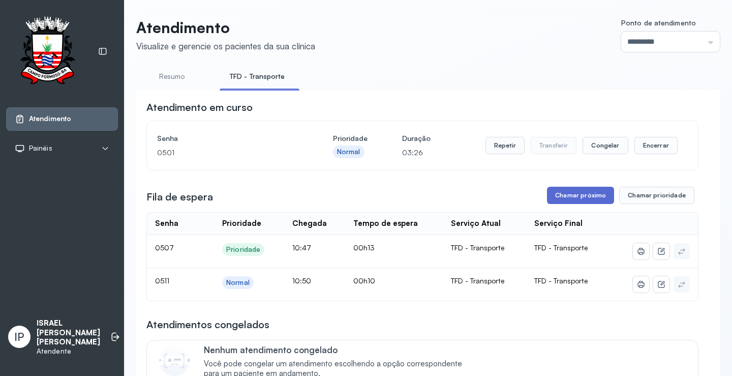
click at [569, 199] on button "Chamar próximo" at bounding box center [580, 195] width 67 height 17
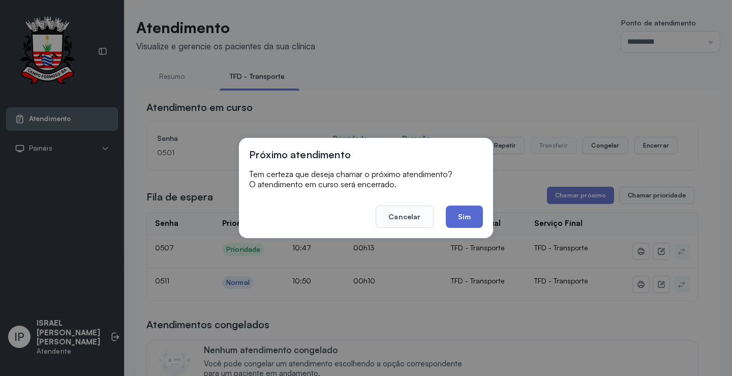
click at [468, 216] on button "Sim" at bounding box center [464, 216] width 37 height 22
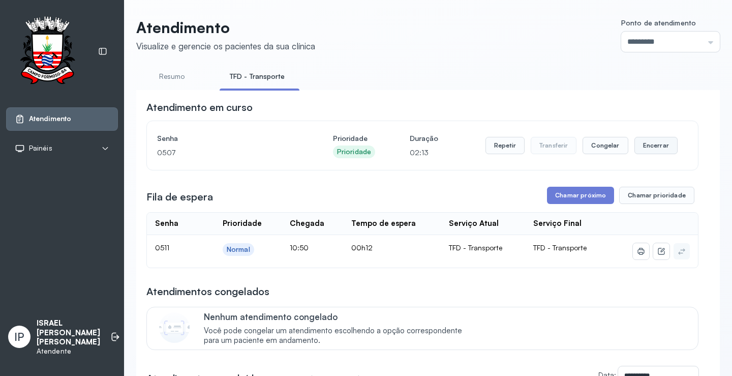
click at [655, 144] on button "Encerrar" at bounding box center [655, 145] width 43 height 17
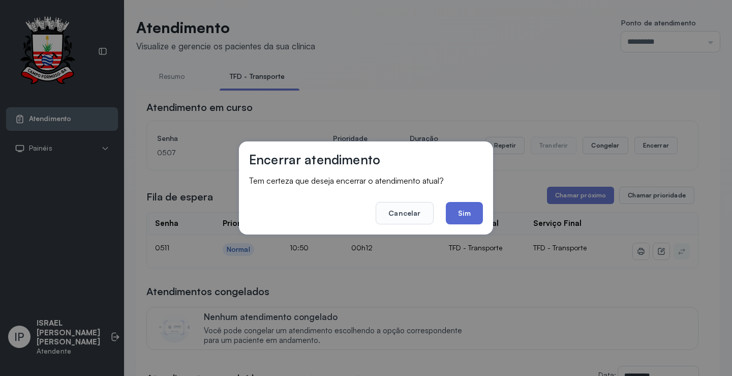
click at [476, 215] on button "Sim" at bounding box center [464, 213] width 37 height 22
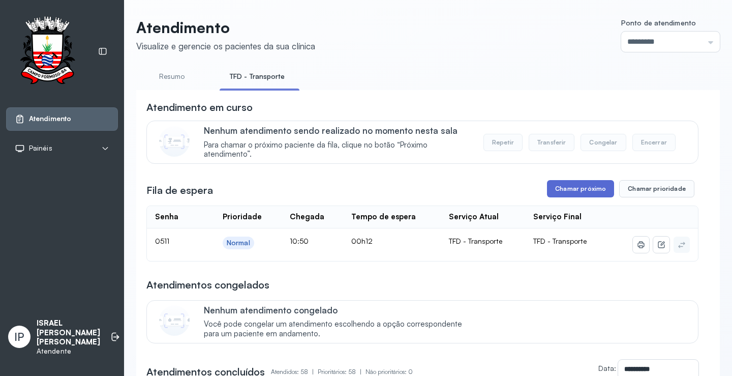
click at [571, 183] on button "Chamar próximo" at bounding box center [580, 188] width 67 height 17
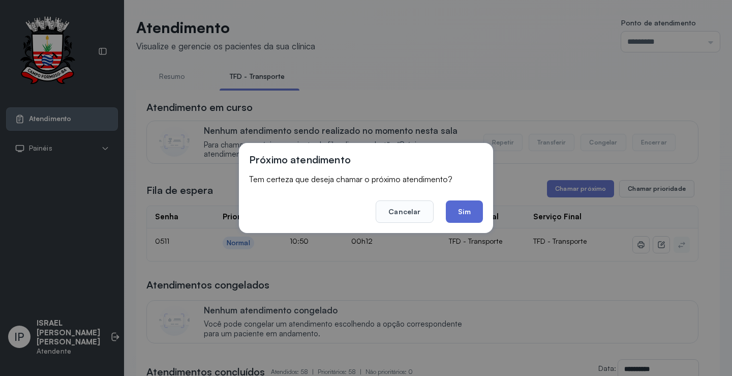
click at [466, 215] on button "Sim" at bounding box center [464, 211] width 37 height 22
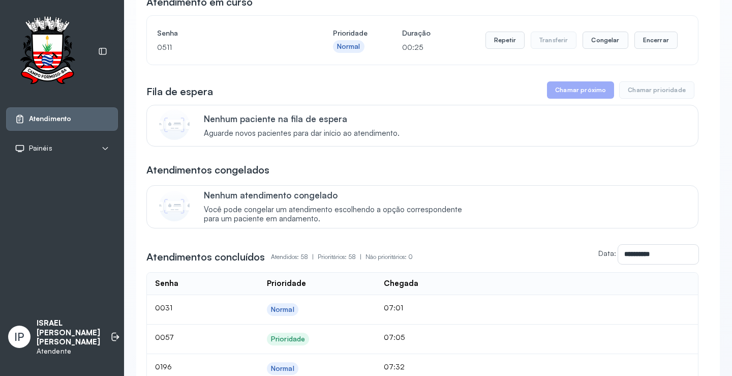
scroll to position [152, 0]
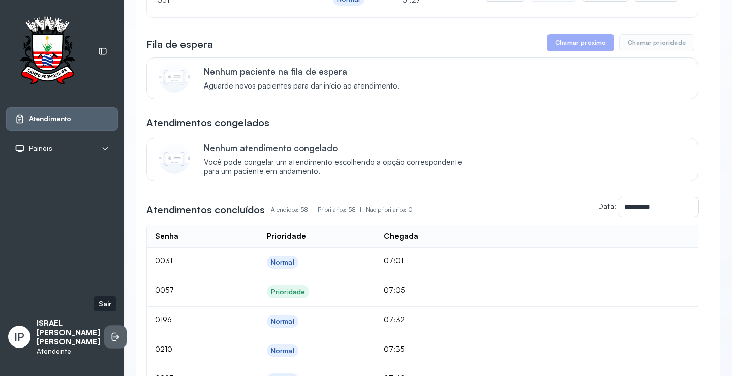
click at [112, 332] on icon at bounding box center [114, 336] width 5 height 9
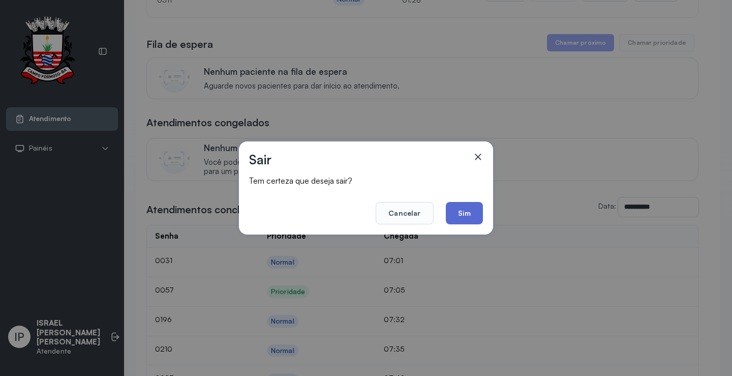
click at [469, 210] on button "Sim" at bounding box center [464, 213] width 37 height 22
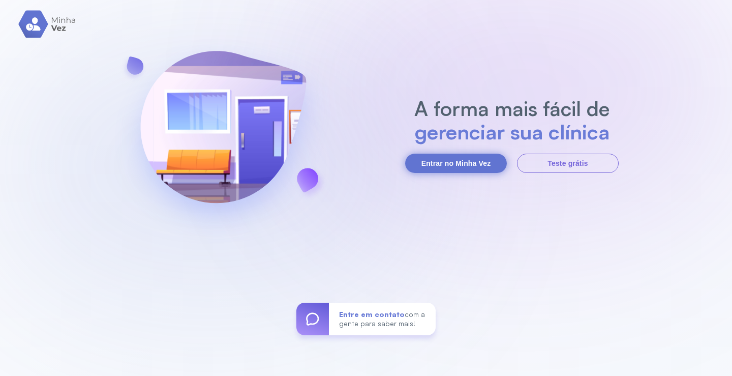
click at [463, 163] on button "Entrar no Minha Vez" at bounding box center [456, 162] width 102 height 19
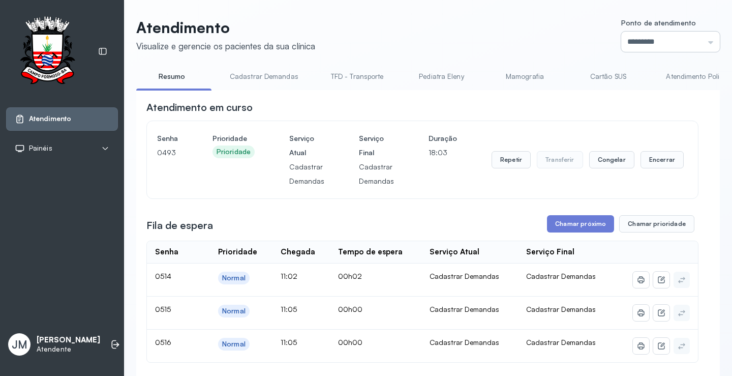
click at [705, 38] on input "*********" at bounding box center [670, 42] width 99 height 20
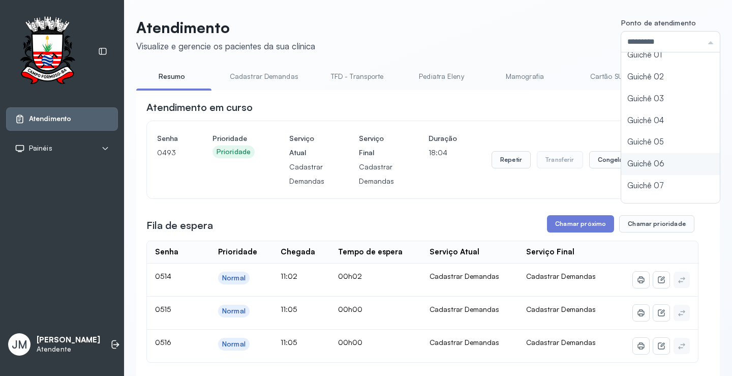
scroll to position [45, 0]
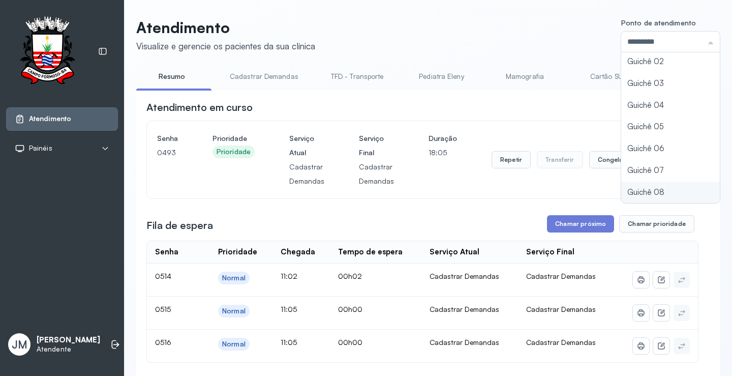
type input "*********"
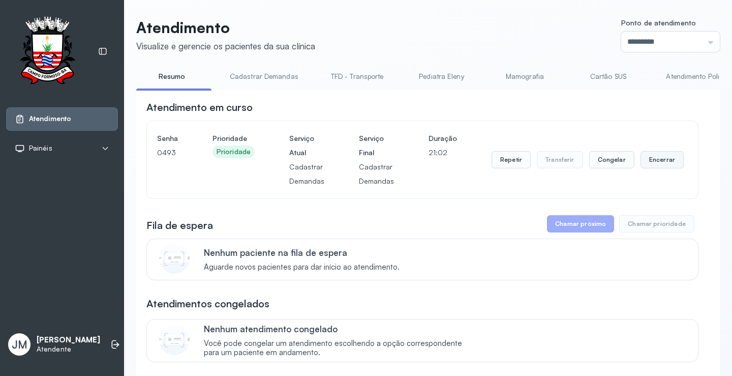
click at [656, 161] on button "Encerrar" at bounding box center [661, 159] width 43 height 17
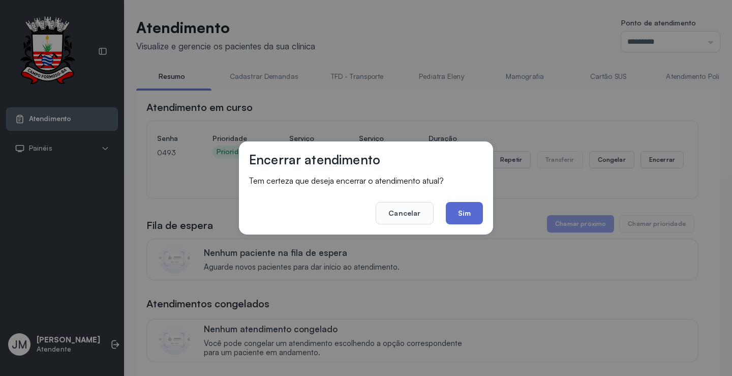
click at [470, 211] on button "Sim" at bounding box center [464, 213] width 37 height 22
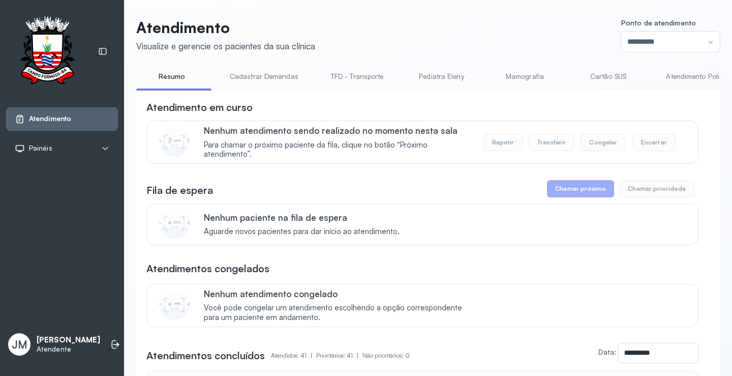
click at [345, 72] on link "TFD - Transporte" at bounding box center [357, 76] width 73 height 17
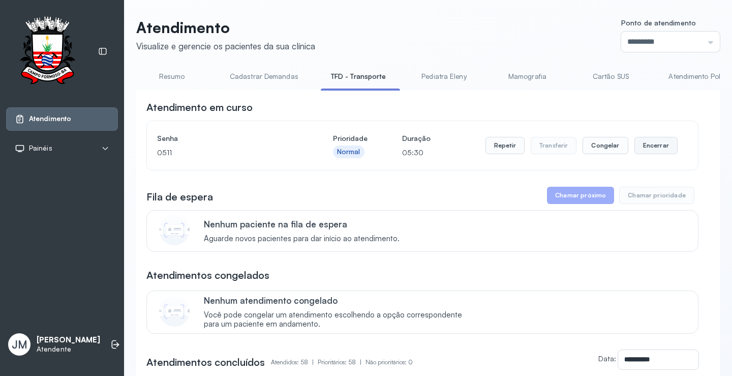
click at [658, 149] on button "Encerrar" at bounding box center [655, 145] width 43 height 17
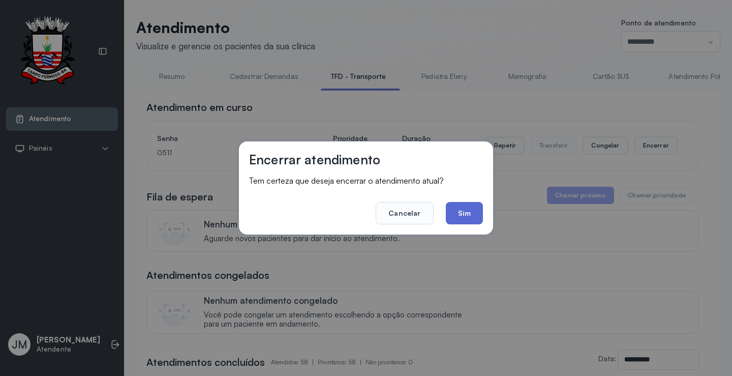
click at [466, 215] on button "Sim" at bounding box center [464, 213] width 37 height 22
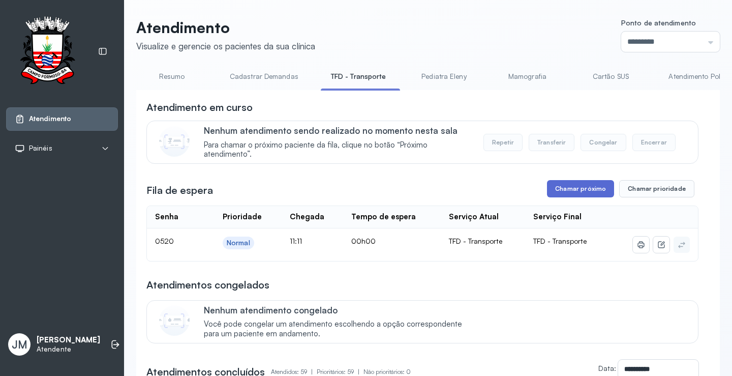
click at [581, 190] on button "Chamar próximo" at bounding box center [580, 188] width 67 height 17
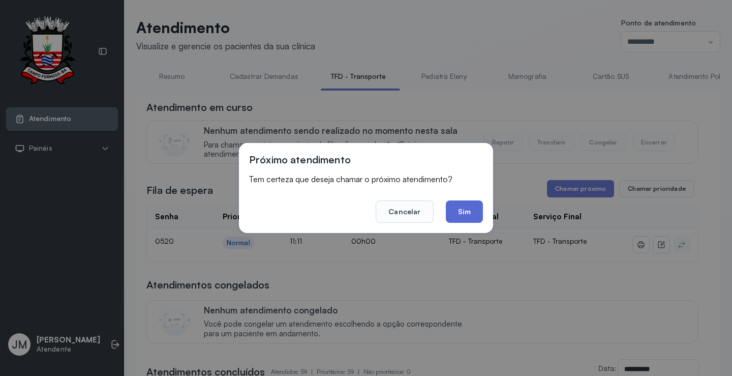
click at [464, 210] on button "Sim" at bounding box center [464, 211] width 37 height 22
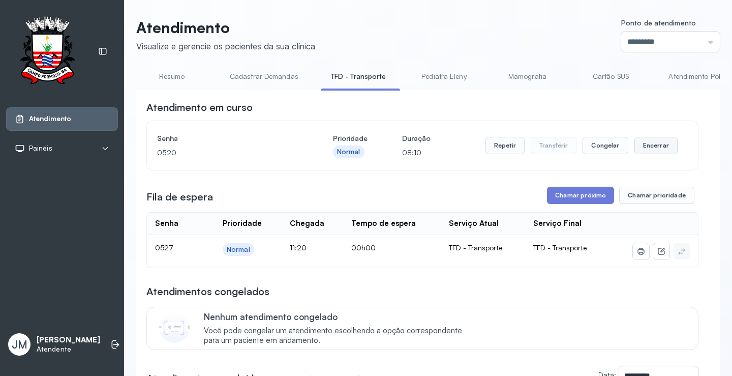
click at [654, 144] on button "Encerrar" at bounding box center [655, 145] width 43 height 17
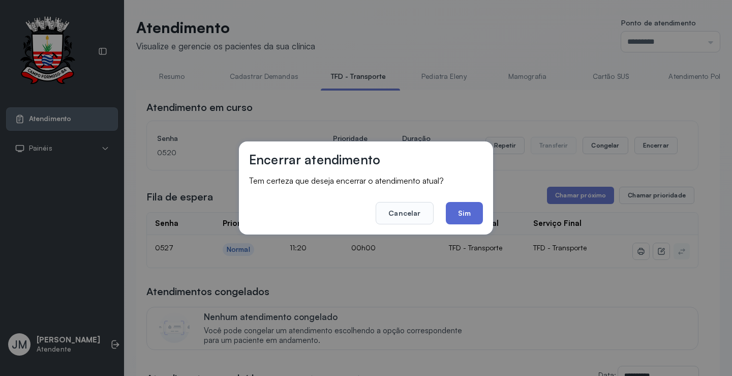
click at [472, 211] on button "Sim" at bounding box center [464, 213] width 37 height 22
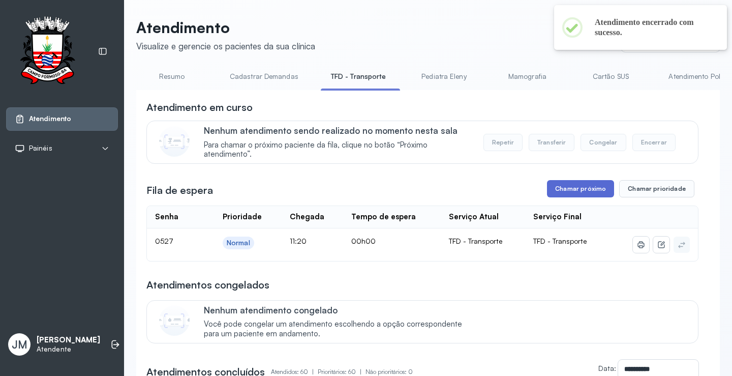
click at [572, 186] on button "Chamar próximo" at bounding box center [580, 188] width 67 height 17
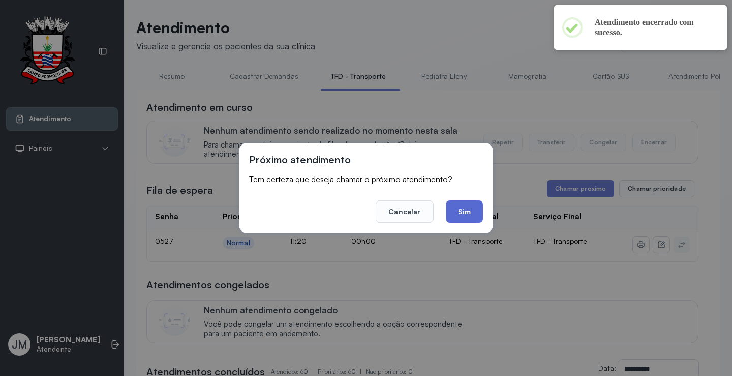
click at [473, 211] on button "Sim" at bounding box center [464, 211] width 37 height 22
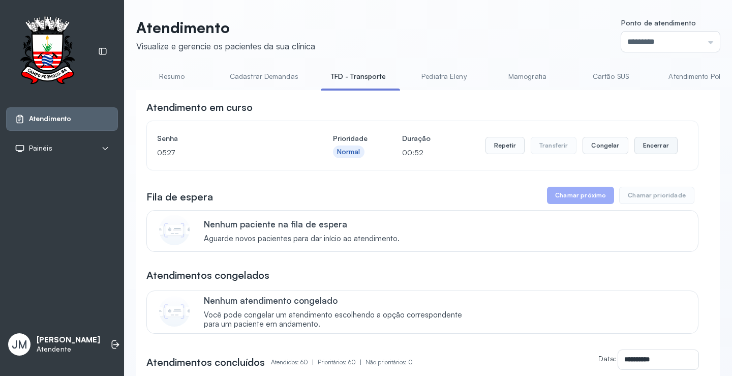
click at [656, 146] on button "Encerrar" at bounding box center [655, 145] width 43 height 17
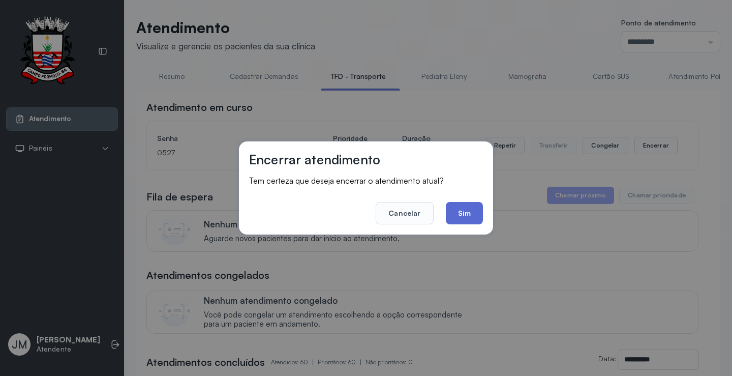
click at [462, 215] on button "Sim" at bounding box center [464, 213] width 37 height 22
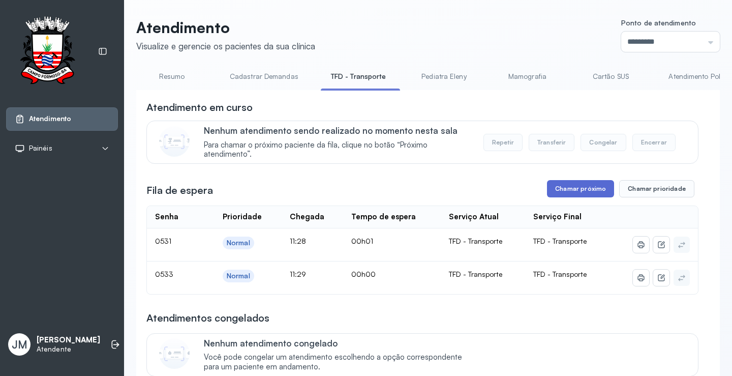
click at [578, 191] on button "Chamar próximo" at bounding box center [580, 188] width 67 height 17
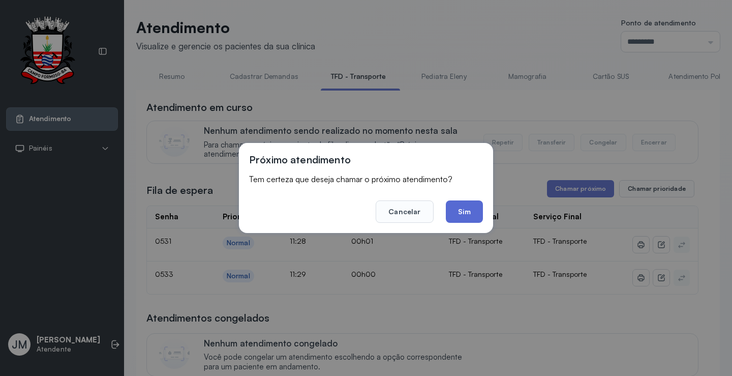
click at [460, 212] on button "Sim" at bounding box center [464, 211] width 37 height 22
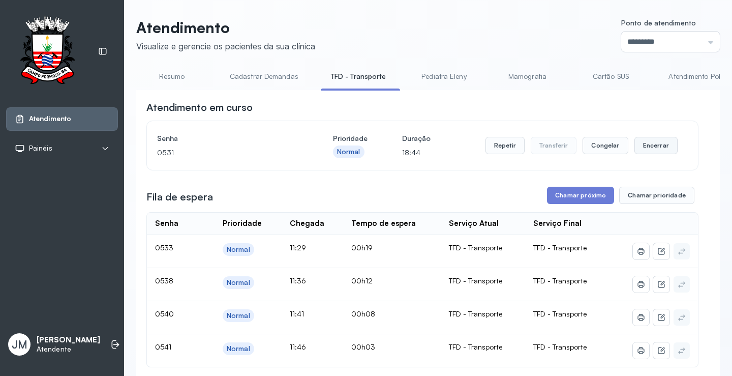
click at [642, 150] on button "Encerrar" at bounding box center [655, 145] width 43 height 17
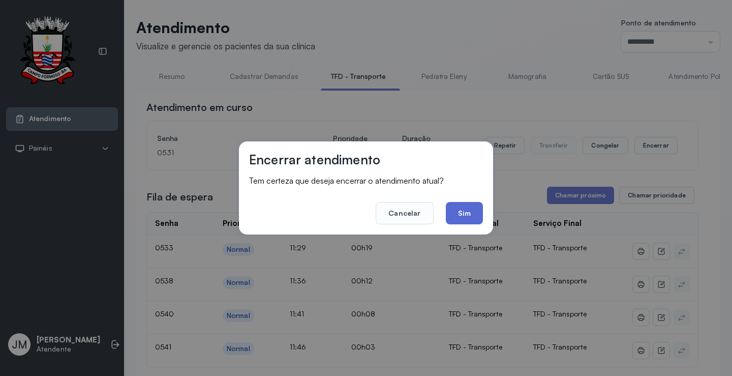
click at [467, 208] on button "Sim" at bounding box center [464, 213] width 37 height 22
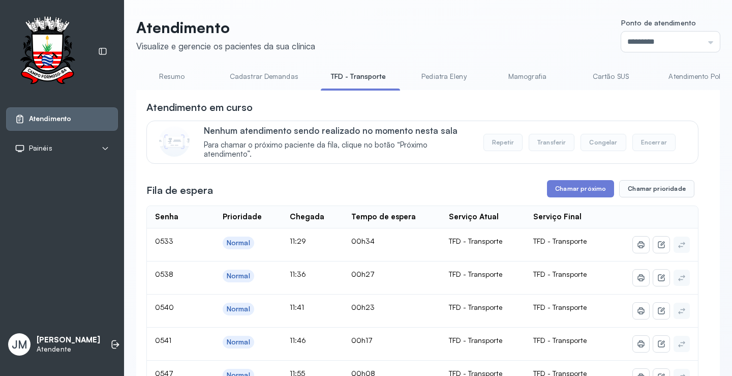
scroll to position [51, 0]
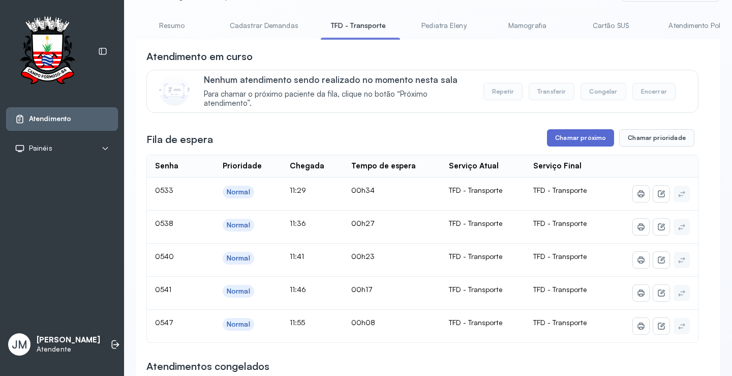
click at [574, 140] on button "Chamar próximo" at bounding box center [580, 137] width 67 height 17
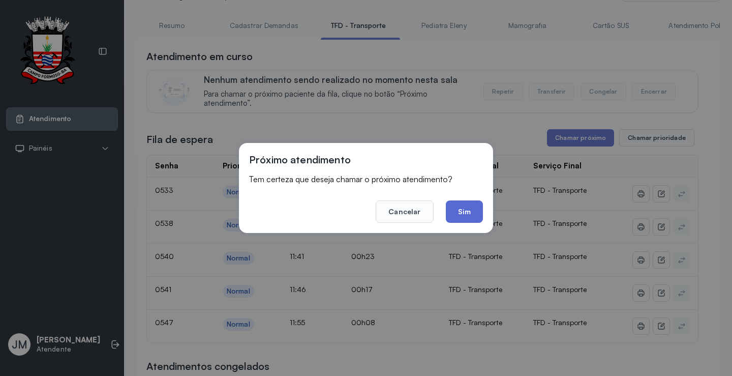
click at [466, 212] on button "Sim" at bounding box center [464, 211] width 37 height 22
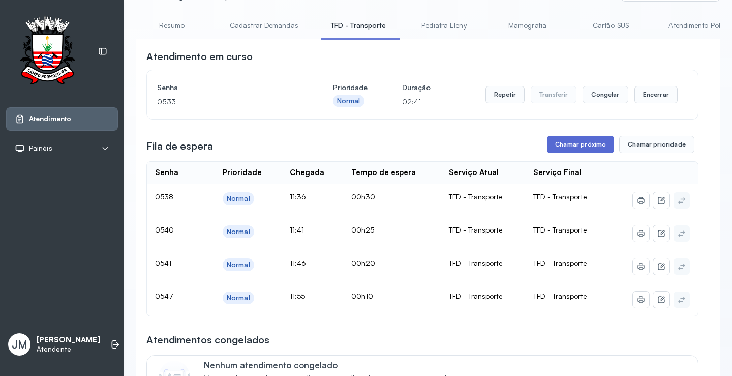
click at [577, 139] on button "Chamar próximo" at bounding box center [580, 144] width 67 height 17
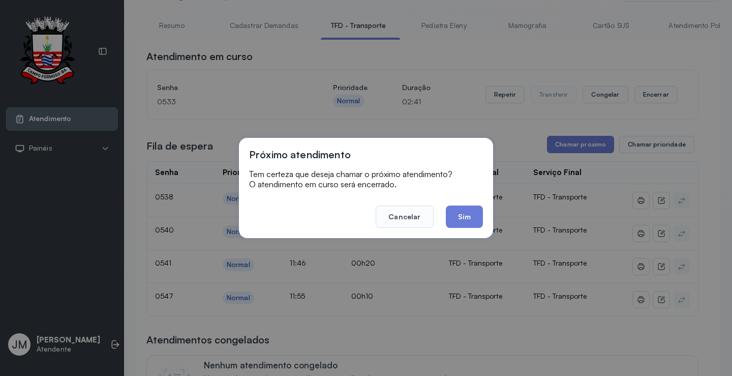
click at [471, 213] on button "Sim" at bounding box center [464, 216] width 37 height 22
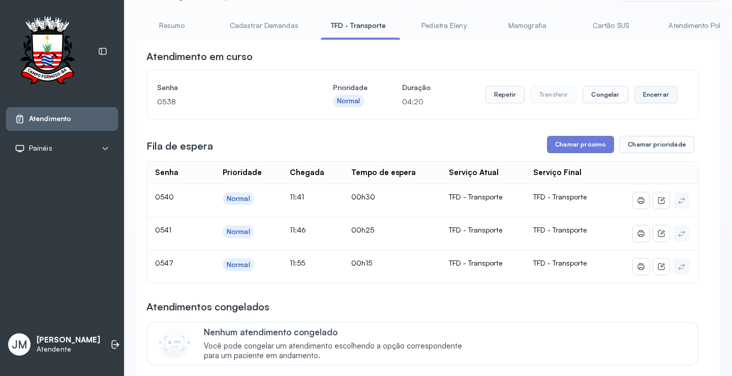
click at [634, 97] on button "Encerrar" at bounding box center [655, 94] width 43 height 17
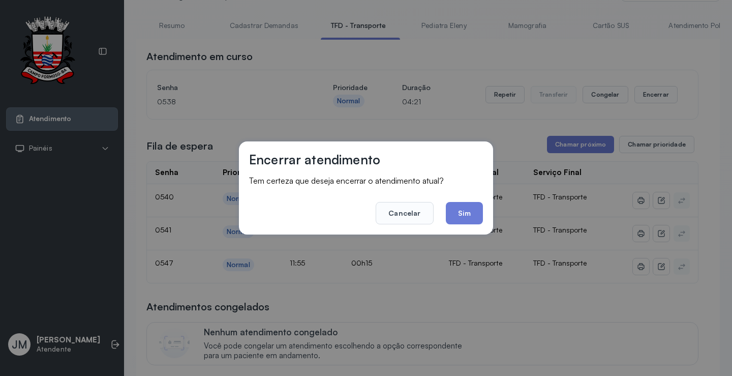
drag, startPoint x: 476, startPoint y: 209, endPoint x: 524, endPoint y: 167, distance: 63.8
click at [477, 203] on button "Sim" at bounding box center [464, 213] width 37 height 22
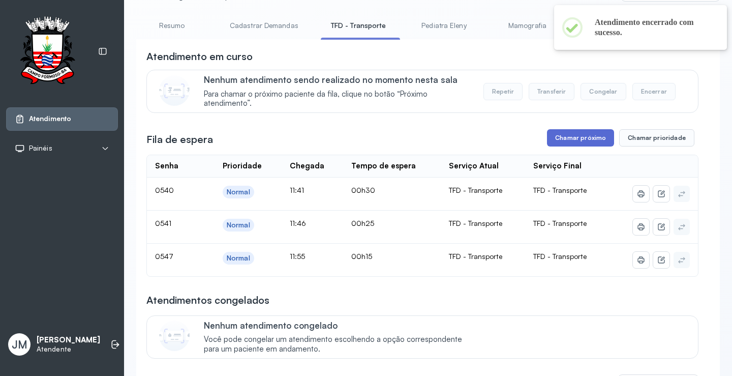
click at [564, 141] on button "Chamar próximo" at bounding box center [580, 137] width 67 height 17
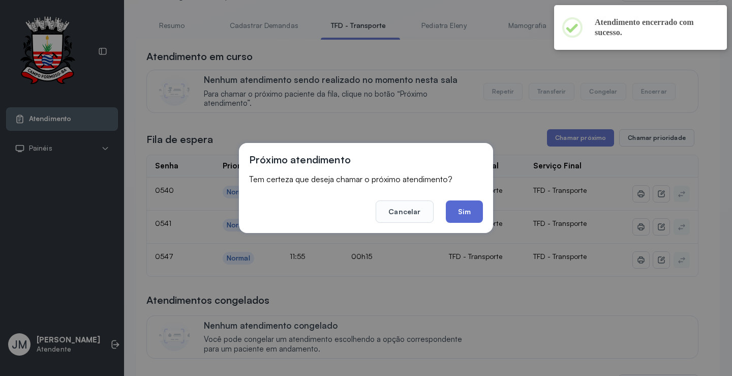
click at [458, 203] on button "Sim" at bounding box center [464, 211] width 37 height 22
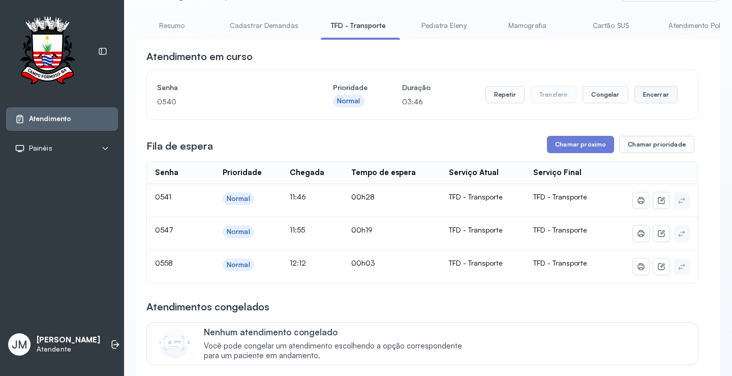
click at [660, 94] on button "Encerrar" at bounding box center [655, 94] width 43 height 17
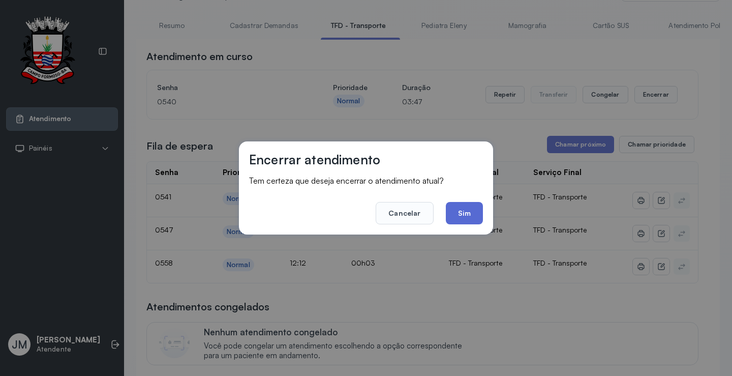
click at [465, 211] on button "Sim" at bounding box center [464, 213] width 37 height 22
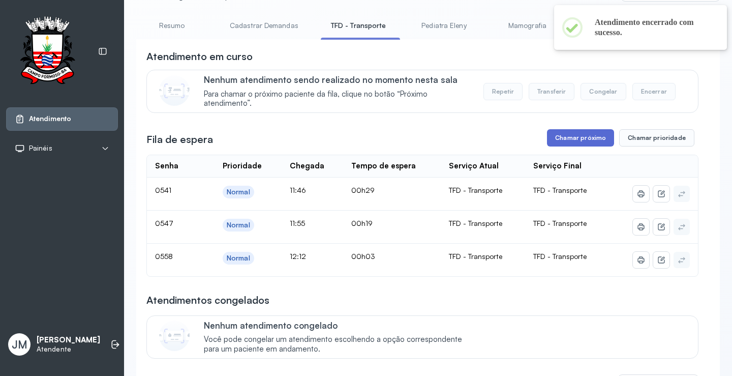
click at [576, 137] on button "Chamar próximo" at bounding box center [580, 137] width 67 height 17
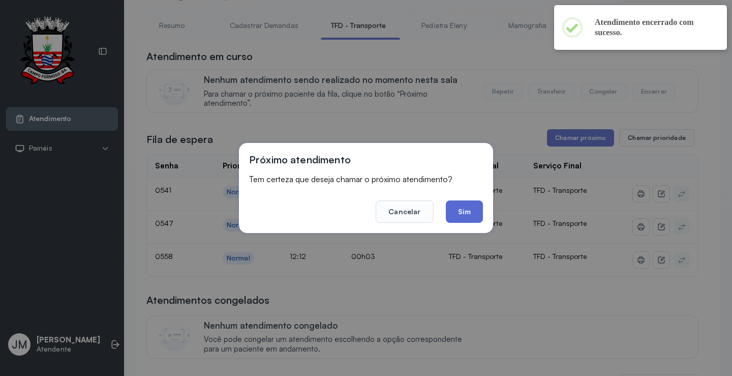
click at [466, 210] on button "Sim" at bounding box center [464, 211] width 37 height 22
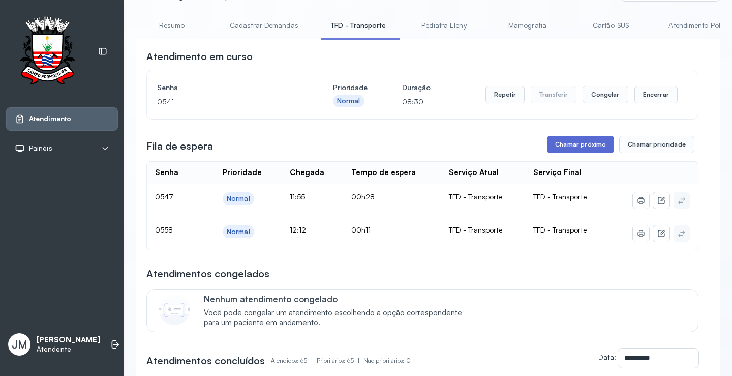
click at [577, 142] on button "Chamar próximo" at bounding box center [580, 144] width 67 height 17
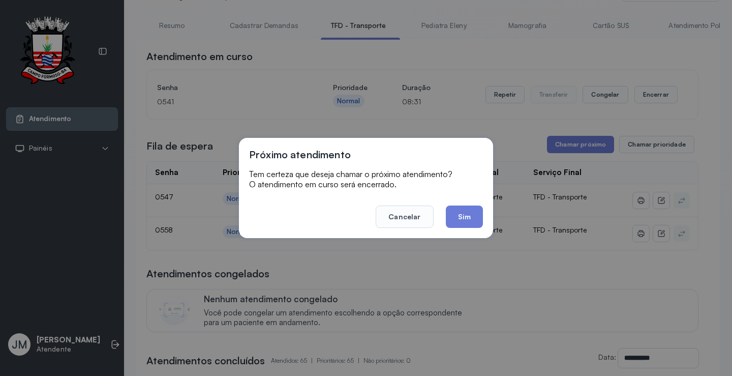
drag, startPoint x: 465, startPoint y: 213, endPoint x: 480, endPoint y: 162, distance: 53.7
click at [467, 211] on button "Sim" at bounding box center [464, 216] width 37 height 22
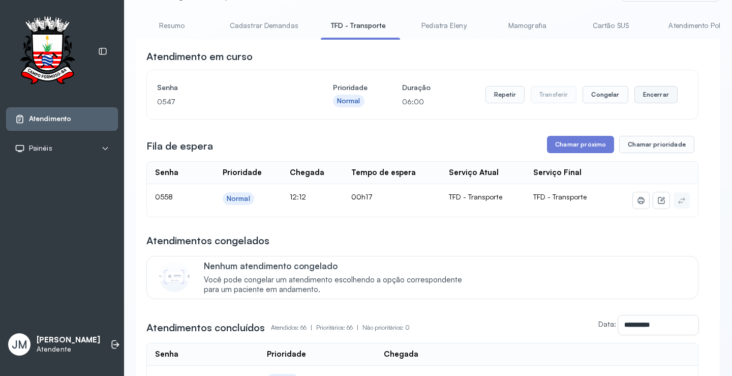
click at [648, 93] on button "Encerrar" at bounding box center [655, 94] width 43 height 17
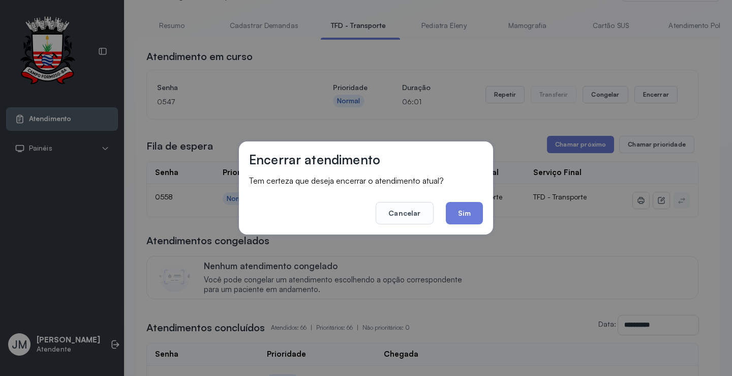
drag, startPoint x: 462, startPoint y: 213, endPoint x: 479, endPoint y: 193, distance: 26.3
click at [463, 213] on button "Sim" at bounding box center [464, 213] width 37 height 22
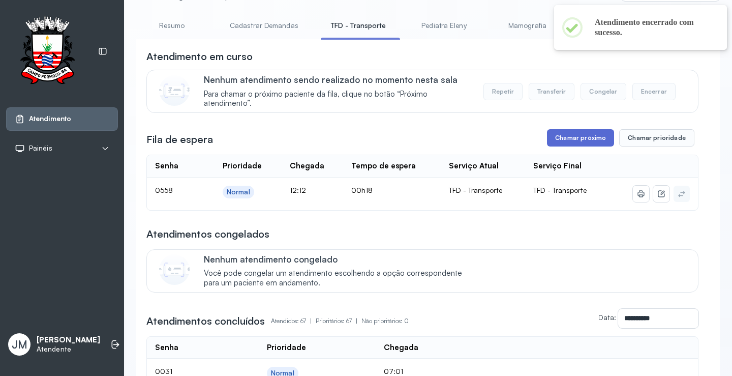
click at [581, 137] on button "Chamar próximo" at bounding box center [580, 137] width 67 height 17
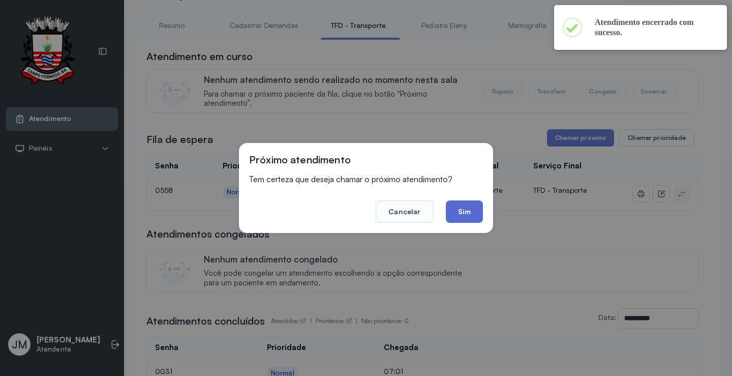
click at [468, 209] on button "Sim" at bounding box center [464, 211] width 37 height 22
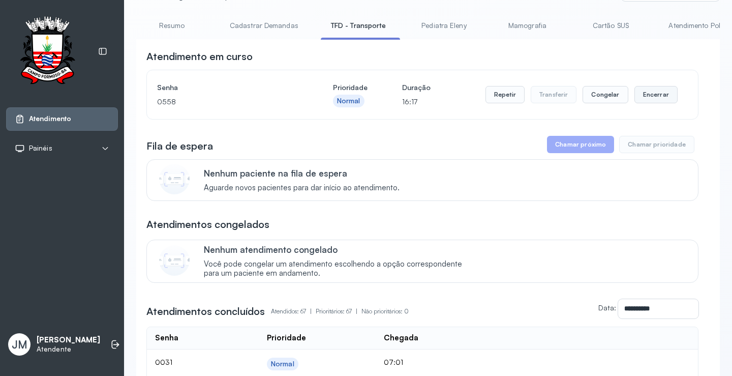
click at [648, 96] on button "Encerrar" at bounding box center [655, 94] width 43 height 17
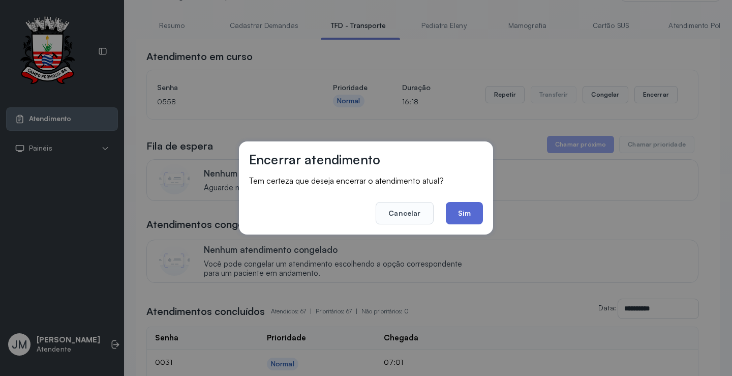
click at [463, 208] on button "Sim" at bounding box center [464, 213] width 37 height 22
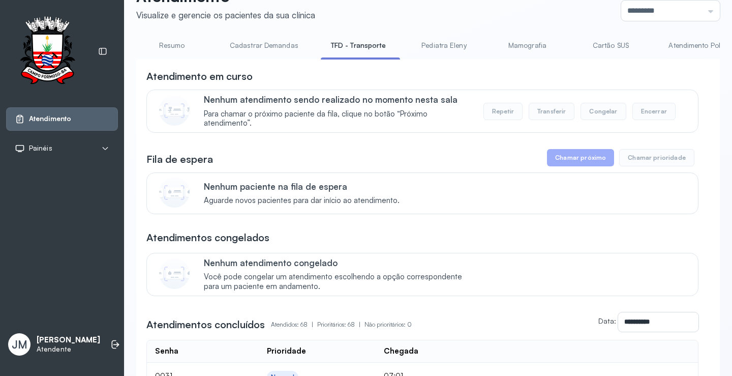
scroll to position [0, 0]
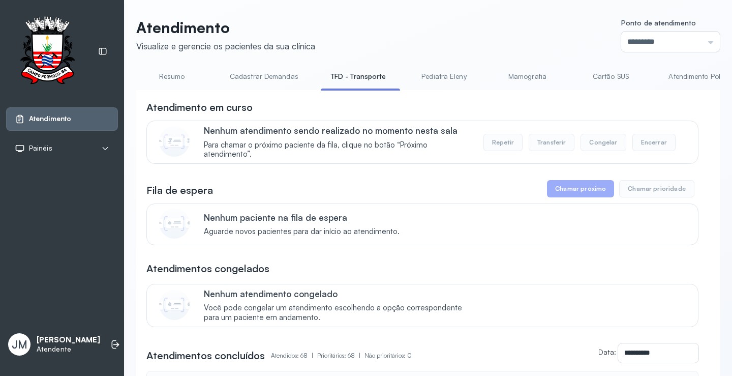
drag, startPoint x: 353, startPoint y: 79, endPoint x: 366, endPoint y: 72, distance: 15.0
click at [353, 78] on link "TFD - Transporte" at bounding box center [359, 76] width 76 height 17
click at [368, 79] on link "TFD - Transporte" at bounding box center [359, 76] width 76 height 17
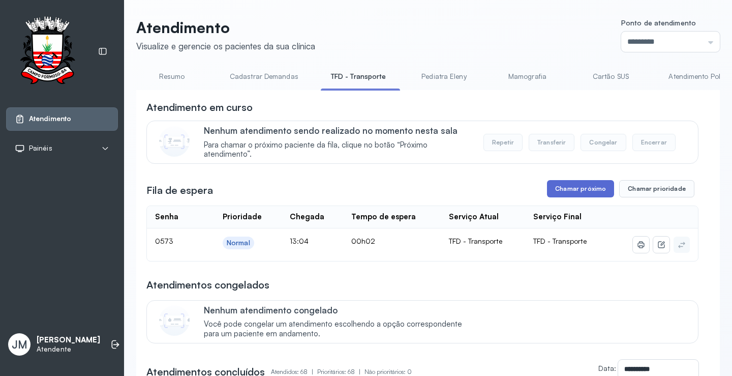
click at [586, 191] on button "Chamar próximo" at bounding box center [580, 188] width 67 height 17
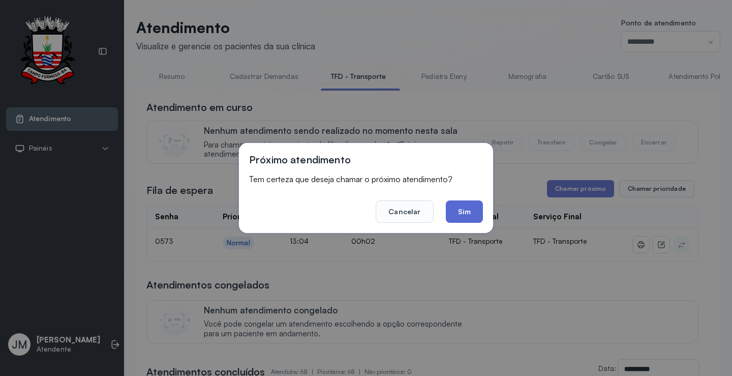
click at [468, 206] on button "Sim" at bounding box center [464, 211] width 37 height 22
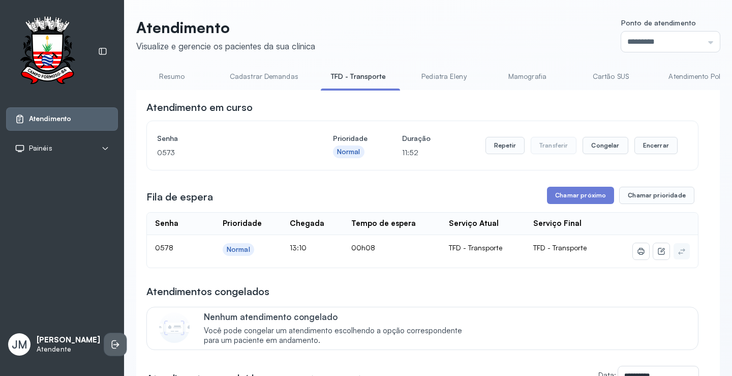
click at [104, 345] on li at bounding box center [115, 344] width 22 height 22
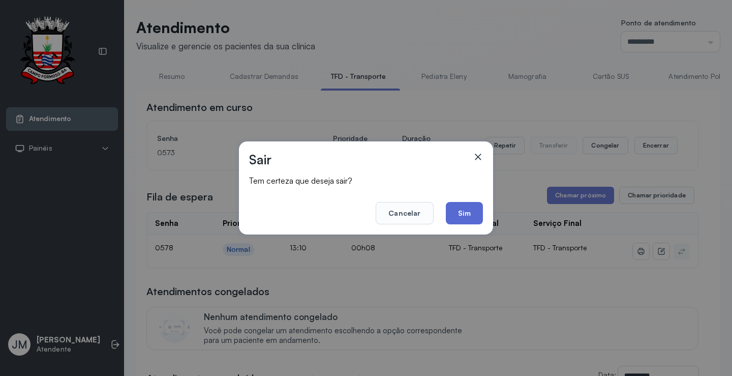
click at [457, 208] on button "Sim" at bounding box center [464, 213] width 37 height 22
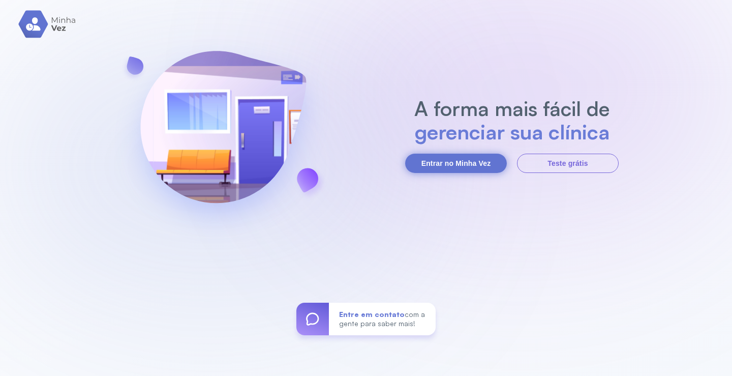
click at [475, 160] on button "Entrar no Minha Vez" at bounding box center [456, 162] width 102 height 19
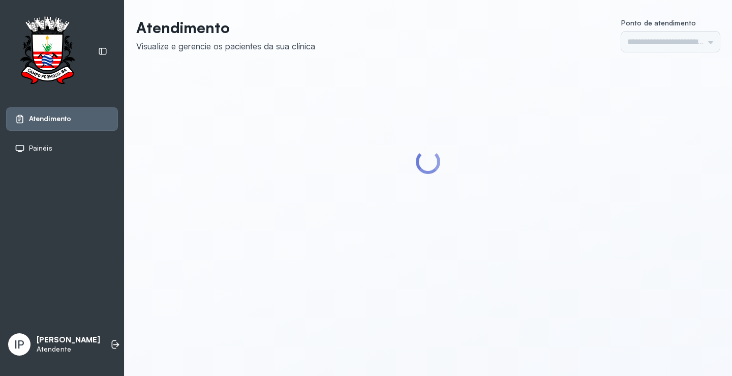
type input "*********"
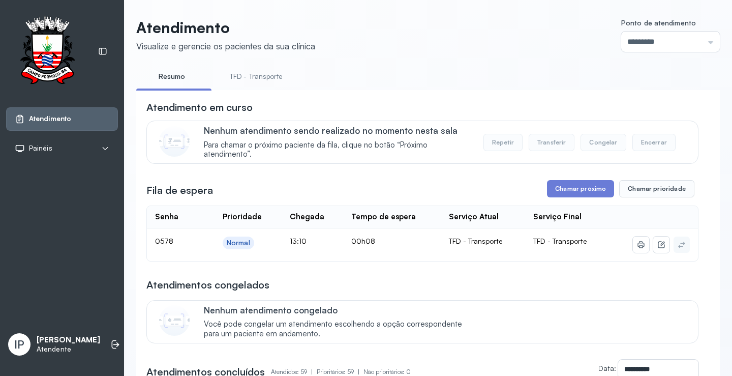
click at [268, 78] on link "TFD - Transporte" at bounding box center [256, 76] width 73 height 17
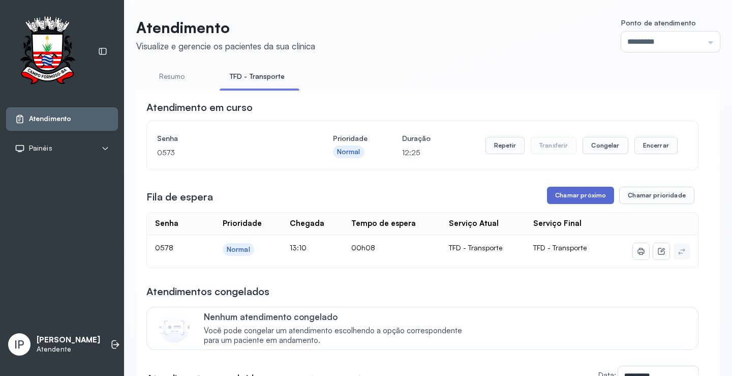
click at [561, 193] on button "Chamar próximo" at bounding box center [580, 195] width 67 height 17
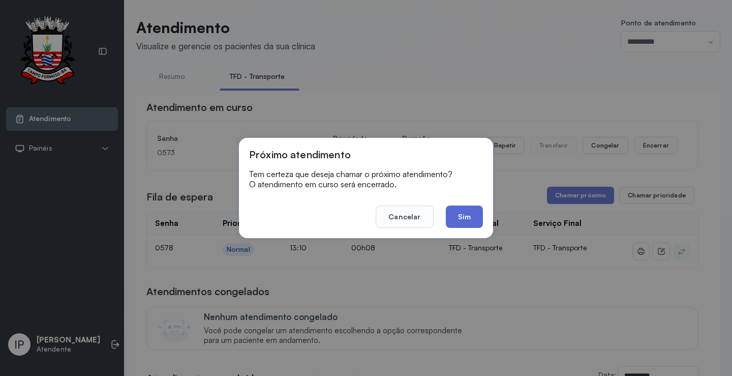
click at [469, 215] on button "Sim" at bounding box center [464, 216] width 37 height 22
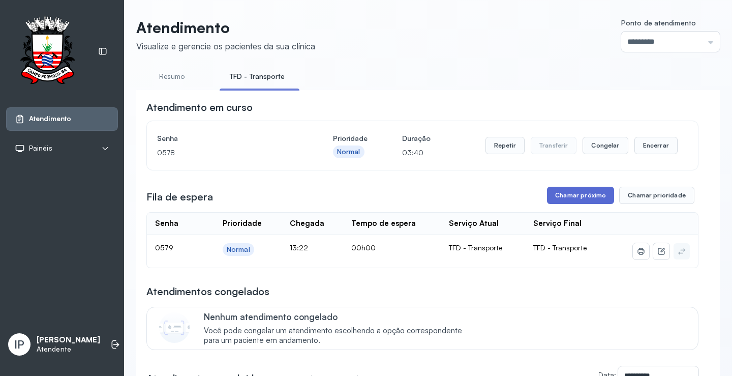
click at [574, 192] on button "Chamar próximo" at bounding box center [580, 195] width 67 height 17
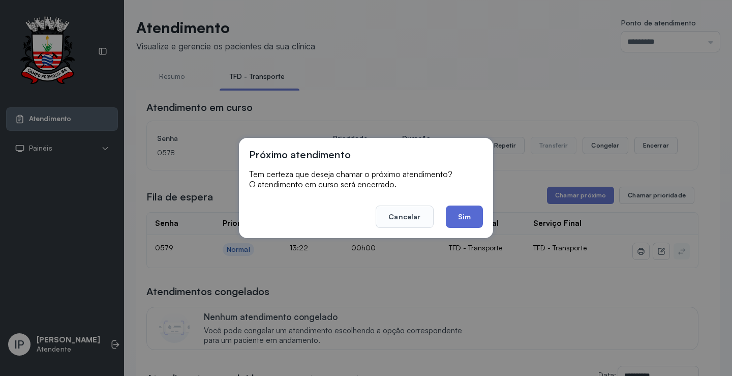
click at [470, 209] on button "Sim" at bounding box center [464, 216] width 37 height 22
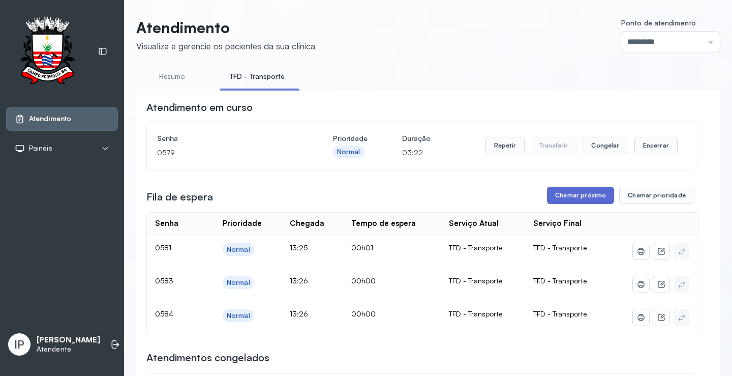
click at [574, 201] on button "Chamar próximo" at bounding box center [580, 195] width 67 height 17
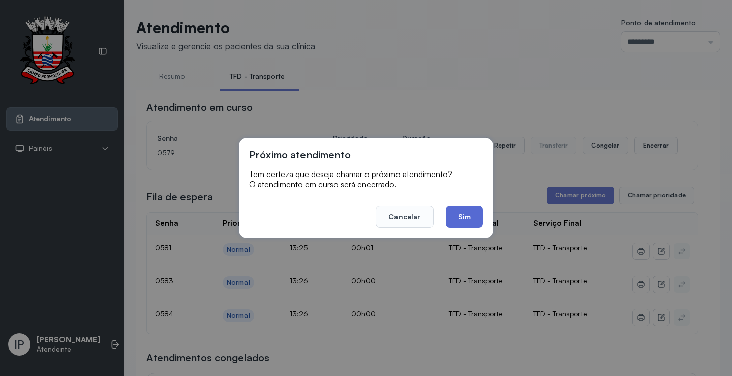
click at [462, 212] on button "Sim" at bounding box center [464, 216] width 37 height 22
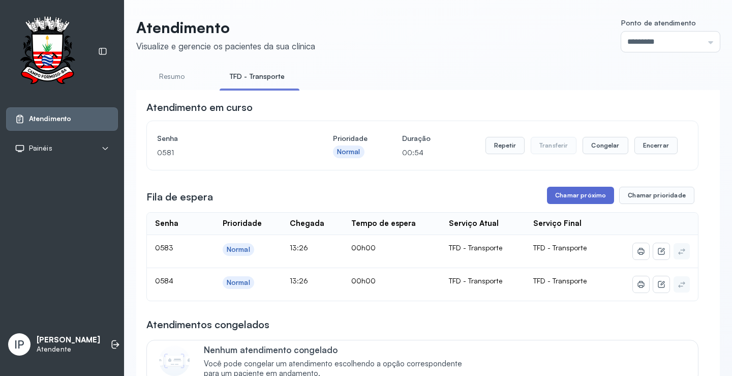
click at [577, 197] on button "Chamar próximo" at bounding box center [580, 195] width 67 height 17
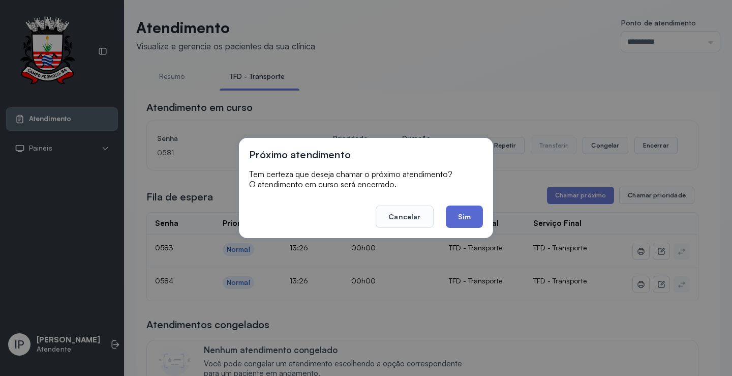
click at [456, 222] on button "Sim" at bounding box center [464, 216] width 37 height 22
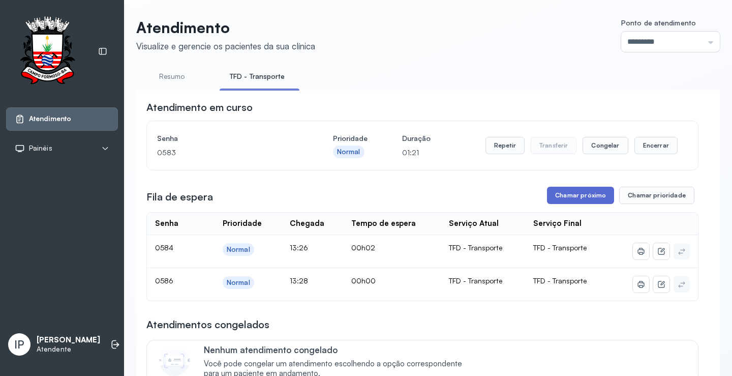
click at [591, 197] on button "Chamar próximo" at bounding box center [580, 195] width 67 height 17
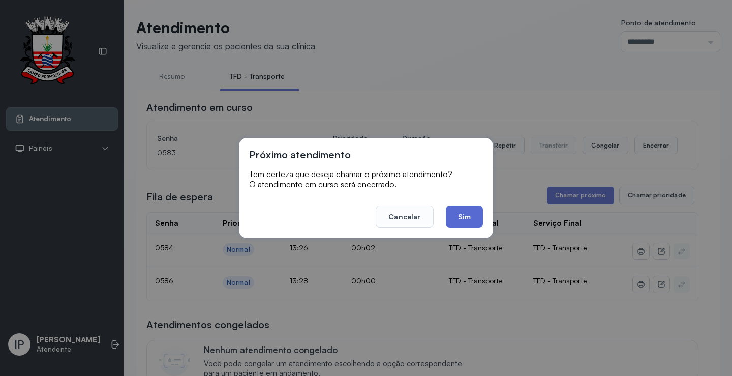
click at [465, 218] on button "Sim" at bounding box center [464, 216] width 37 height 22
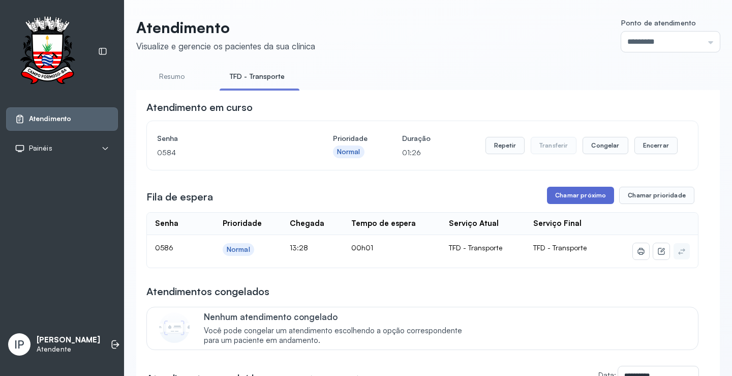
click at [576, 191] on button "Chamar próximo" at bounding box center [580, 195] width 67 height 17
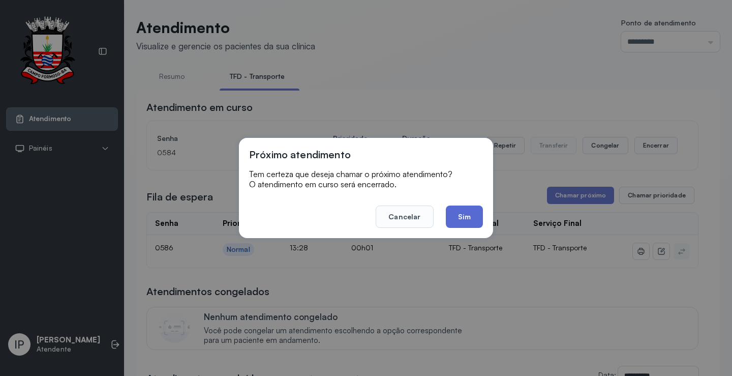
click at [465, 212] on button "Sim" at bounding box center [464, 216] width 37 height 22
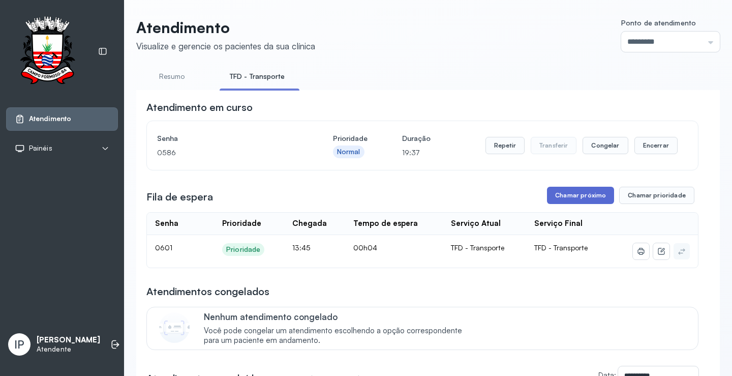
click at [589, 195] on button "Chamar próximo" at bounding box center [580, 195] width 67 height 17
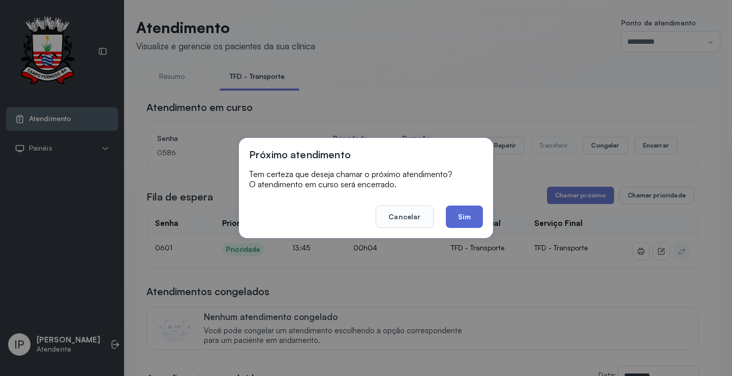
click at [460, 214] on button "Sim" at bounding box center [464, 216] width 37 height 22
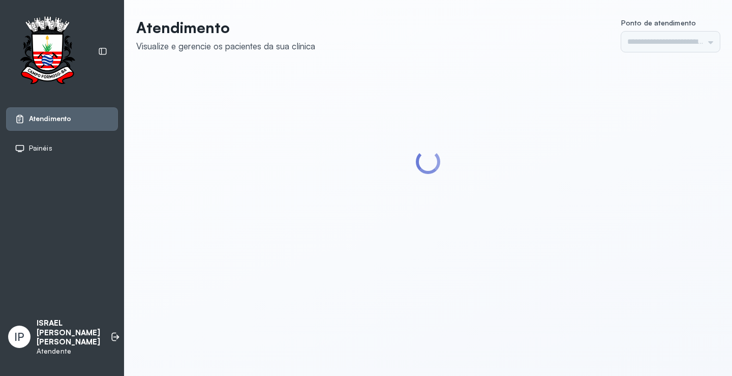
type input "*********"
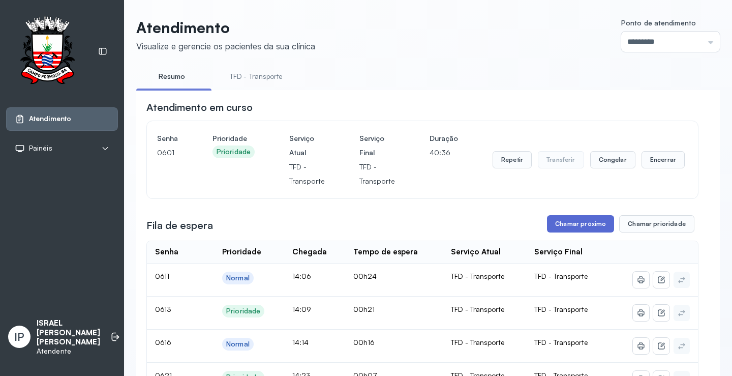
click at [577, 223] on button "Chamar próximo" at bounding box center [580, 223] width 67 height 17
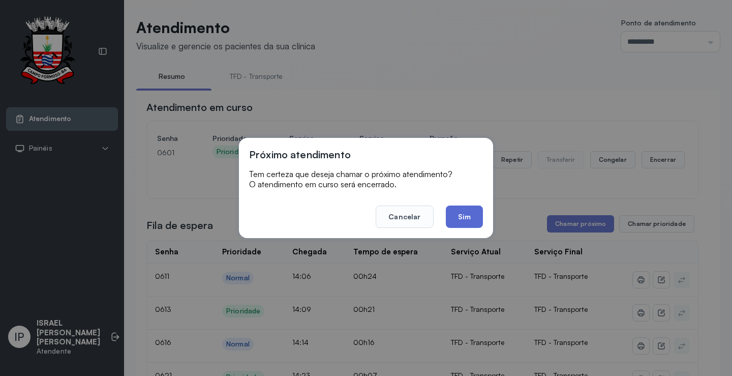
click at [453, 213] on button "Sim" at bounding box center [464, 216] width 37 height 22
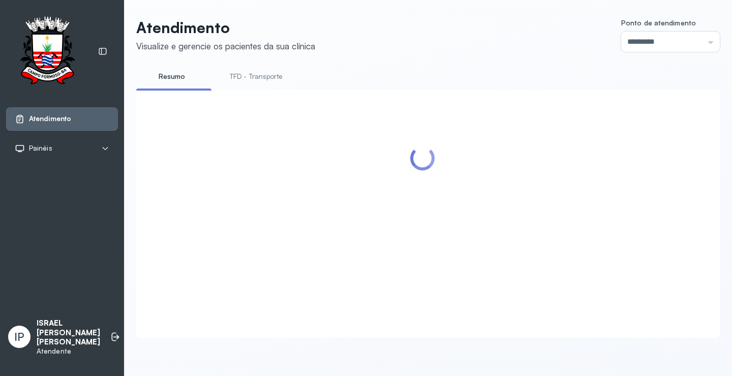
click at [255, 75] on link "TFD - Transporte" at bounding box center [256, 76] width 73 height 17
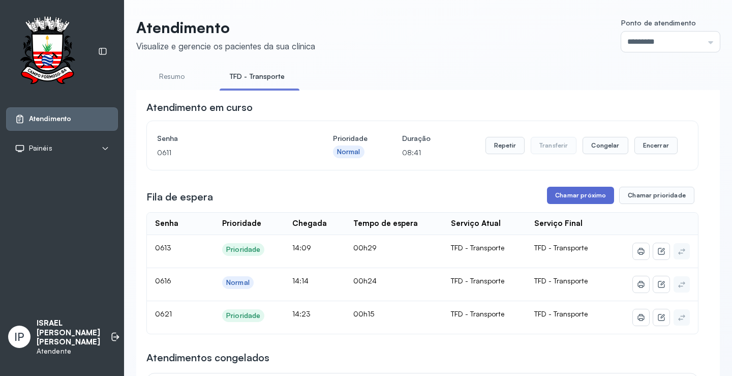
click at [561, 197] on button "Chamar próximo" at bounding box center [580, 195] width 67 height 17
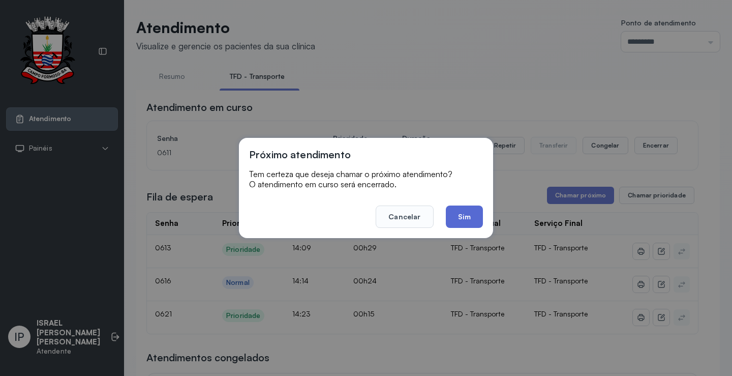
click at [477, 222] on button "Sim" at bounding box center [464, 216] width 37 height 22
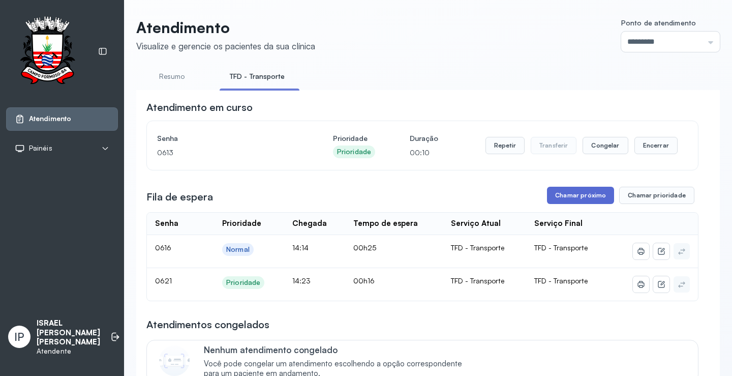
click at [559, 196] on button "Chamar próximo" at bounding box center [580, 195] width 67 height 17
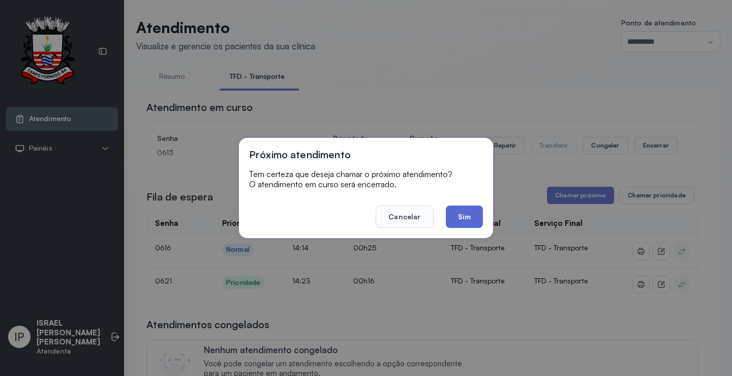
click at [469, 212] on button "Sim" at bounding box center [464, 216] width 37 height 22
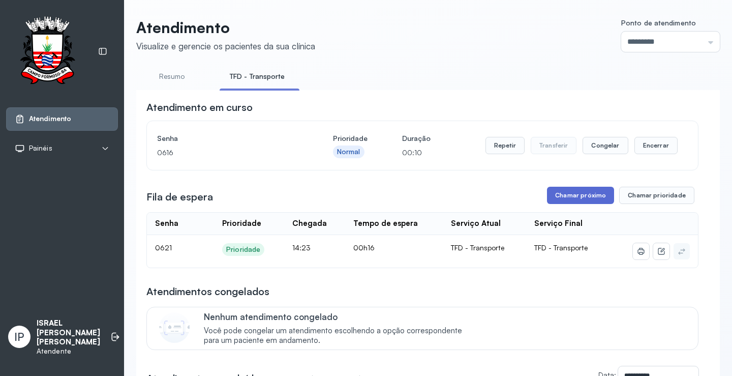
click at [581, 195] on button "Chamar próximo" at bounding box center [580, 195] width 67 height 17
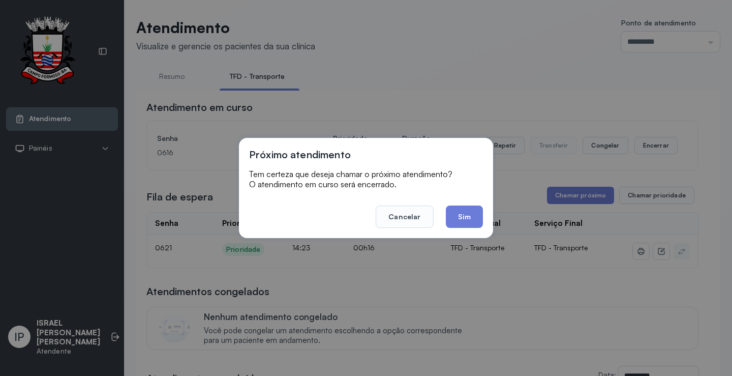
drag, startPoint x: 418, startPoint y: 213, endPoint x: 466, endPoint y: 192, distance: 52.5
click at [423, 210] on button "Cancelar" at bounding box center [404, 216] width 57 height 22
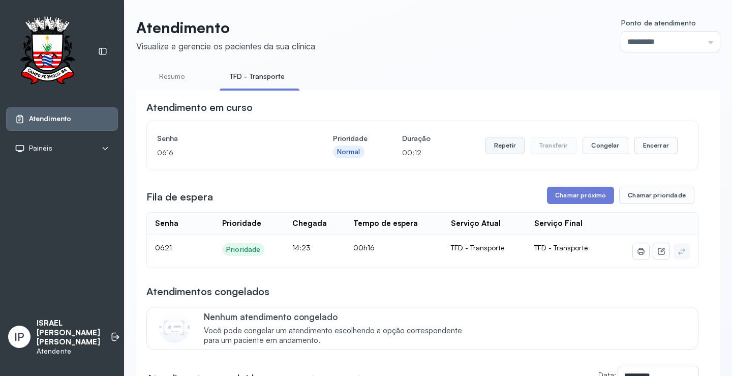
click at [503, 144] on button "Repetir" at bounding box center [504, 145] width 39 height 17
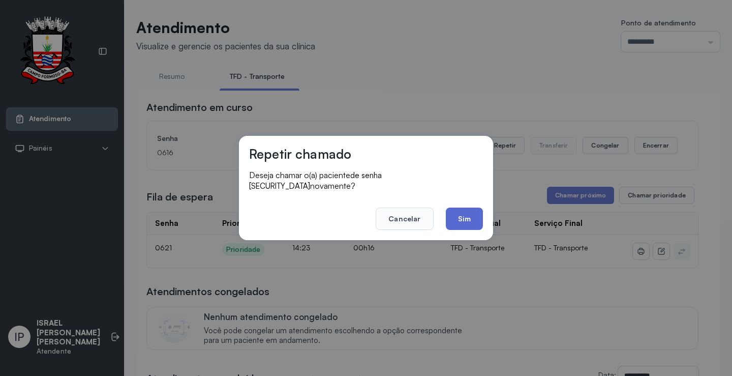
click at [463, 211] on button "Sim" at bounding box center [464, 218] width 37 height 22
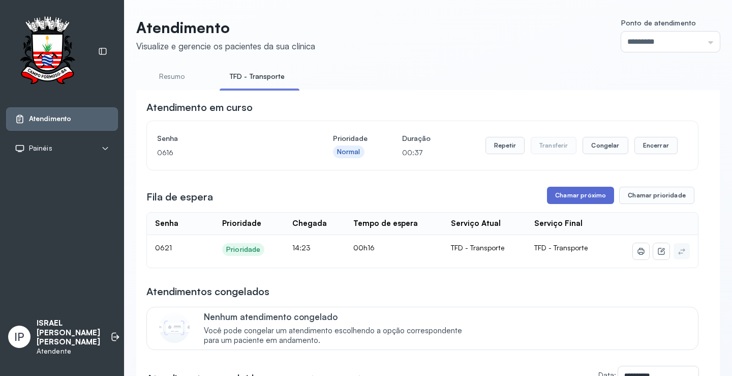
click at [600, 201] on button "Chamar próximo" at bounding box center [580, 195] width 67 height 17
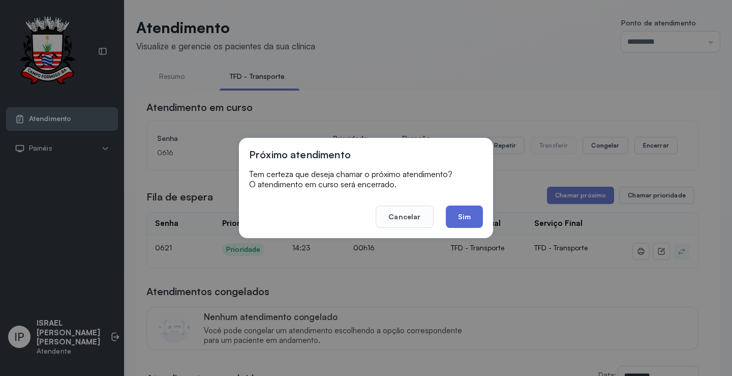
click at [469, 219] on button "Sim" at bounding box center [464, 216] width 37 height 22
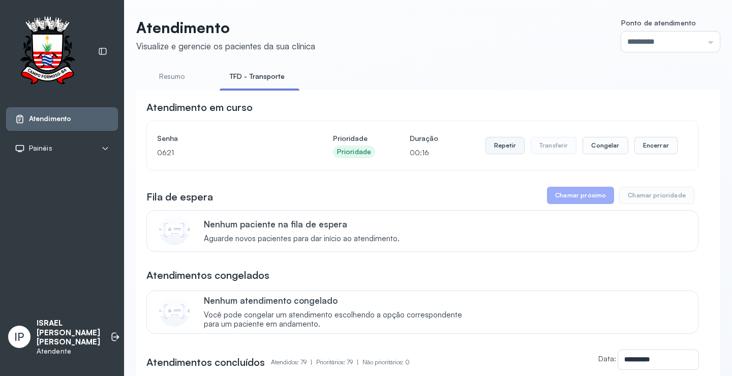
click at [508, 152] on button "Repetir" at bounding box center [504, 145] width 39 height 17
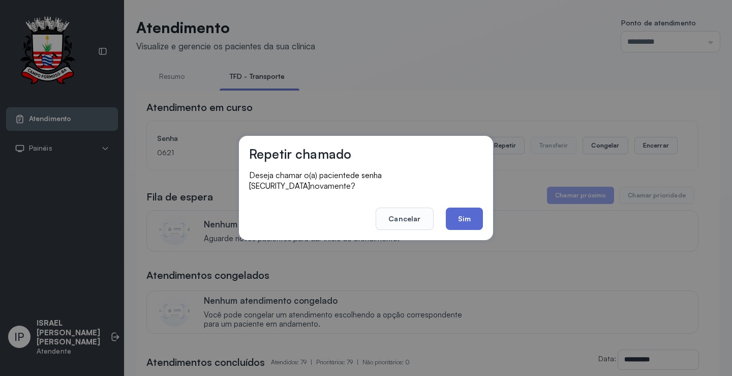
click at [473, 213] on button "Sim" at bounding box center [464, 218] width 37 height 22
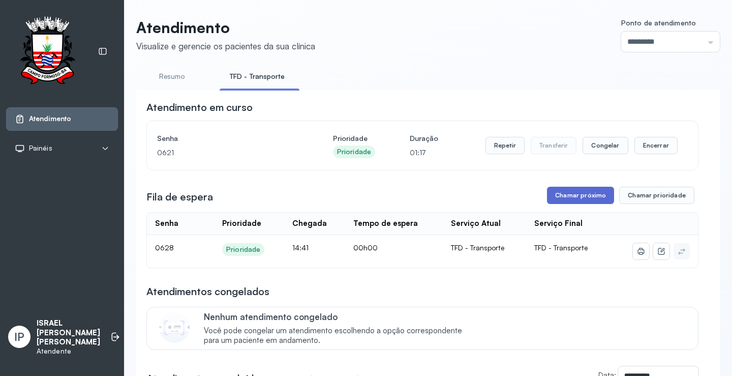
click at [567, 199] on button "Chamar próximo" at bounding box center [580, 195] width 67 height 17
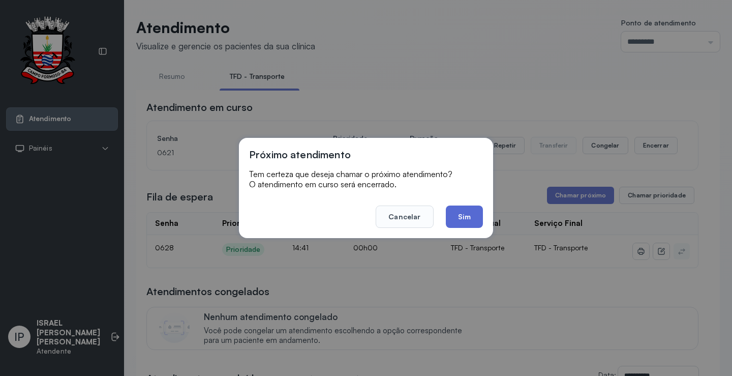
click at [451, 217] on button "Sim" at bounding box center [464, 216] width 37 height 22
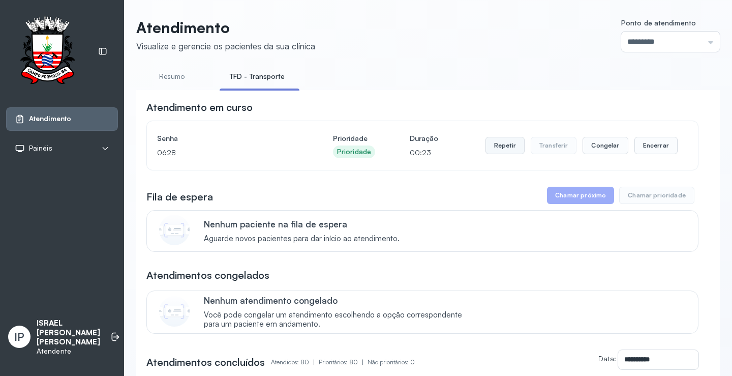
click at [506, 144] on button "Repetir" at bounding box center [504, 145] width 39 height 17
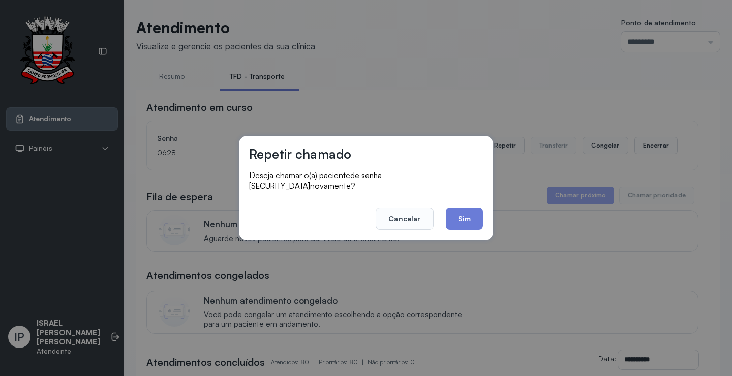
drag, startPoint x: 446, startPoint y: 208, endPoint x: 453, endPoint y: 208, distance: 7.1
click at [451, 208] on button "Sim" at bounding box center [464, 218] width 37 height 22
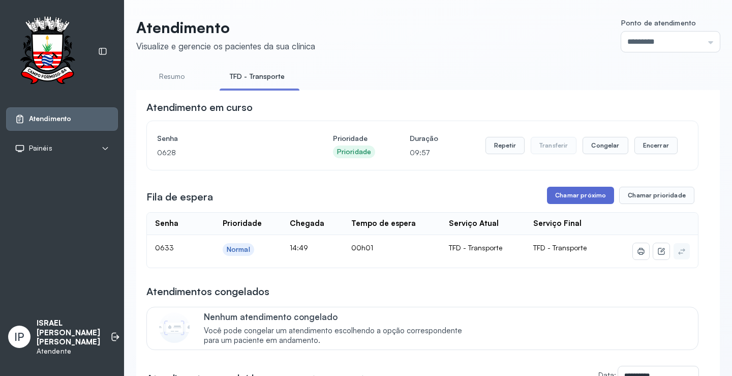
click at [598, 197] on button "Chamar próximo" at bounding box center [580, 195] width 67 height 17
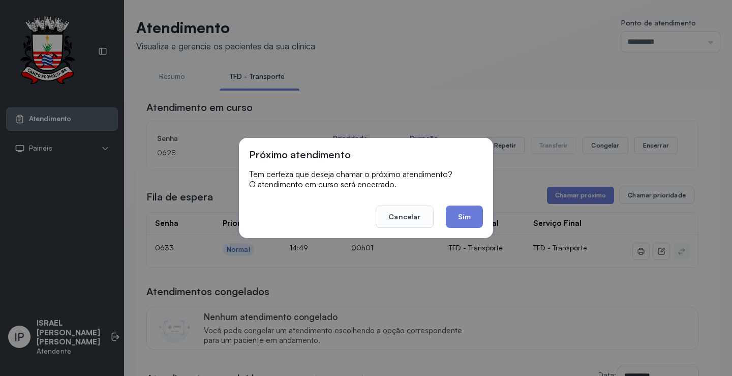
drag, startPoint x: 467, startPoint y: 206, endPoint x: 463, endPoint y: 217, distance: 11.4
click at [467, 207] on button "Sim" at bounding box center [464, 216] width 37 height 22
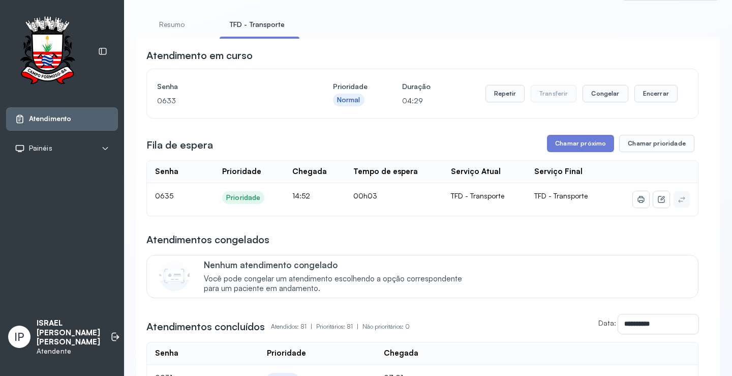
scroll to position [51, 0]
click at [565, 143] on button "Chamar próximo" at bounding box center [580, 144] width 67 height 17
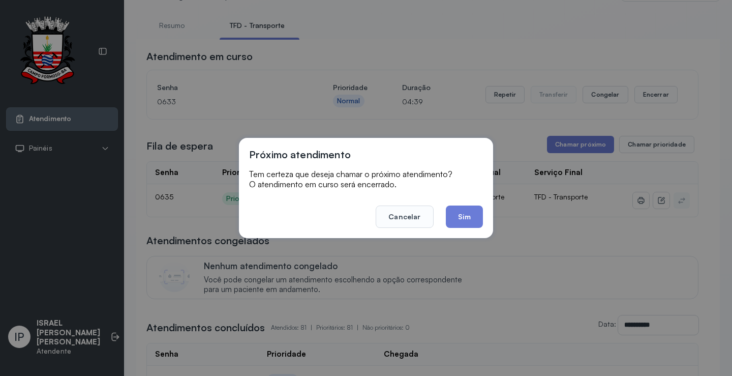
click at [459, 200] on footer "Cancelar Sim" at bounding box center [366, 209] width 234 height 37
click at [464, 210] on button "Sim" at bounding box center [464, 216] width 37 height 22
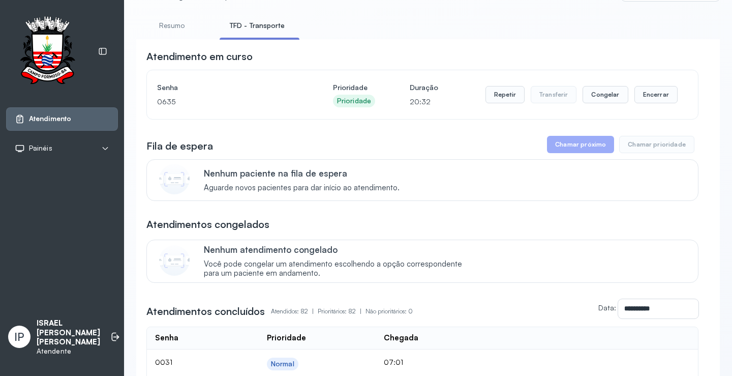
scroll to position [0, 0]
